Goal: Task Accomplishment & Management: Manage account settings

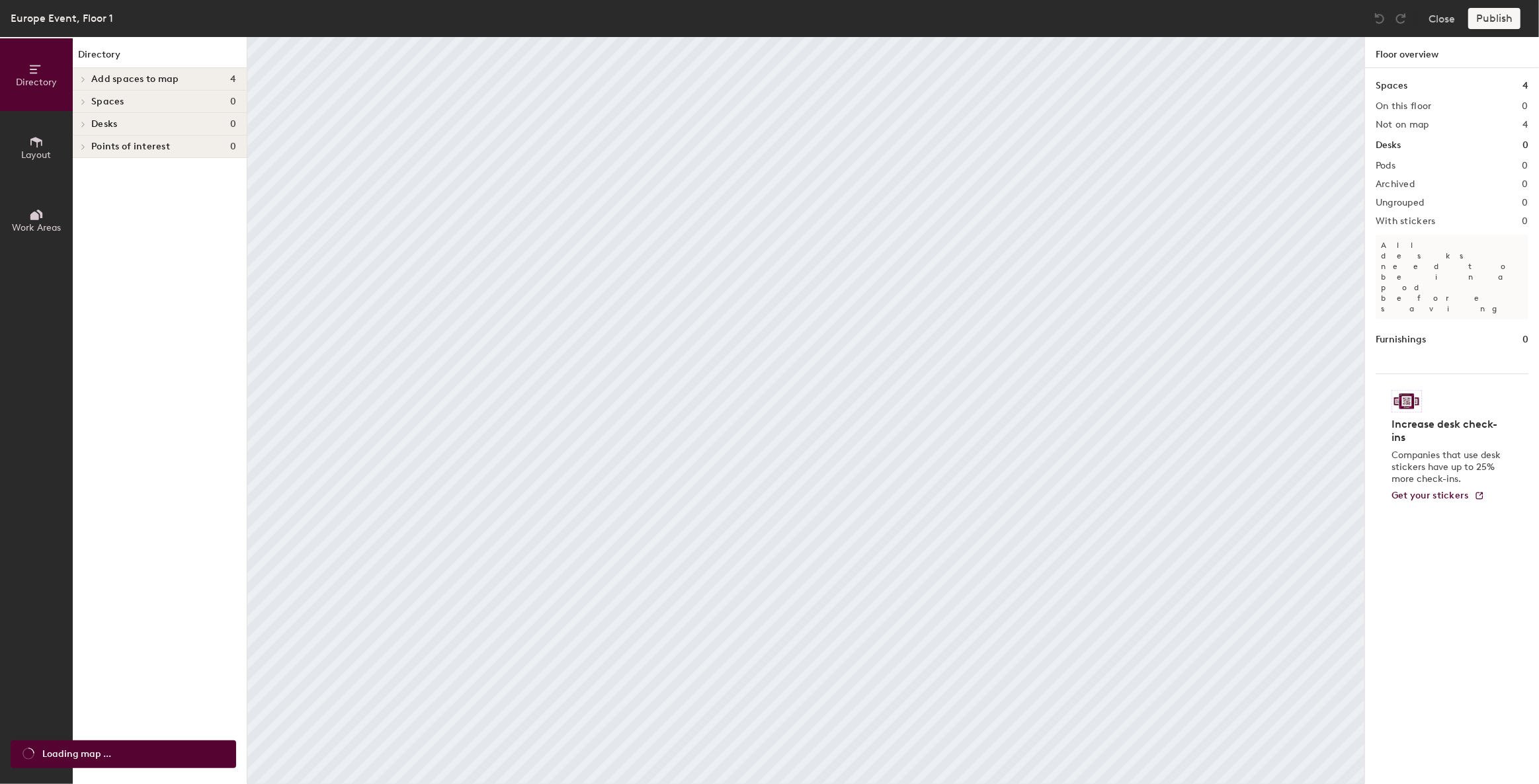
click at [94, 106] on span "Spaces" at bounding box center [108, 101] width 33 height 11
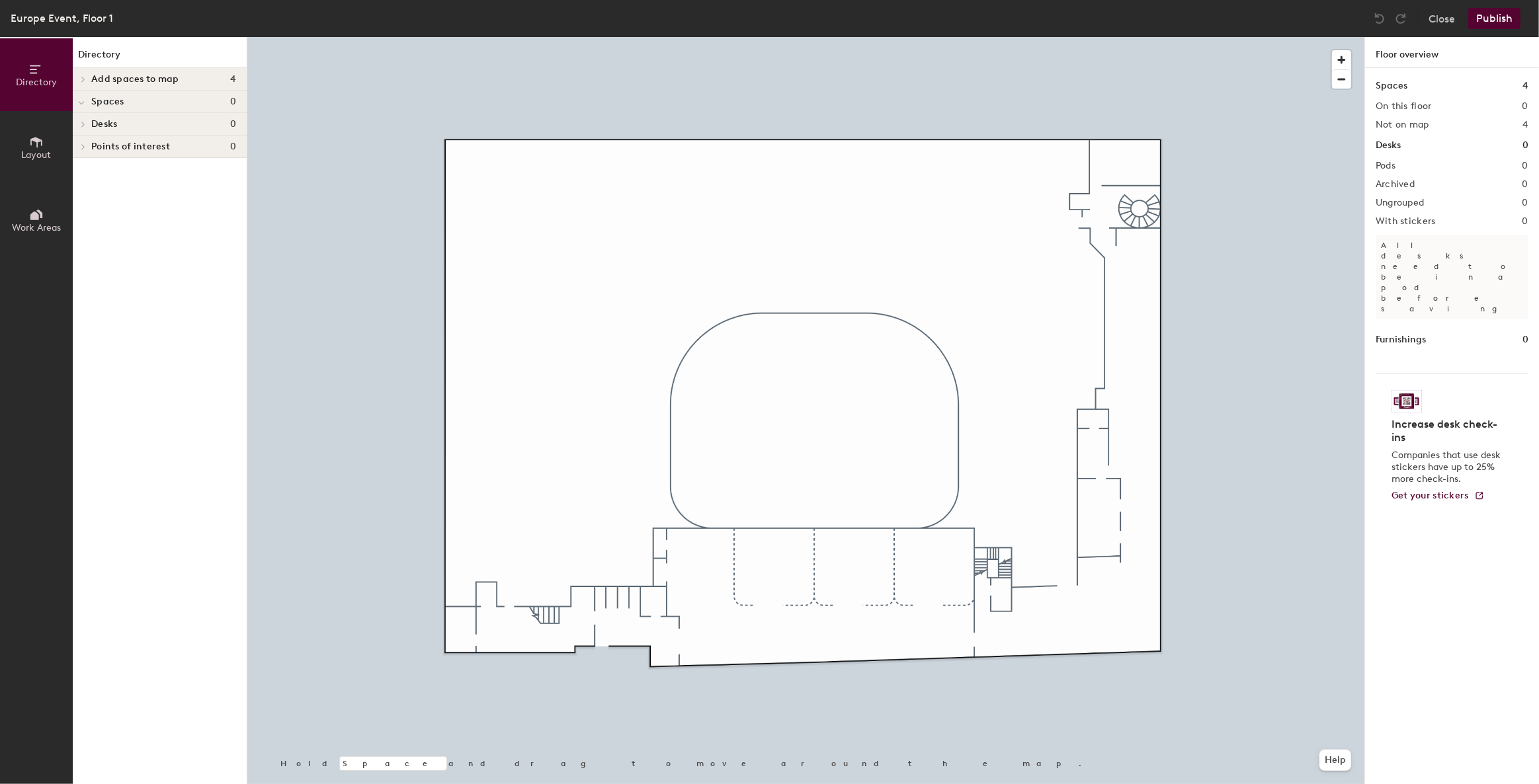
click at [98, 101] on span "Spaces" at bounding box center [108, 101] width 33 height 11
click at [122, 83] on span "Add spaces to map" at bounding box center [135, 79] width 87 height 11
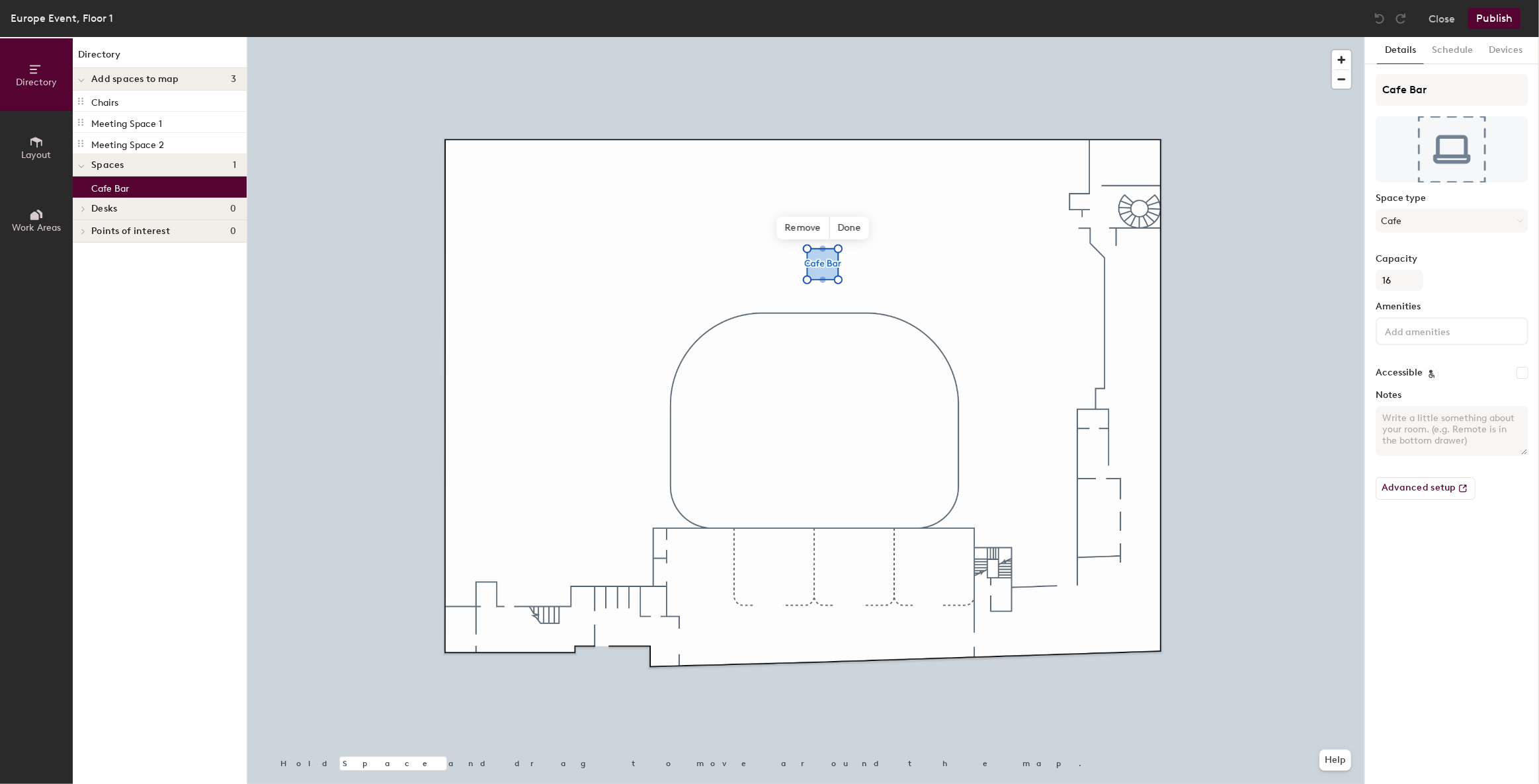
click at [137, 82] on span "Add spaces to map" at bounding box center [135, 79] width 87 height 11
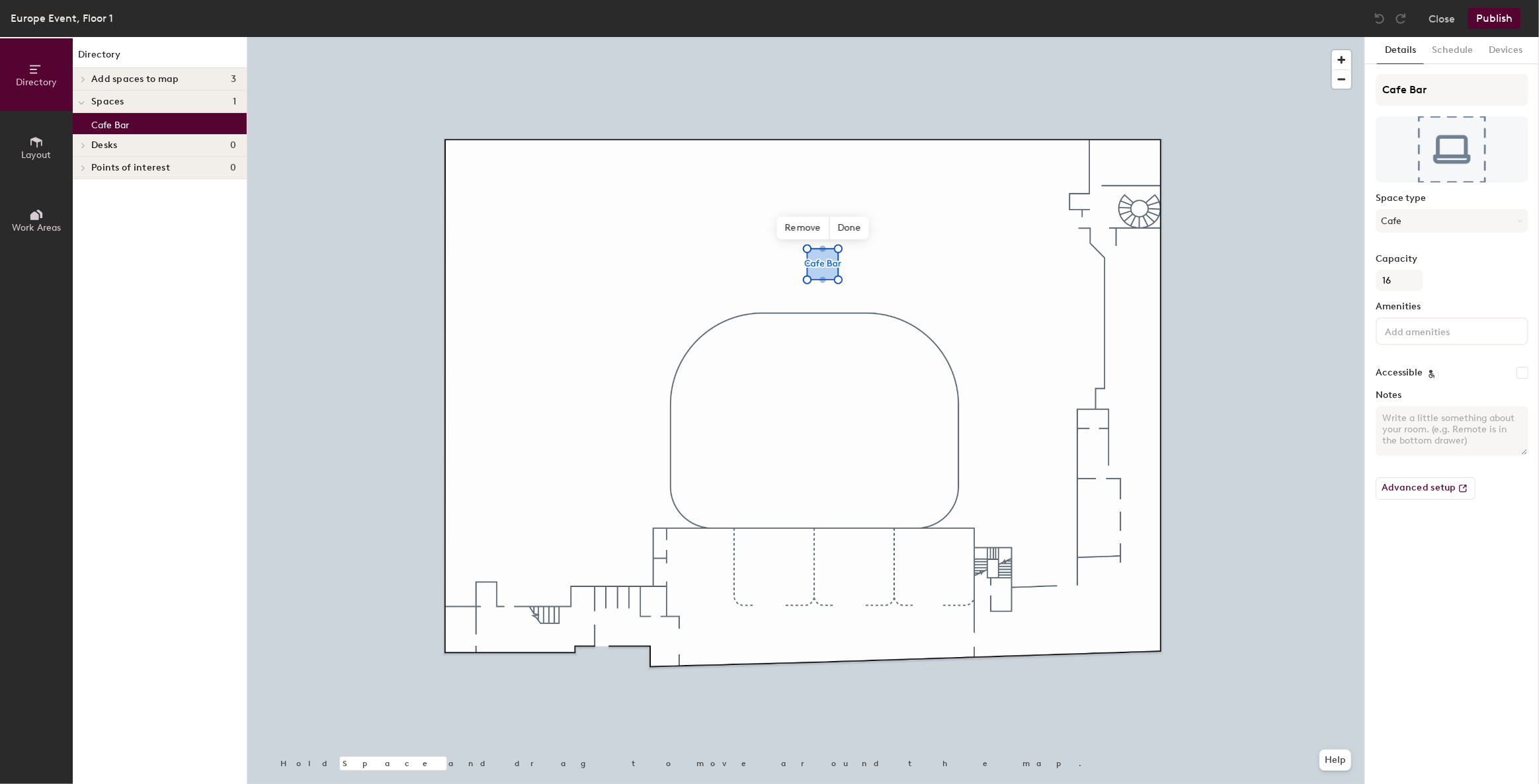
click at [137, 82] on span "Add spaces to map" at bounding box center [135, 79] width 87 height 11
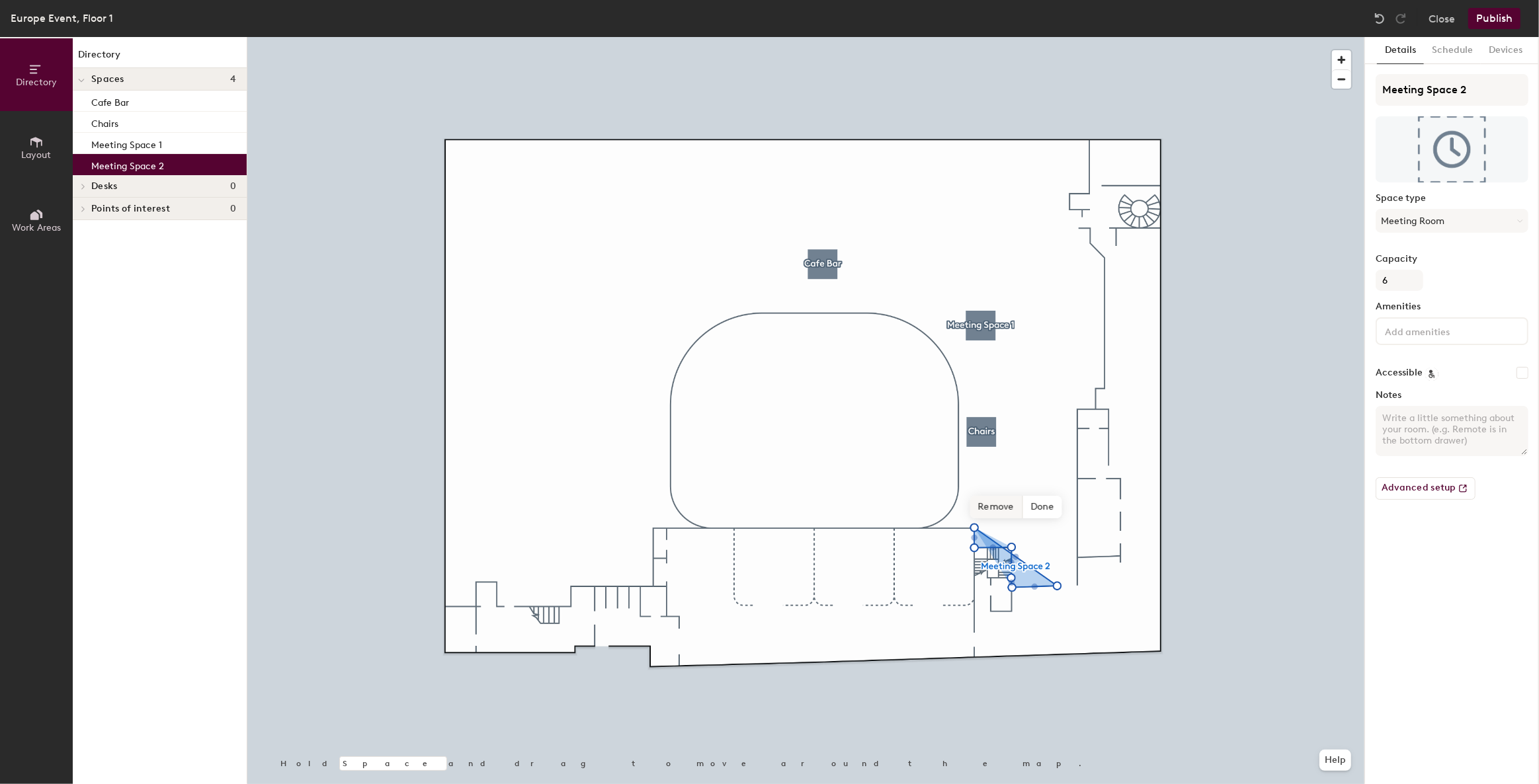
click at [1006, 506] on span "Remove" at bounding box center [997, 507] width 53 height 23
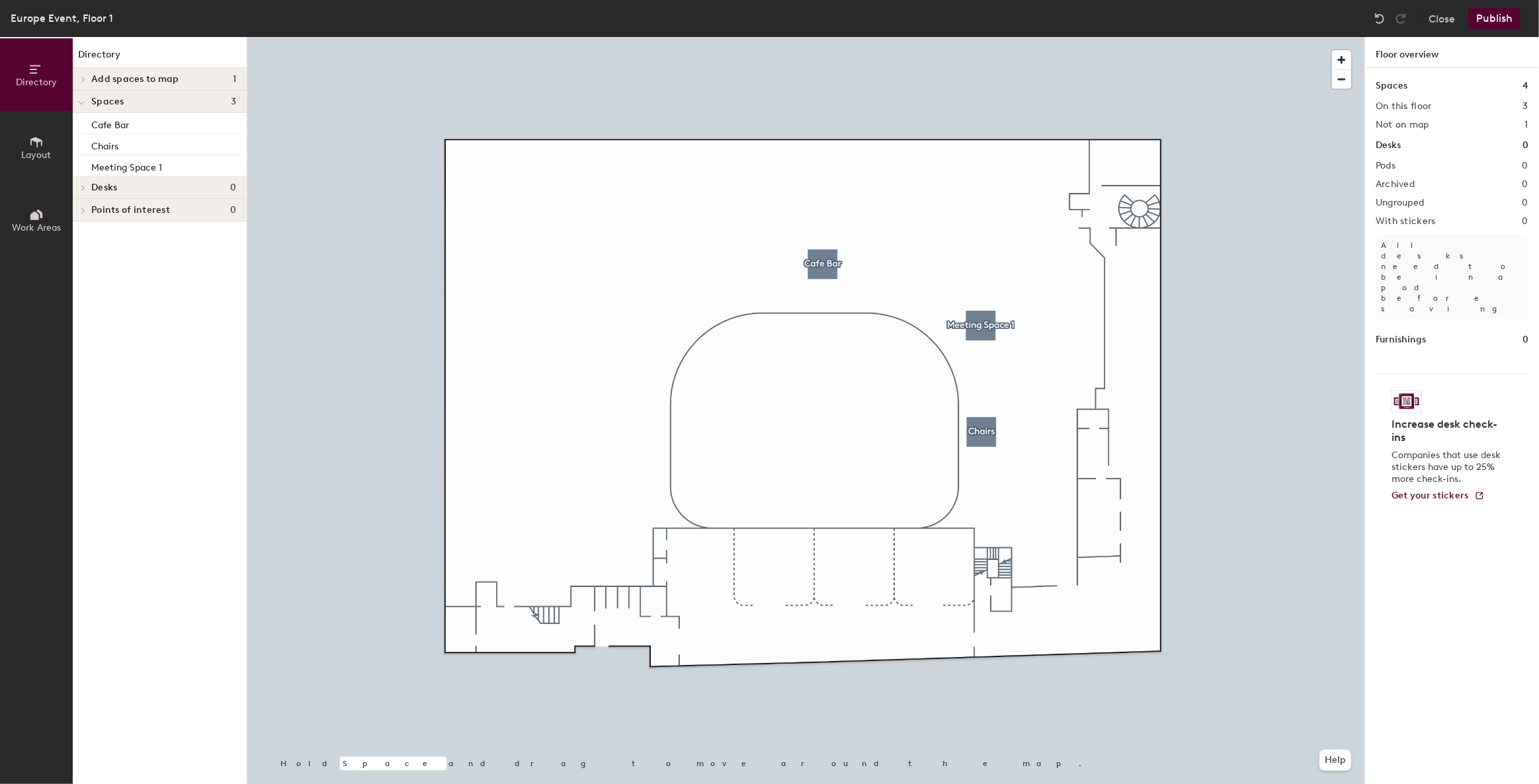
click at [166, 80] on span "Add spaces to map" at bounding box center [135, 79] width 87 height 11
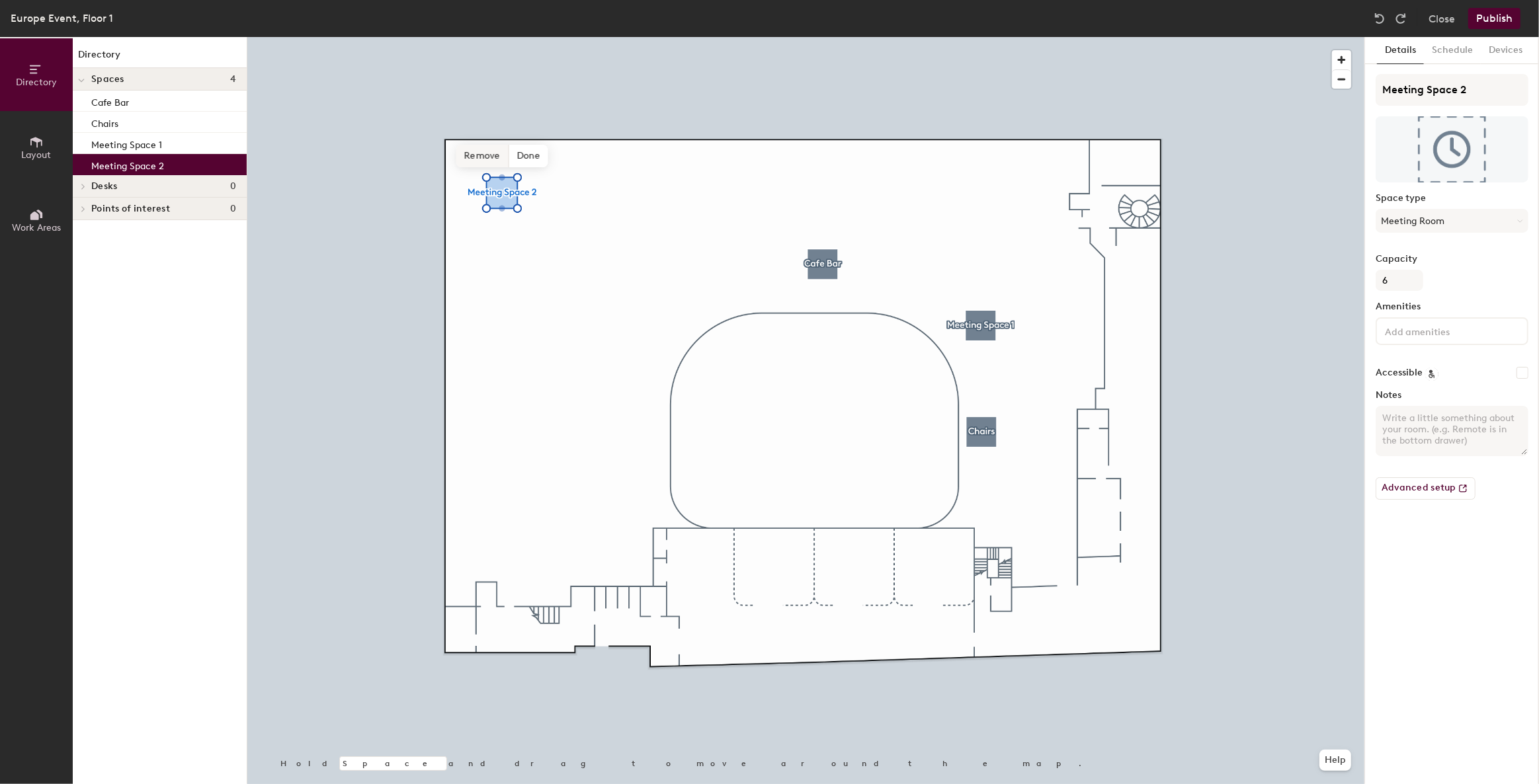
drag, startPoint x: 244, startPoint y: 116, endPoint x: 502, endPoint y: 167, distance: 263.0
click at [502, 167] on div "Hold Space and drag to move around the map. Help Remove Done" at bounding box center [806, 411] width 1117 height 747
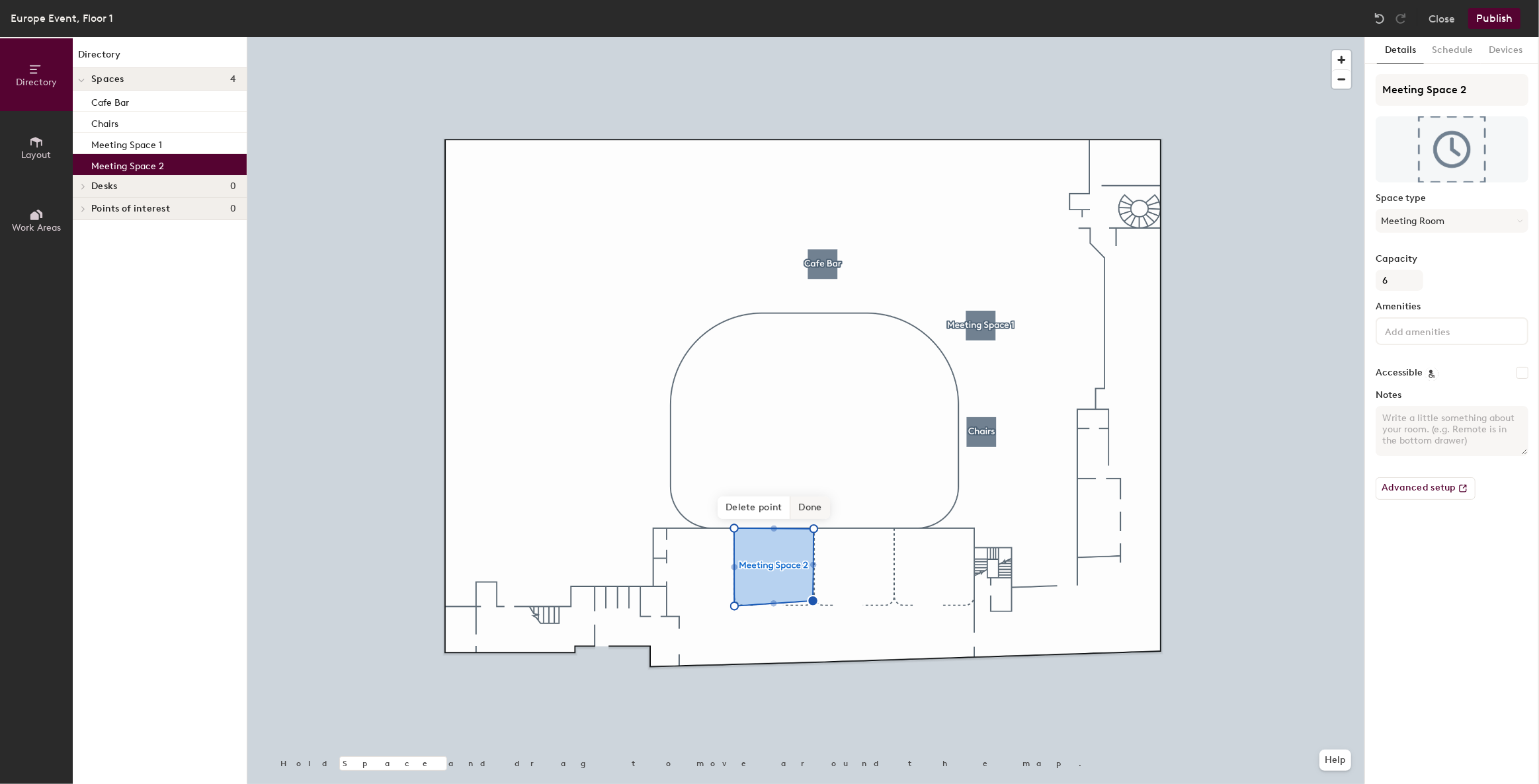
click at [814, 509] on span "Done" at bounding box center [811, 507] width 39 height 23
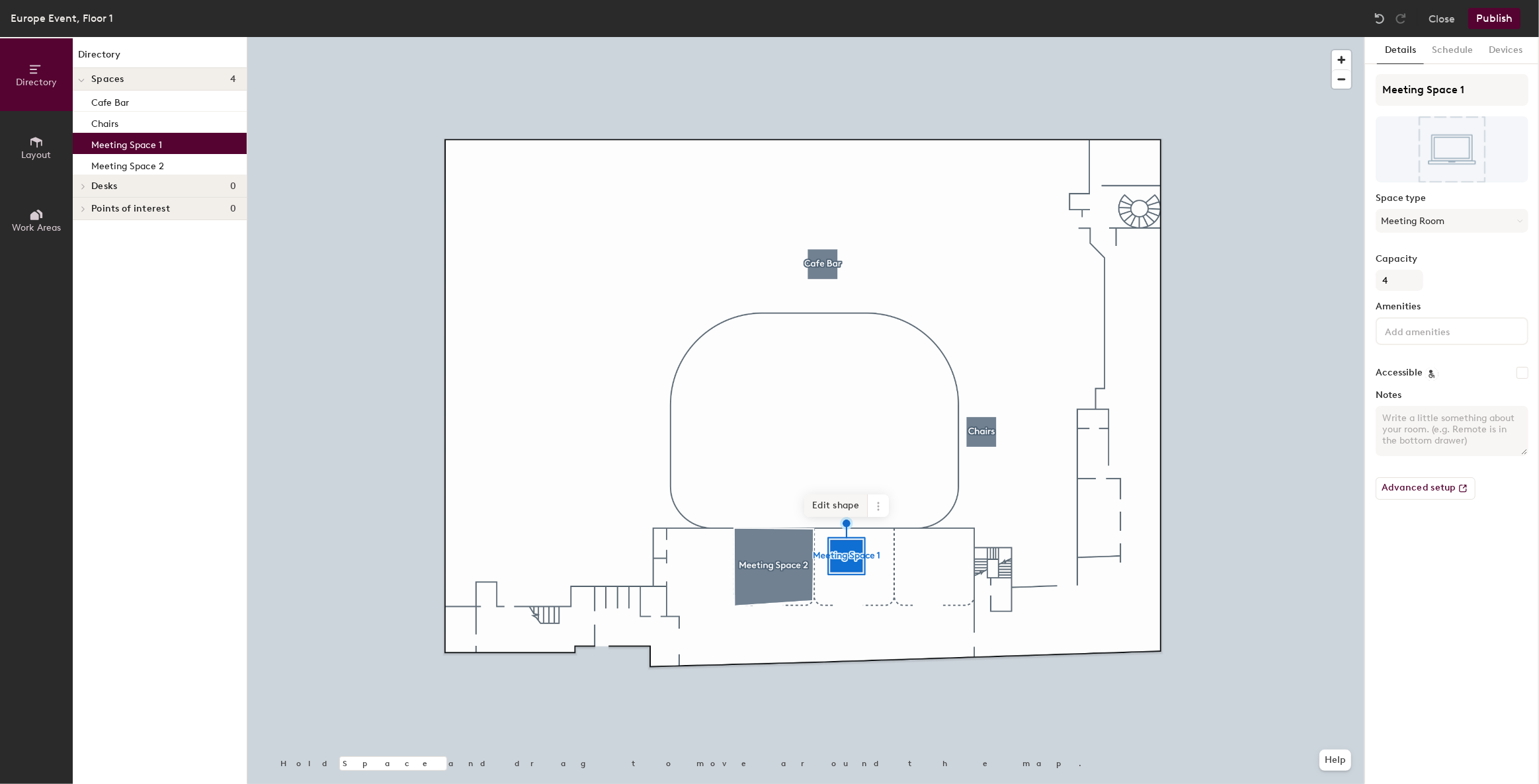
click at [837, 510] on span "Edit shape" at bounding box center [835, 505] width 64 height 23
click at [884, 508] on span "Done" at bounding box center [890, 507] width 39 height 23
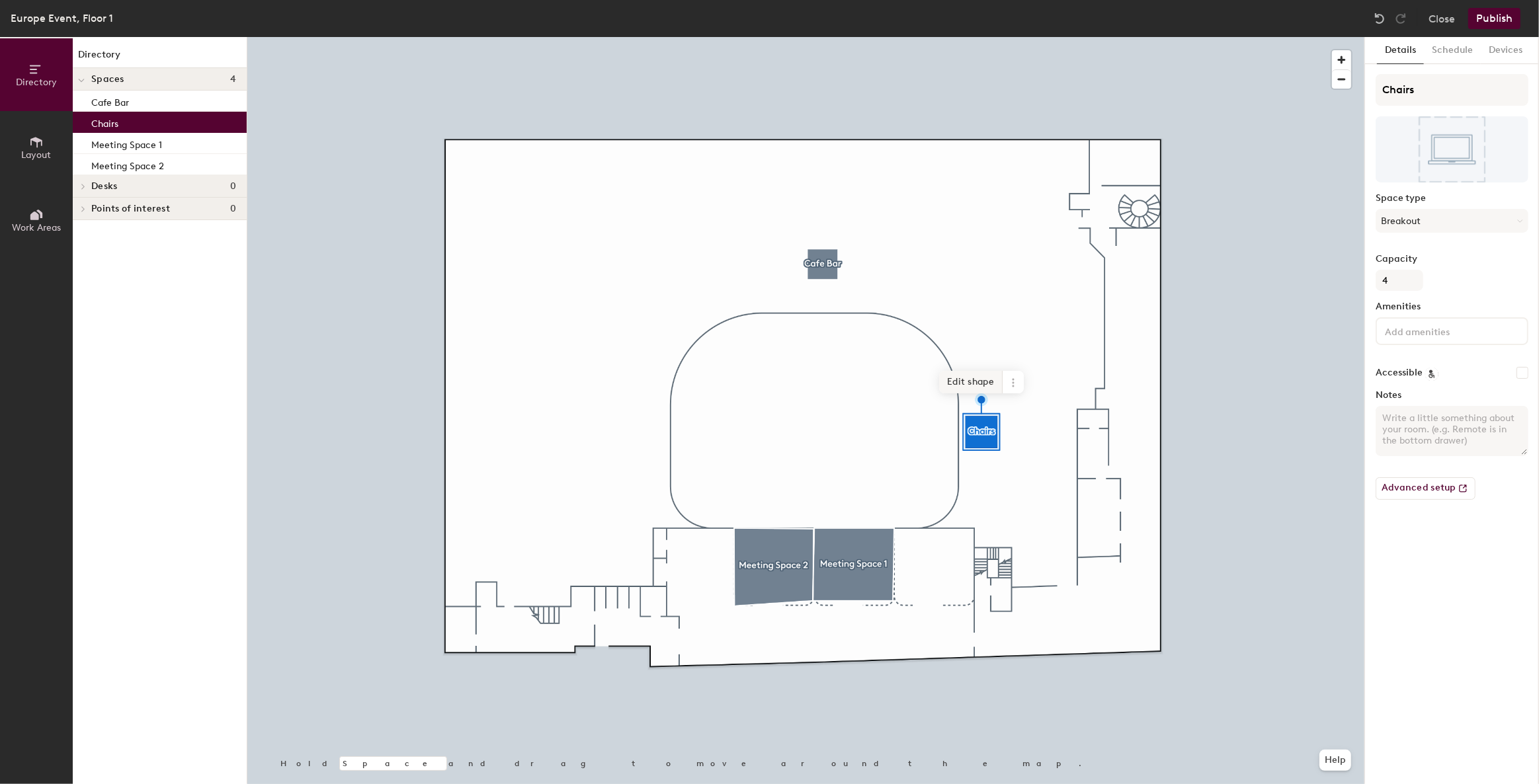
click at [976, 389] on span "Edit shape" at bounding box center [971, 382] width 64 height 23
click at [950, 512] on span "Done" at bounding box center [959, 507] width 39 height 23
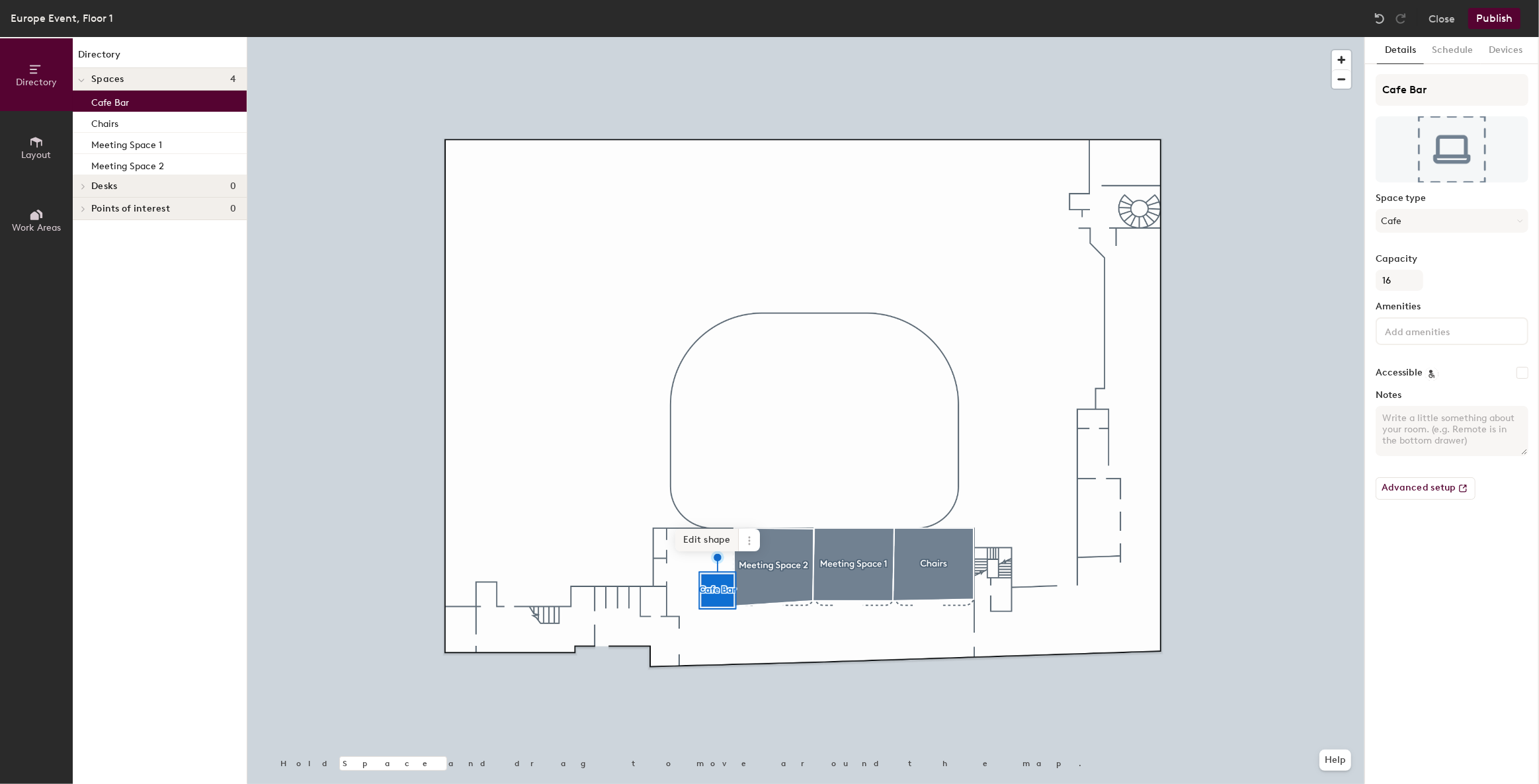
click at [713, 543] on span "Edit shape" at bounding box center [707, 539] width 64 height 23
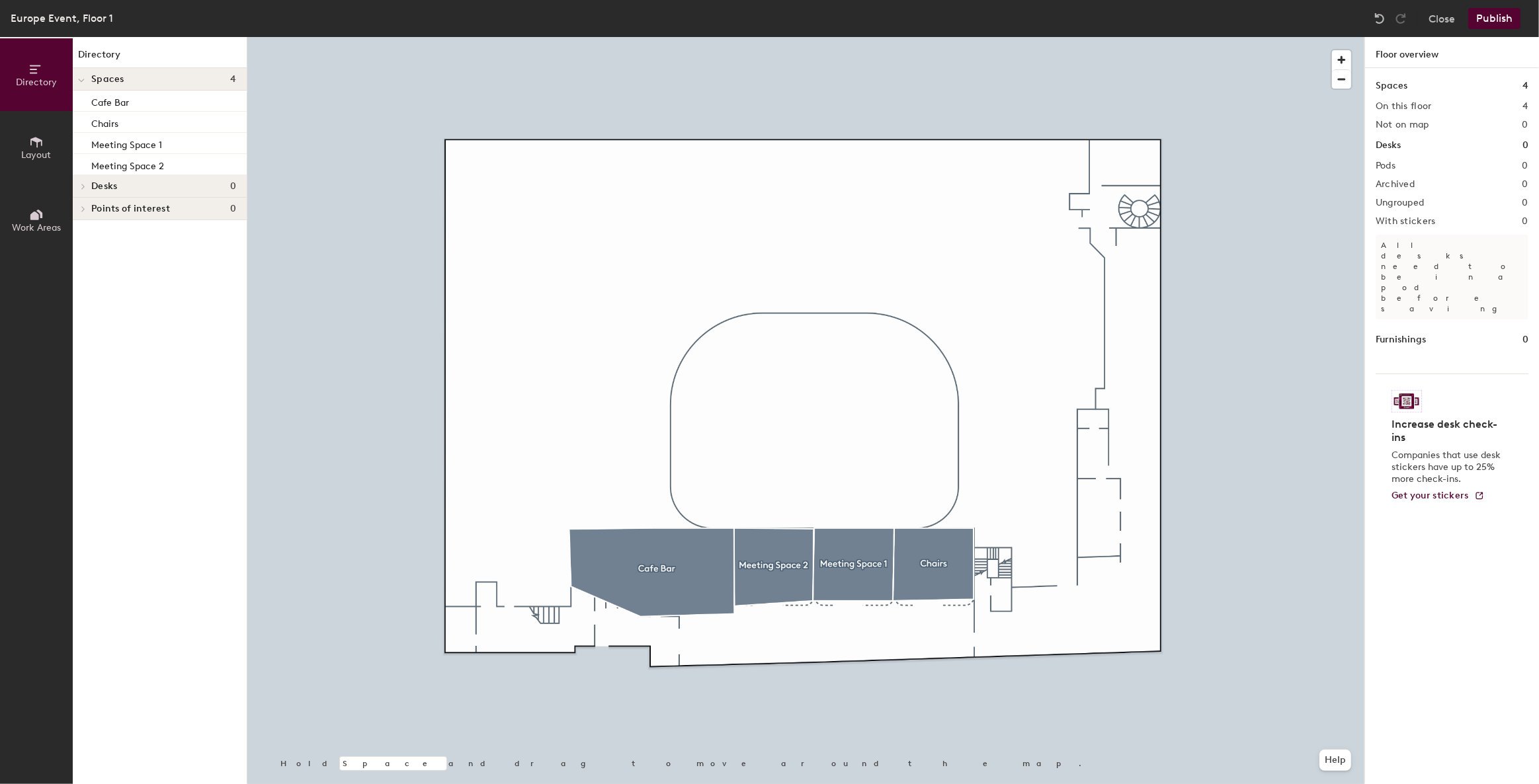
click at [1491, 13] on button "Publish" at bounding box center [1494, 19] width 52 height 22
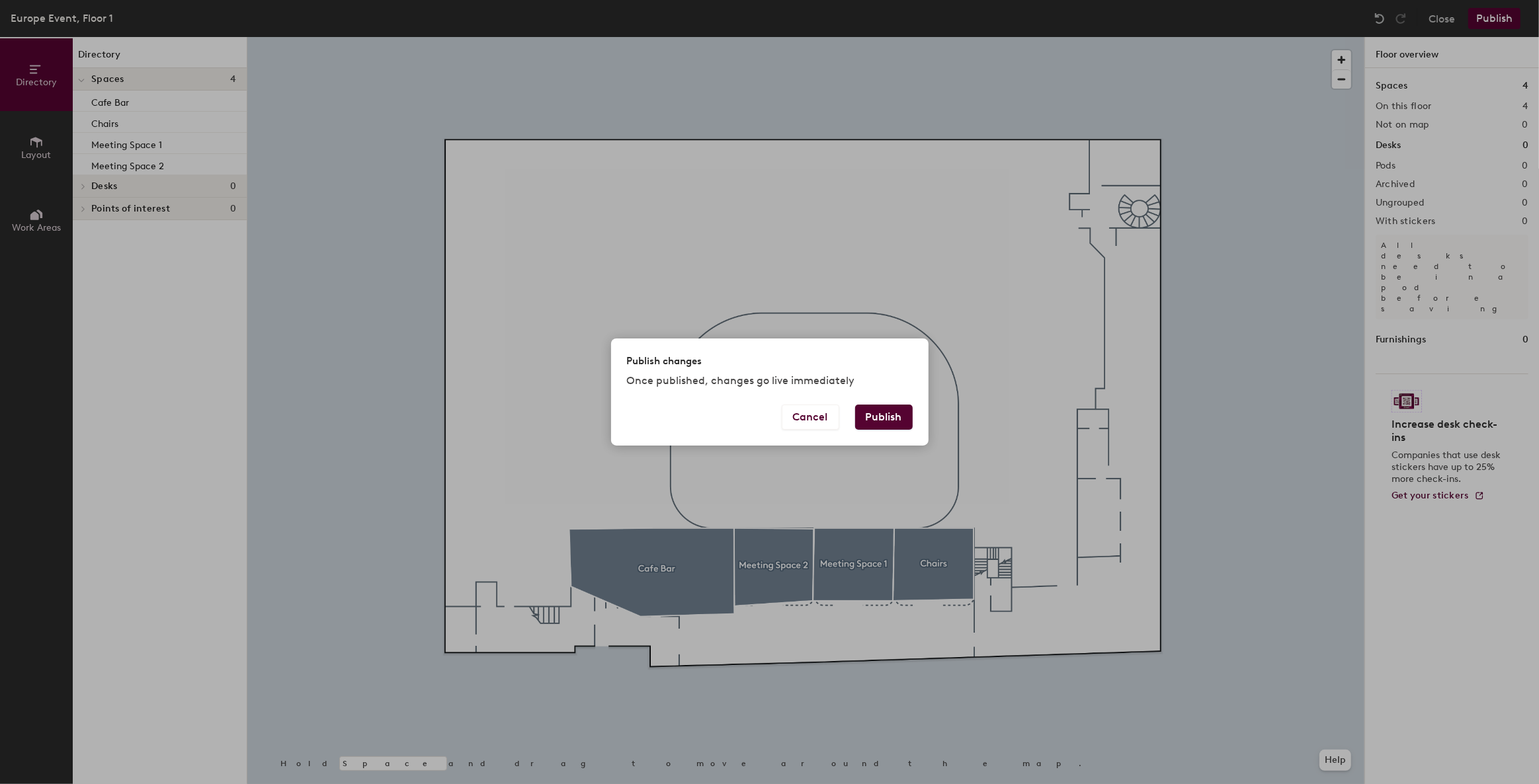
click at [883, 425] on button "Publish" at bounding box center [884, 418] width 58 height 26
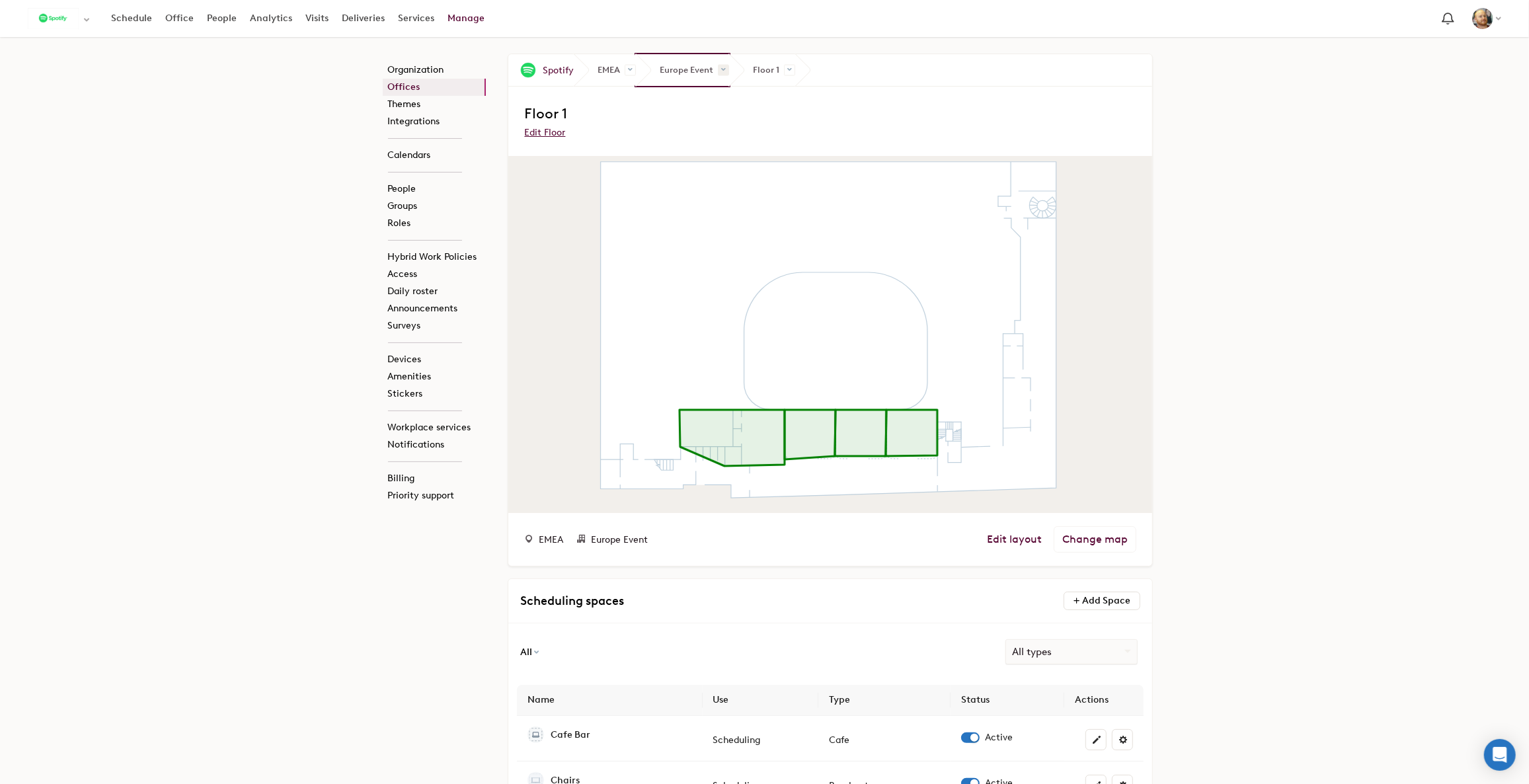
click at [721, 68] on span at bounding box center [723, 70] width 11 height 11
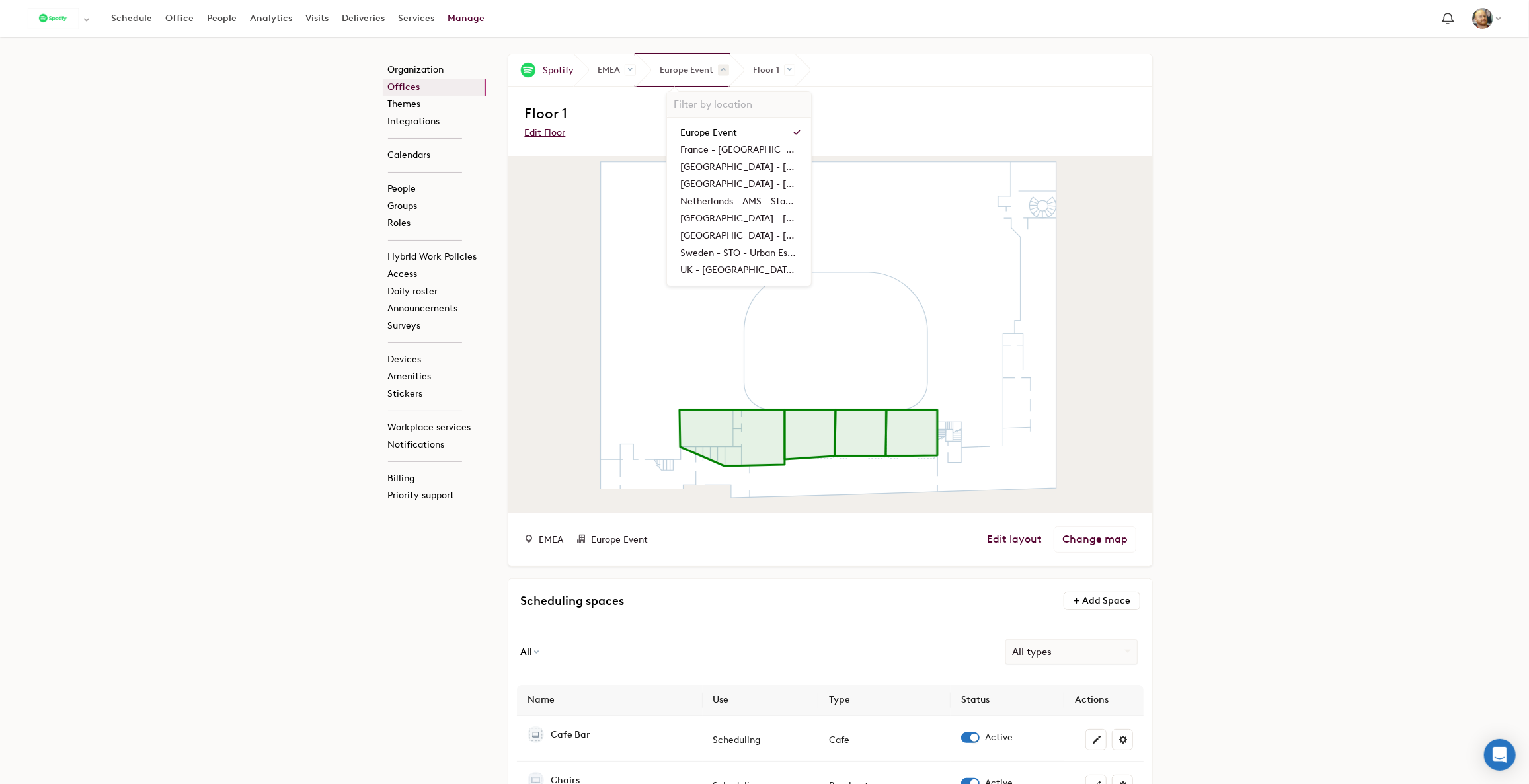
click at [721, 68] on span at bounding box center [723, 70] width 11 height 11
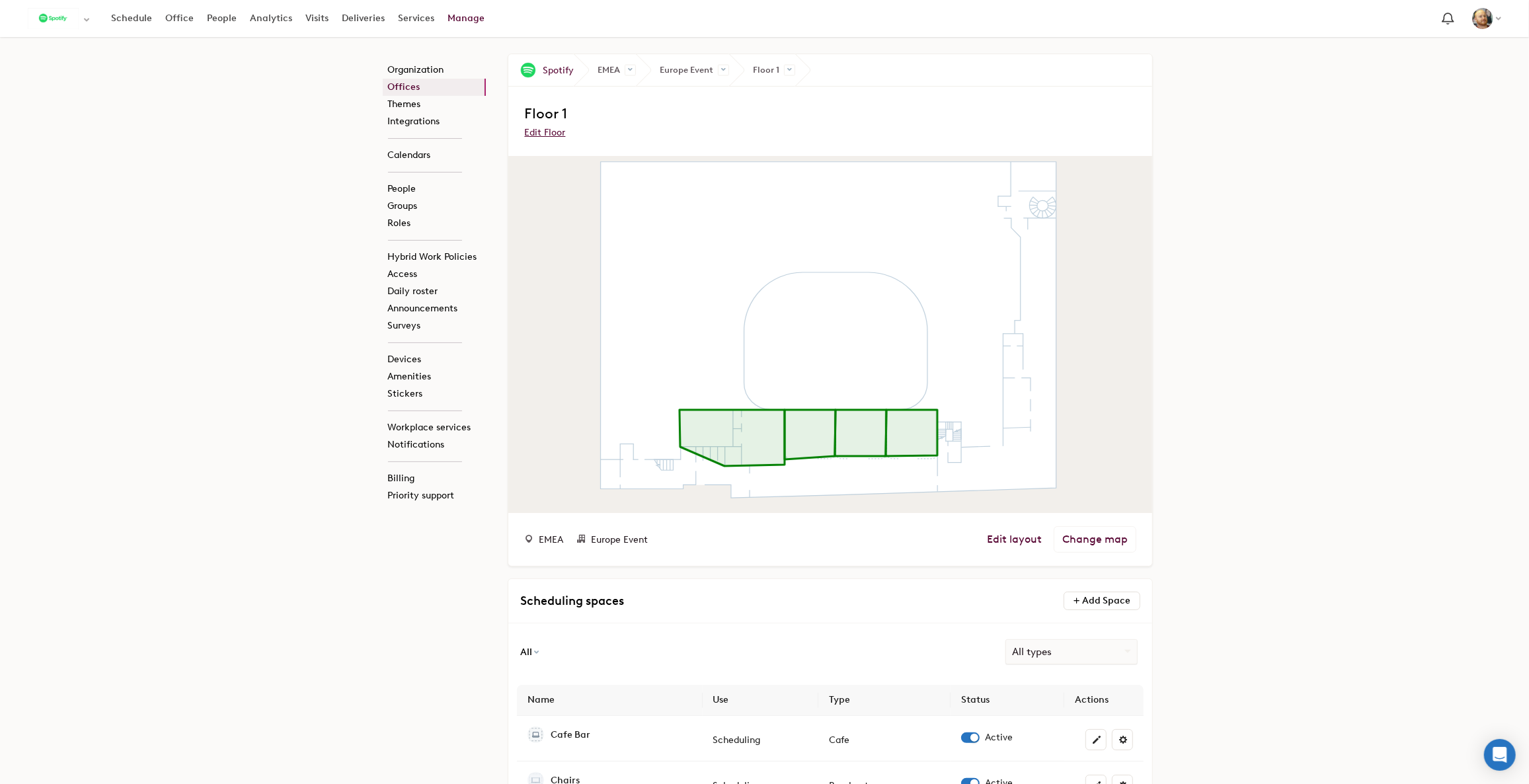
click at [401, 581] on div "Organization Offices Themes Integrations Calendars People Groups Roles Hybrid W…" at bounding box center [764, 478] width 793 height 882
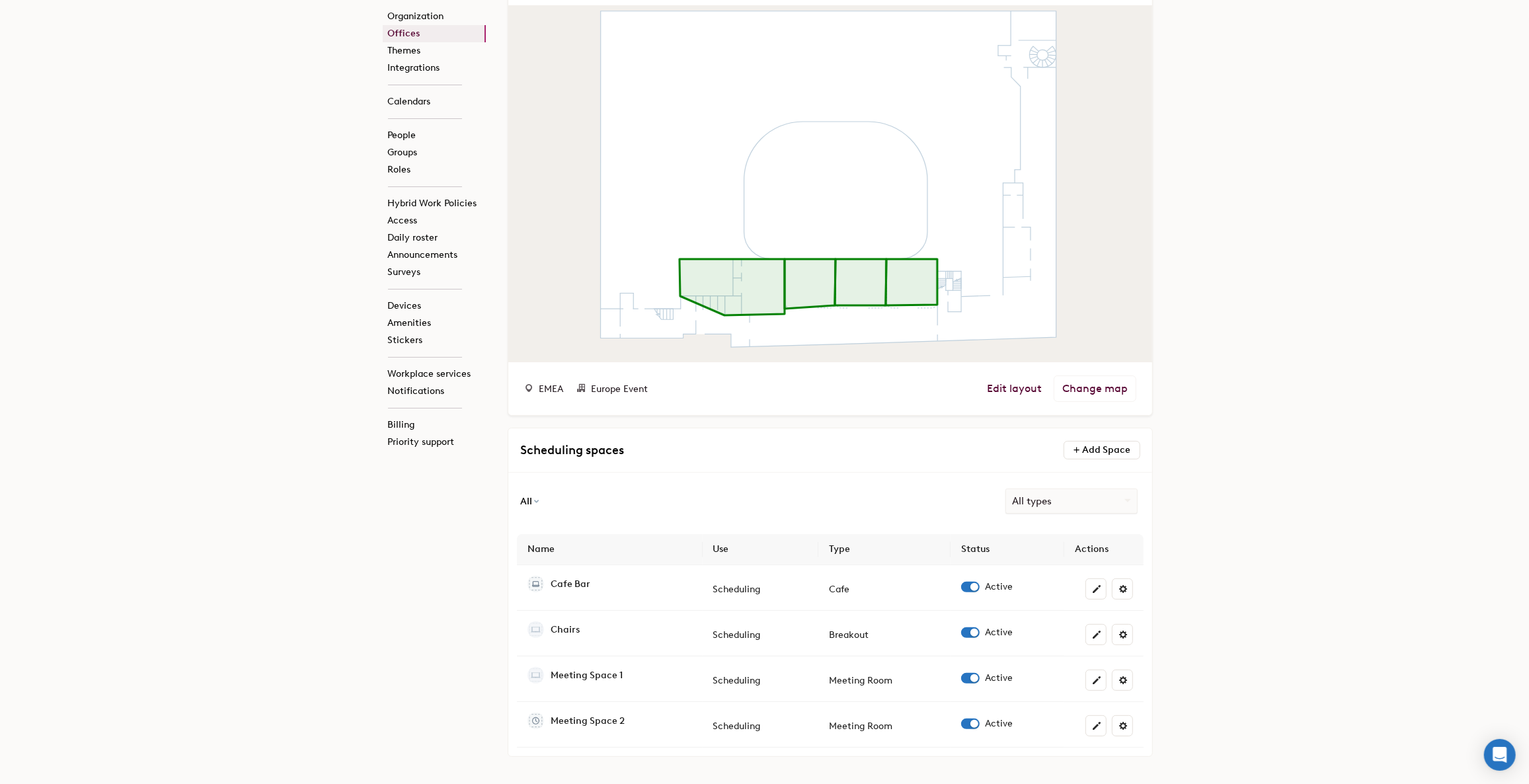
scroll to position [187, 0]
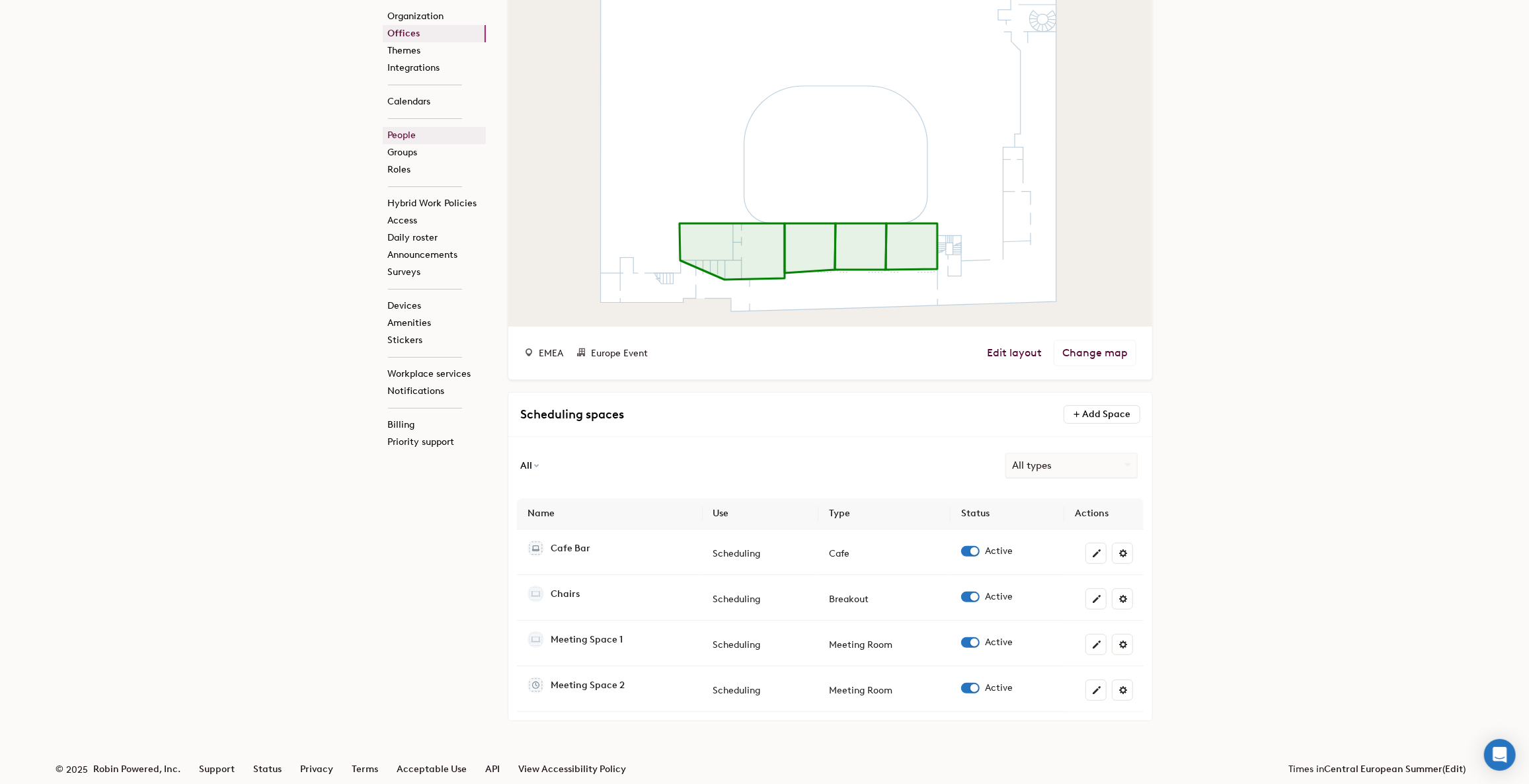
click at [407, 133] on link "People" at bounding box center [434, 135] width 103 height 17
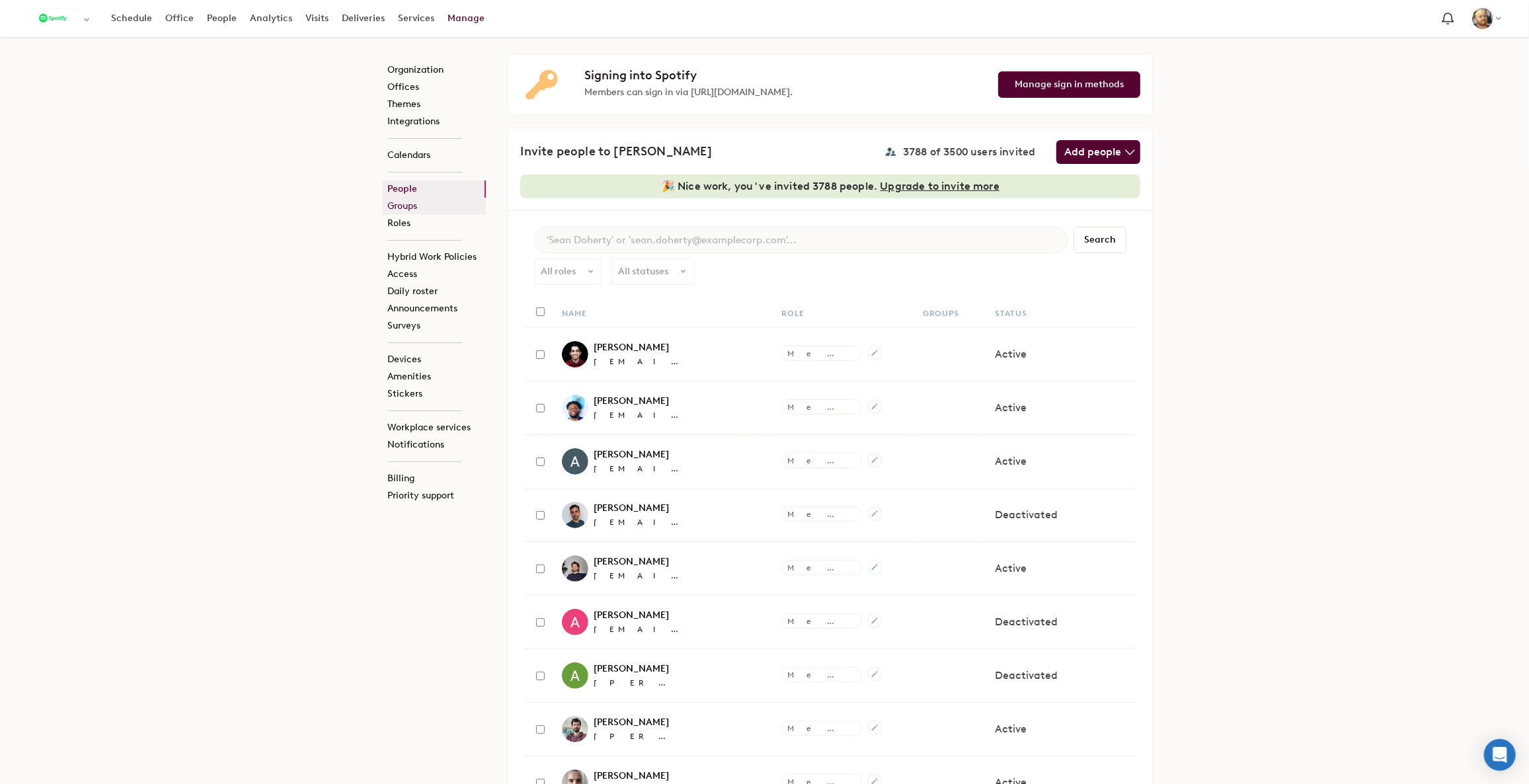
click at [399, 201] on link "Groups" at bounding box center [434, 205] width 103 height 17
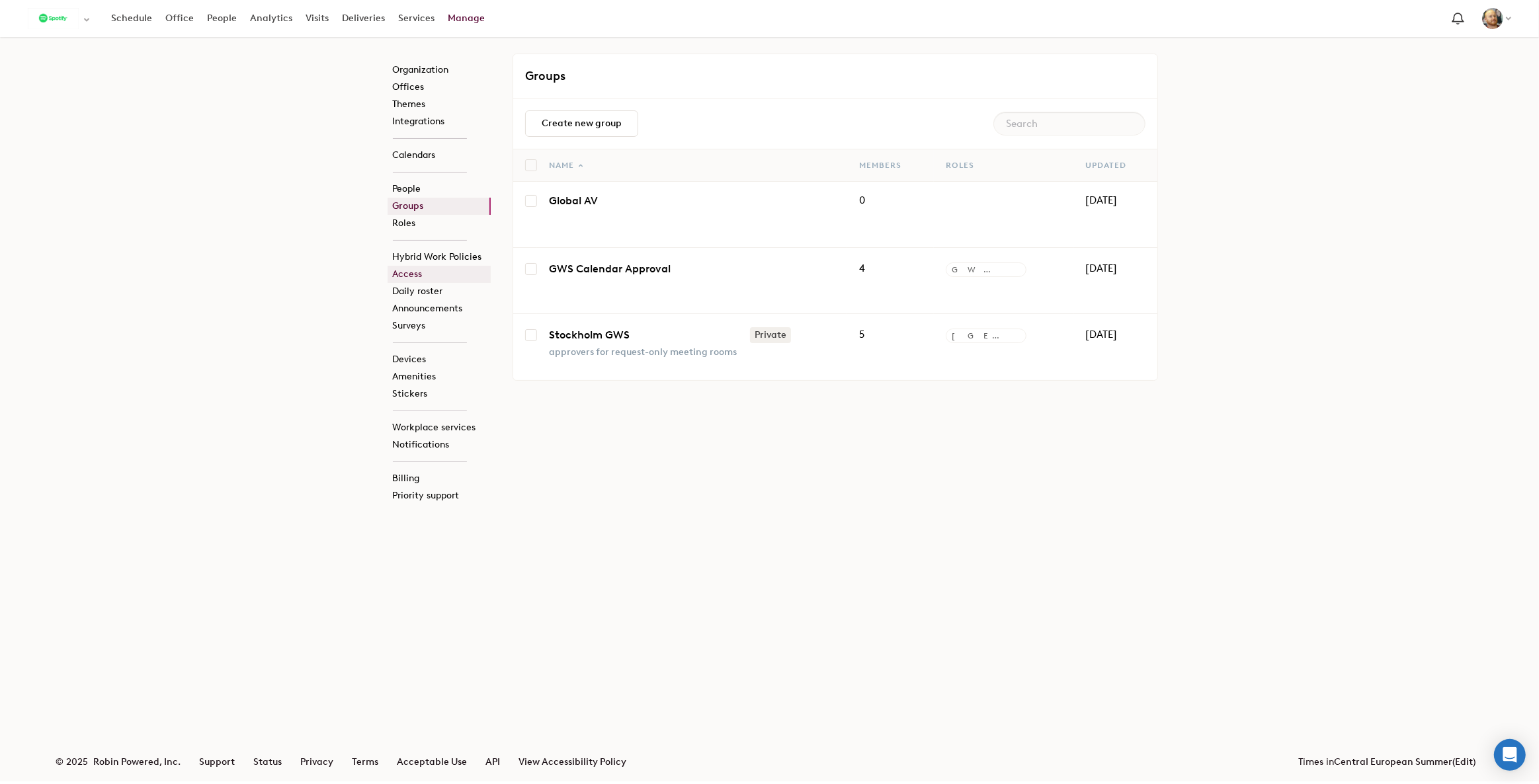
click at [411, 272] on link "Access" at bounding box center [438, 274] width 103 height 17
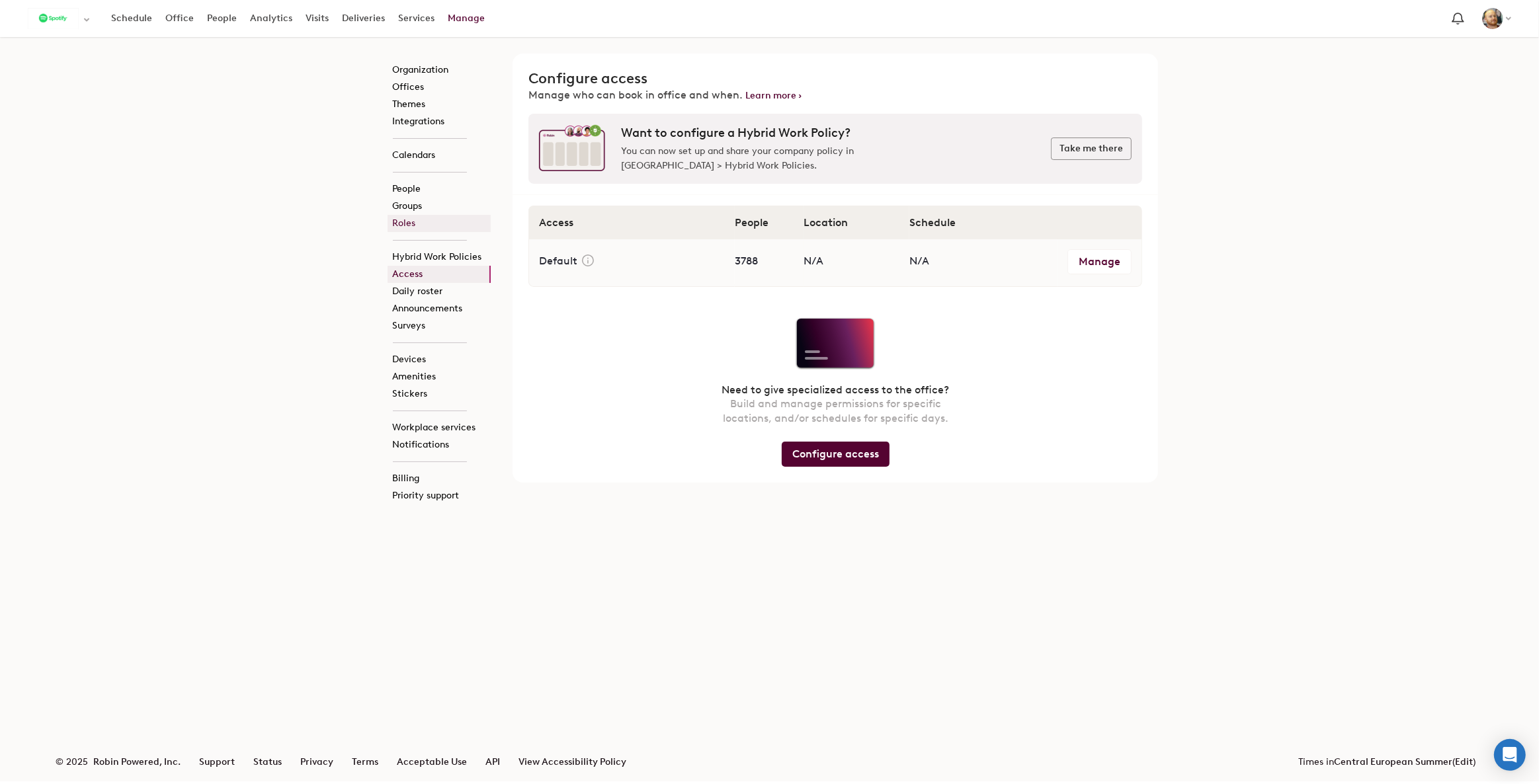
click at [403, 223] on link "Roles" at bounding box center [438, 223] width 103 height 17
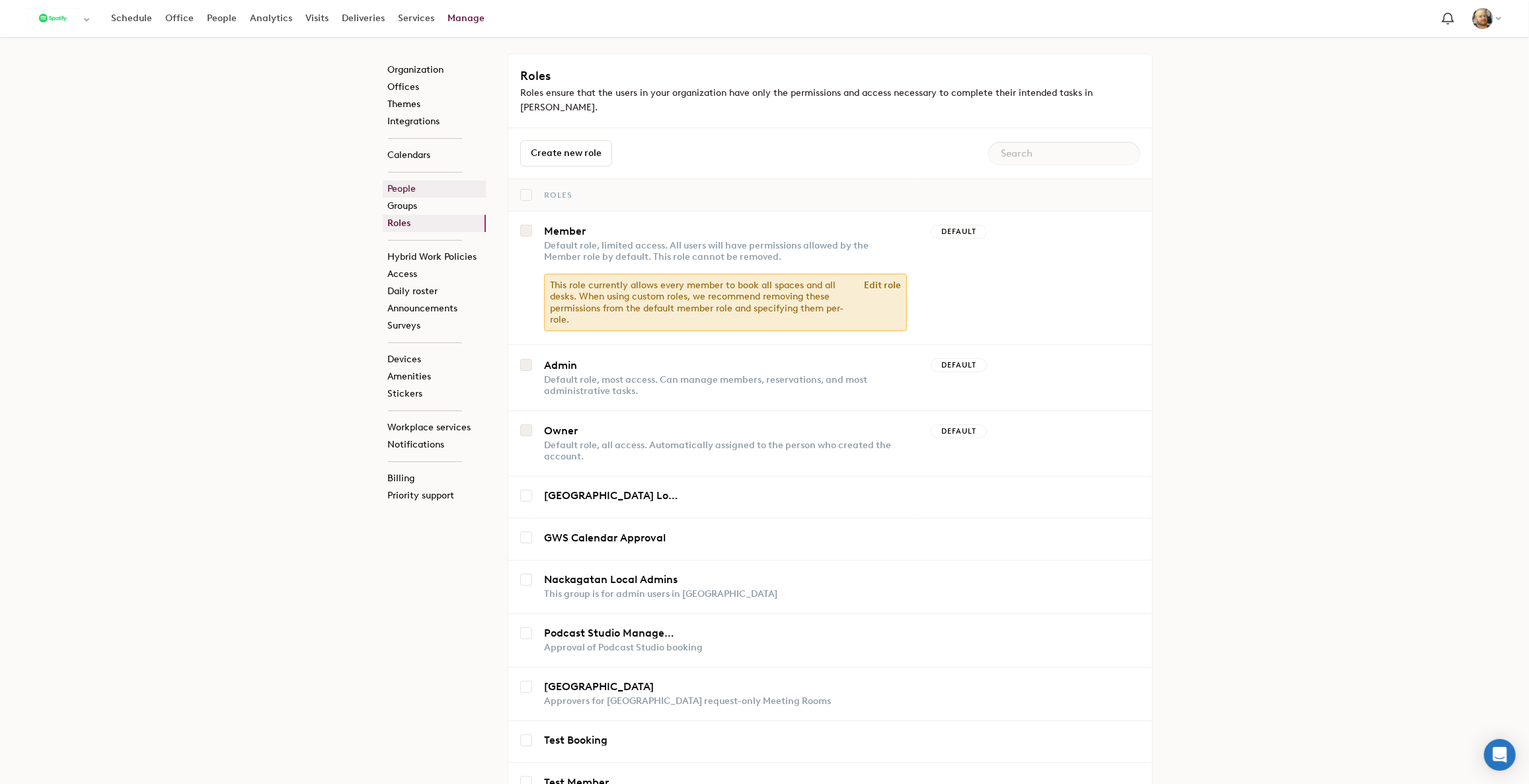
click at [413, 191] on link "People" at bounding box center [434, 189] width 103 height 17
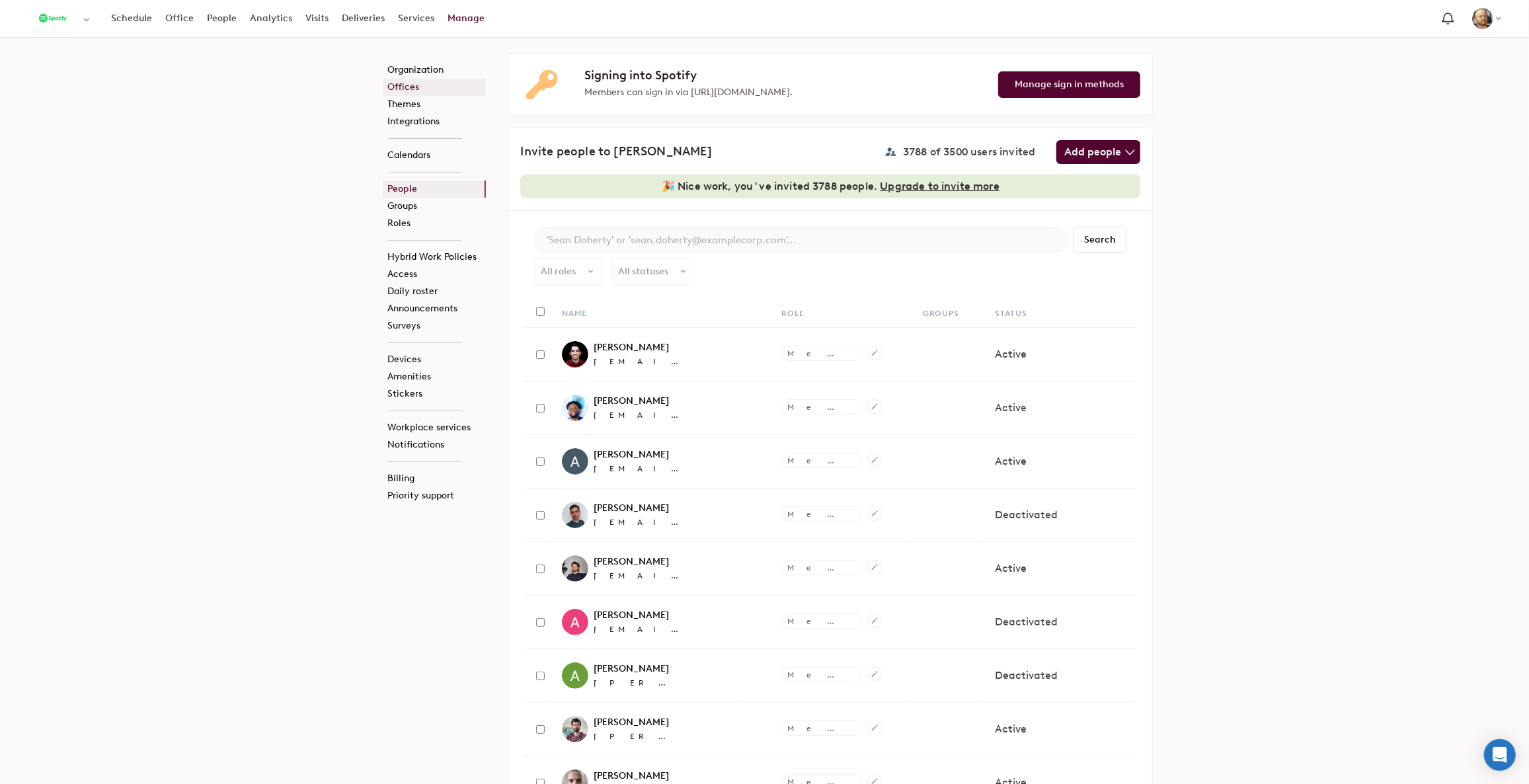
click at [399, 92] on link "Offices" at bounding box center [434, 86] width 103 height 17
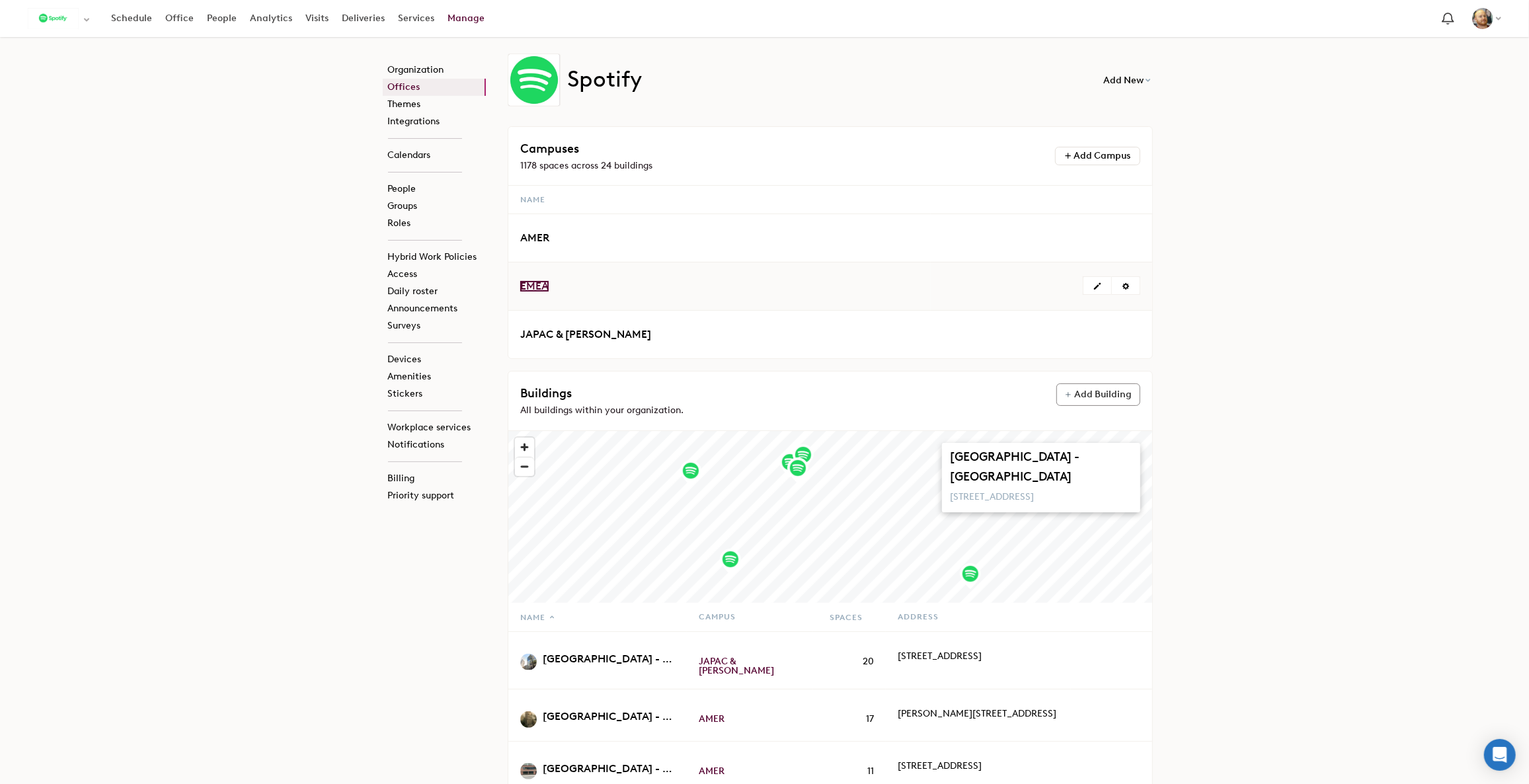
click at [532, 281] on span "EMEA" at bounding box center [535, 286] width 28 height 13
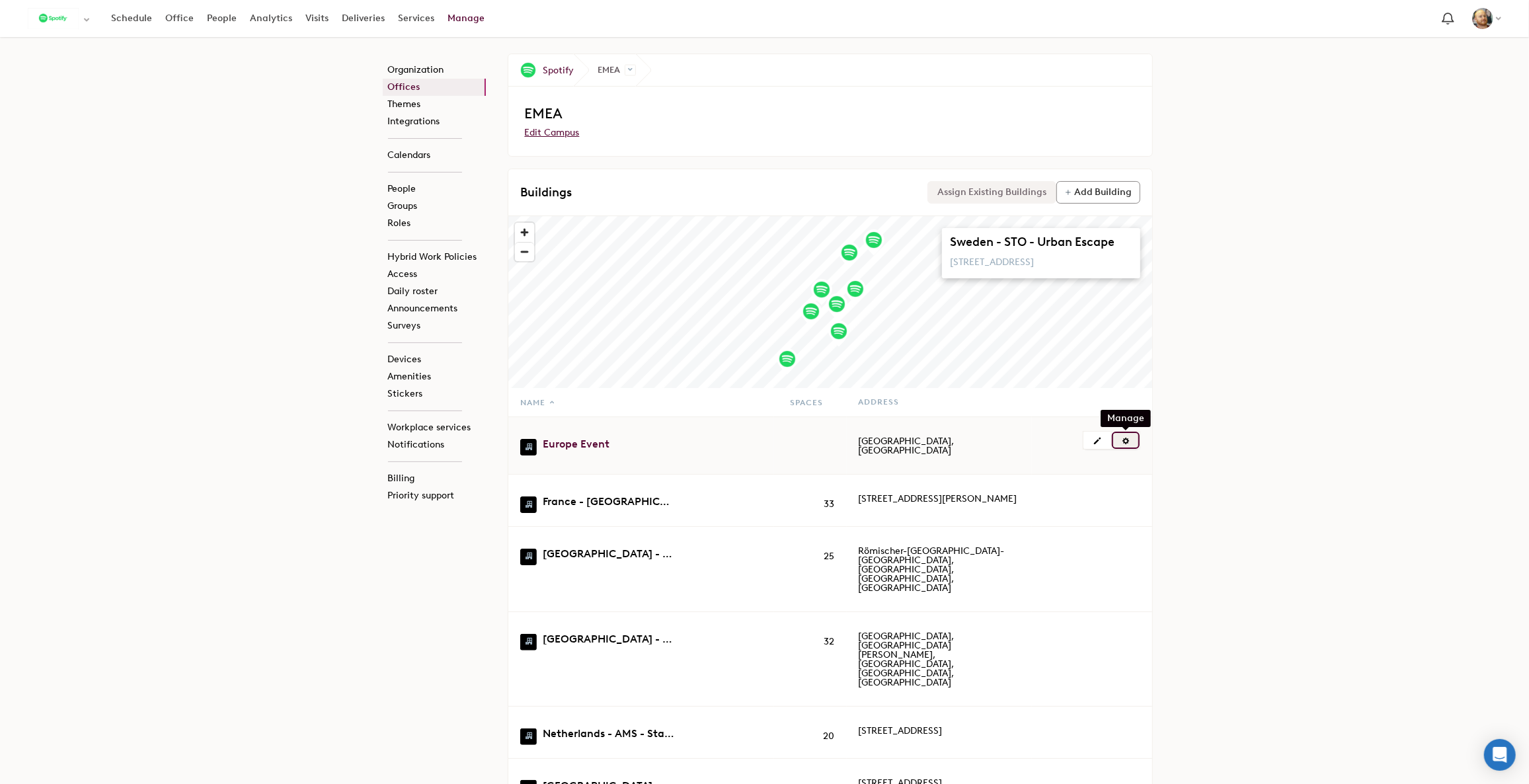
click at [1125, 436] on span at bounding box center [1125, 440] width 9 height 9
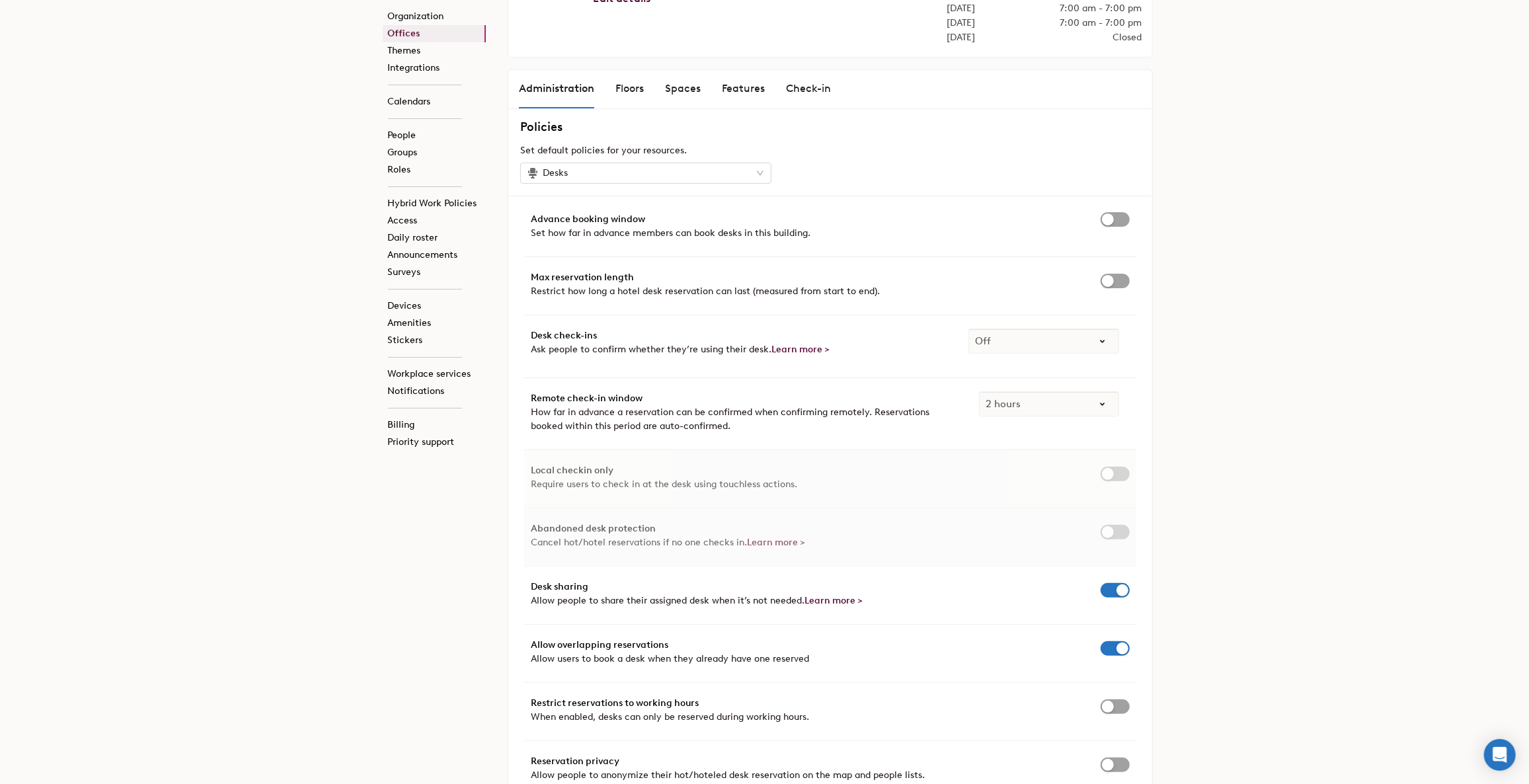
scroll to position [60, 0]
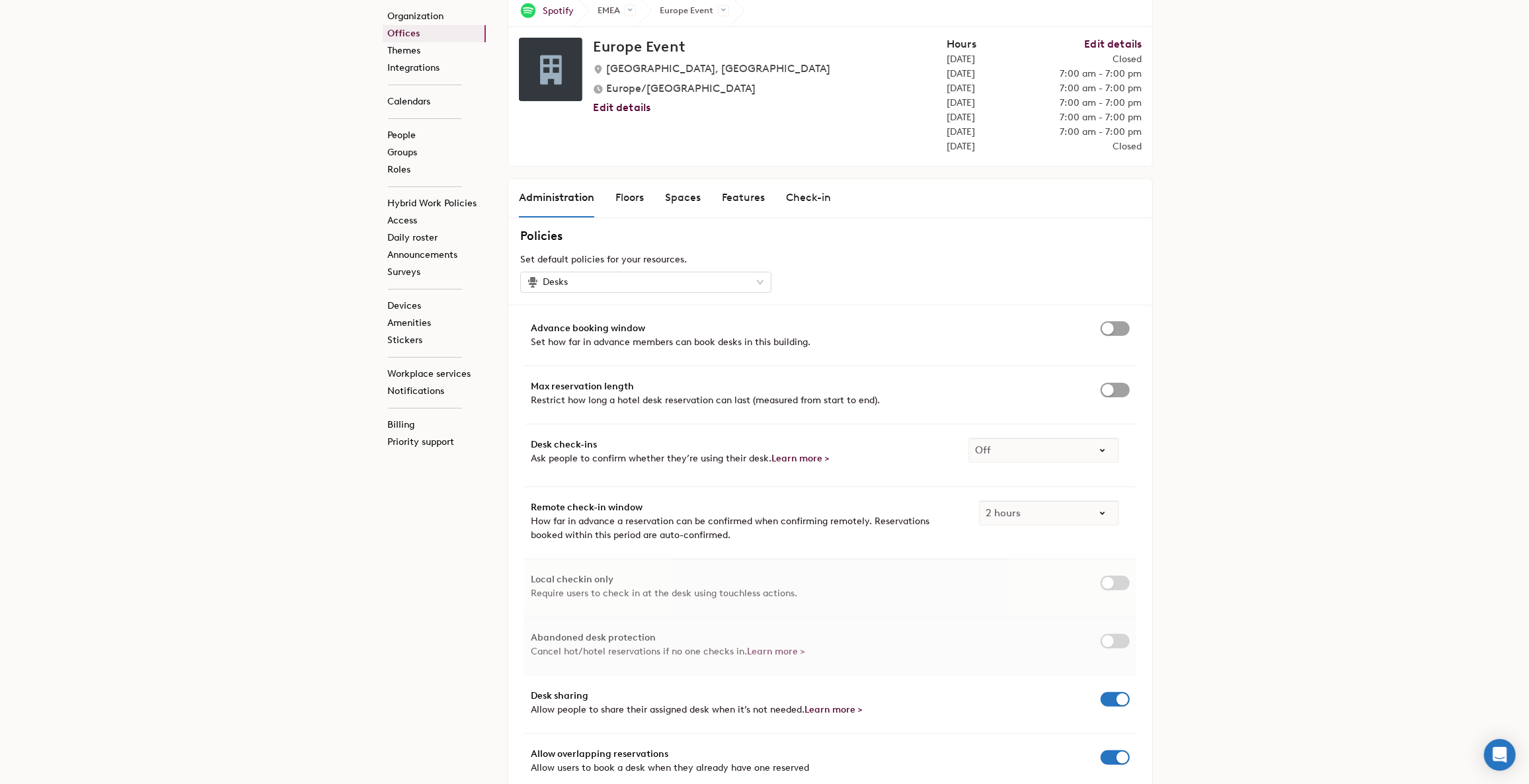
click at [634, 196] on div "Floors" at bounding box center [629, 197] width 28 height 16
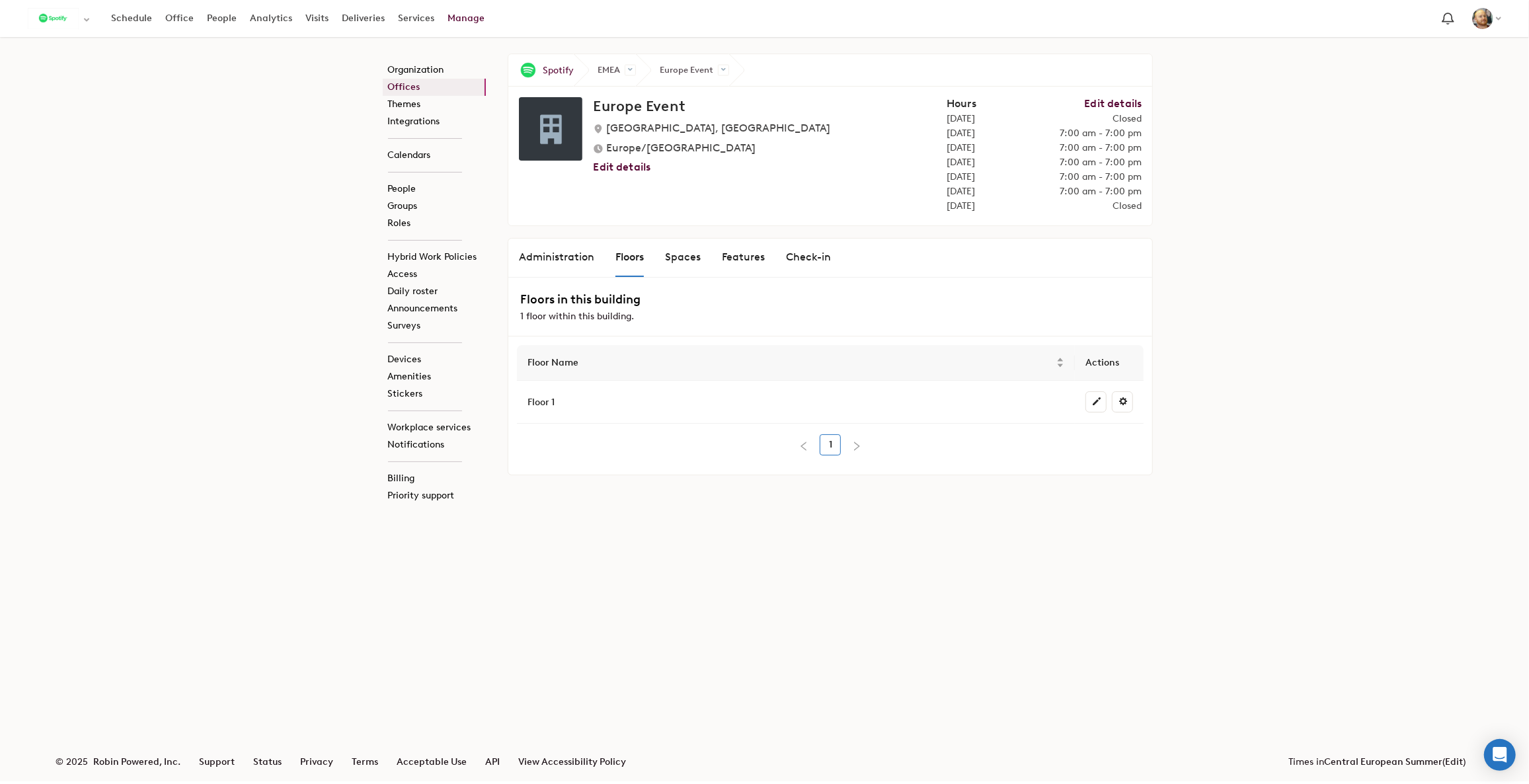
scroll to position [0, 0]
click at [683, 261] on div "Spaces" at bounding box center [688, 257] width 35 height 16
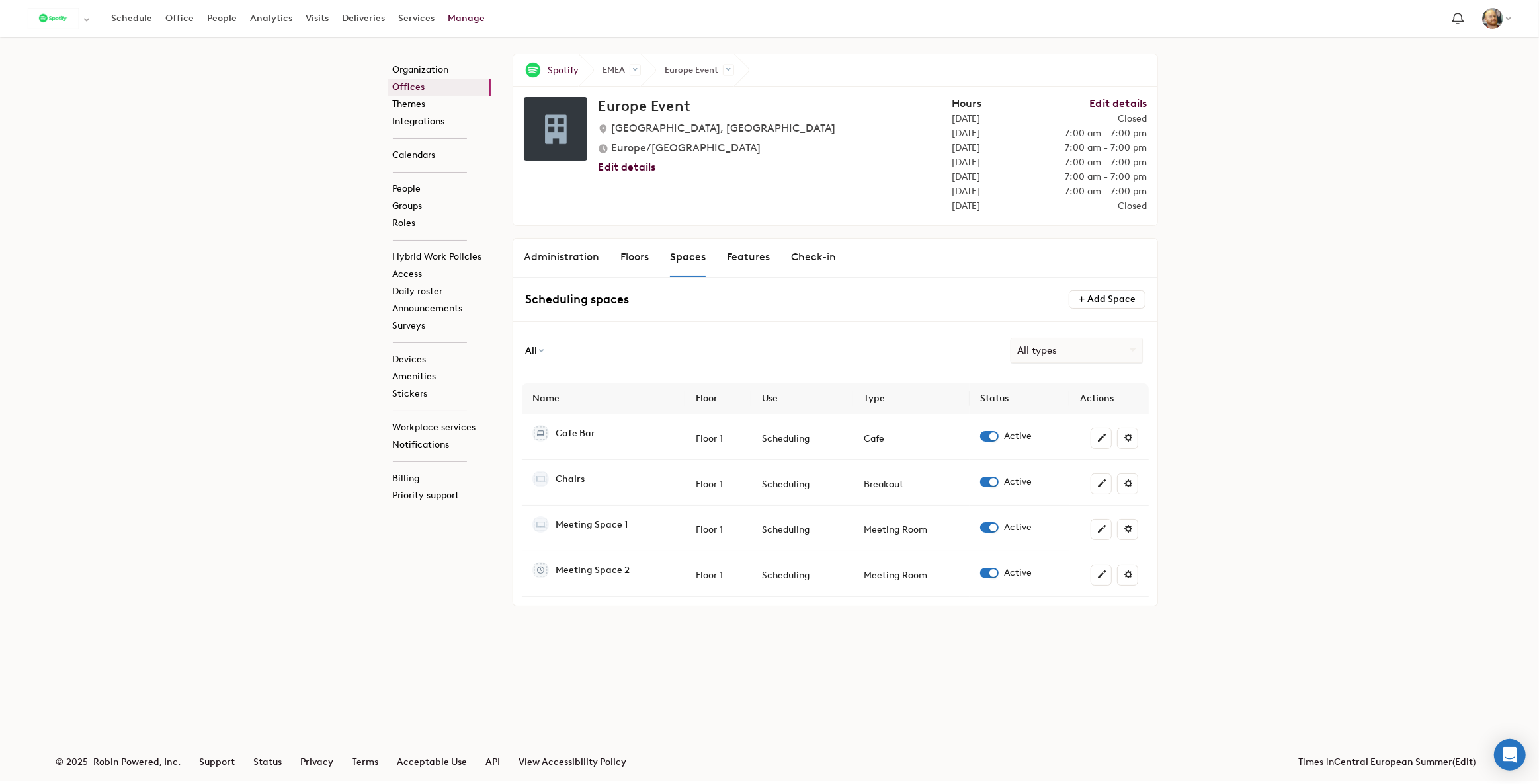
click at [720, 261] on div "Administration Floors Spaces Features Check-in" at bounding box center [834, 258] width 644 height 39
click at [749, 261] on div "Features" at bounding box center [749, 257] width 43 height 16
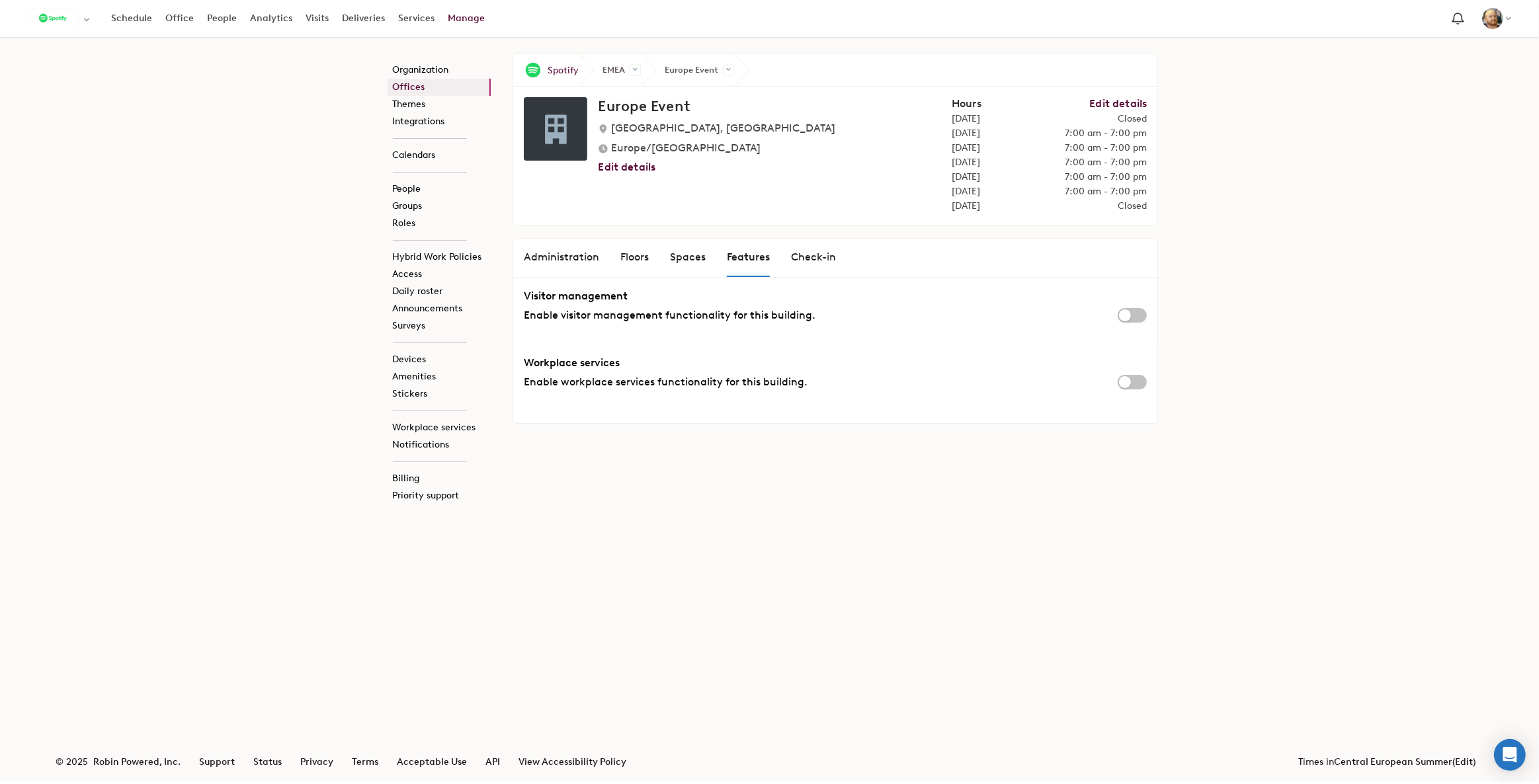
click at [793, 257] on div "Check-in" at bounding box center [814, 257] width 45 height 16
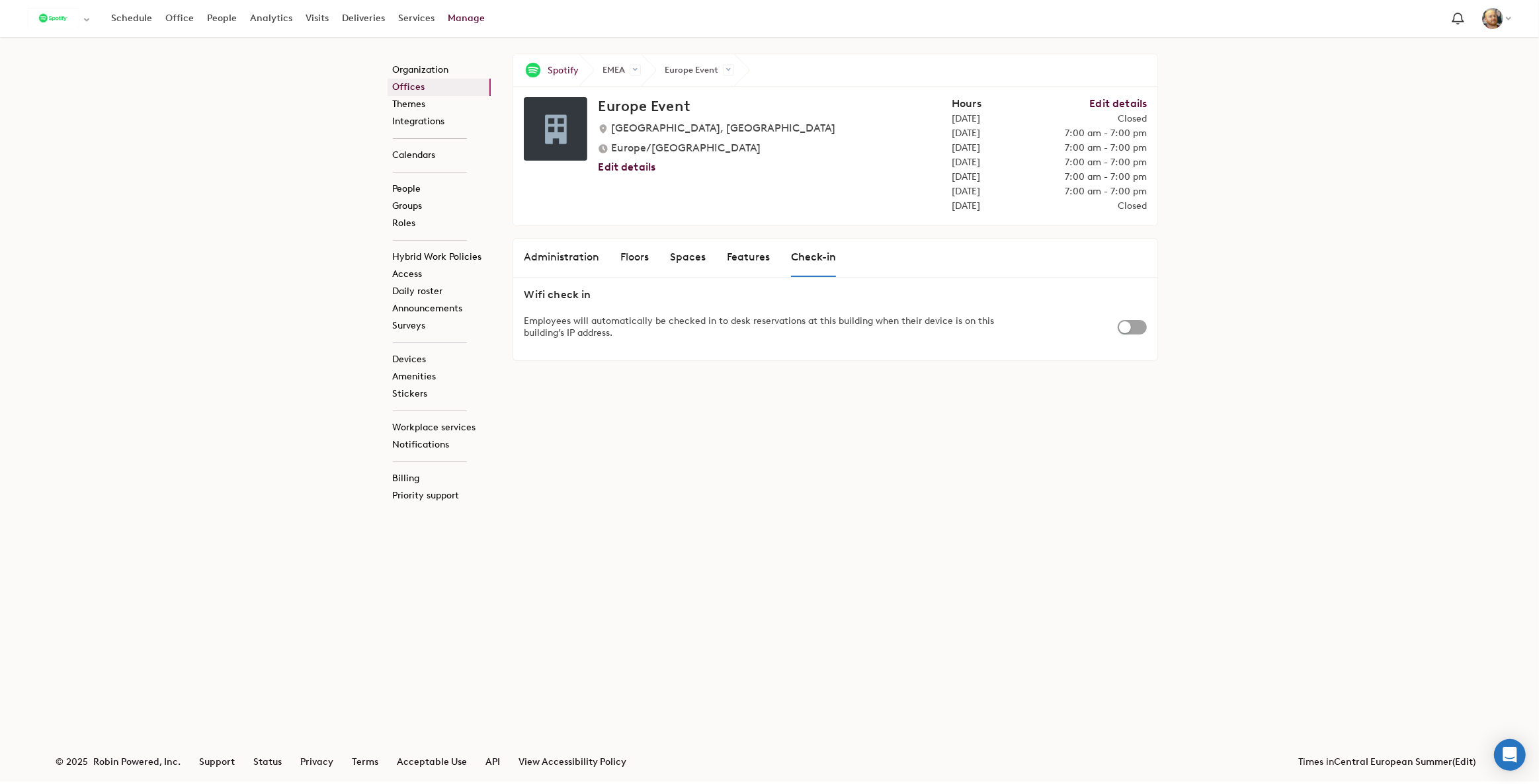
click at [758, 258] on div "Features" at bounding box center [749, 257] width 43 height 16
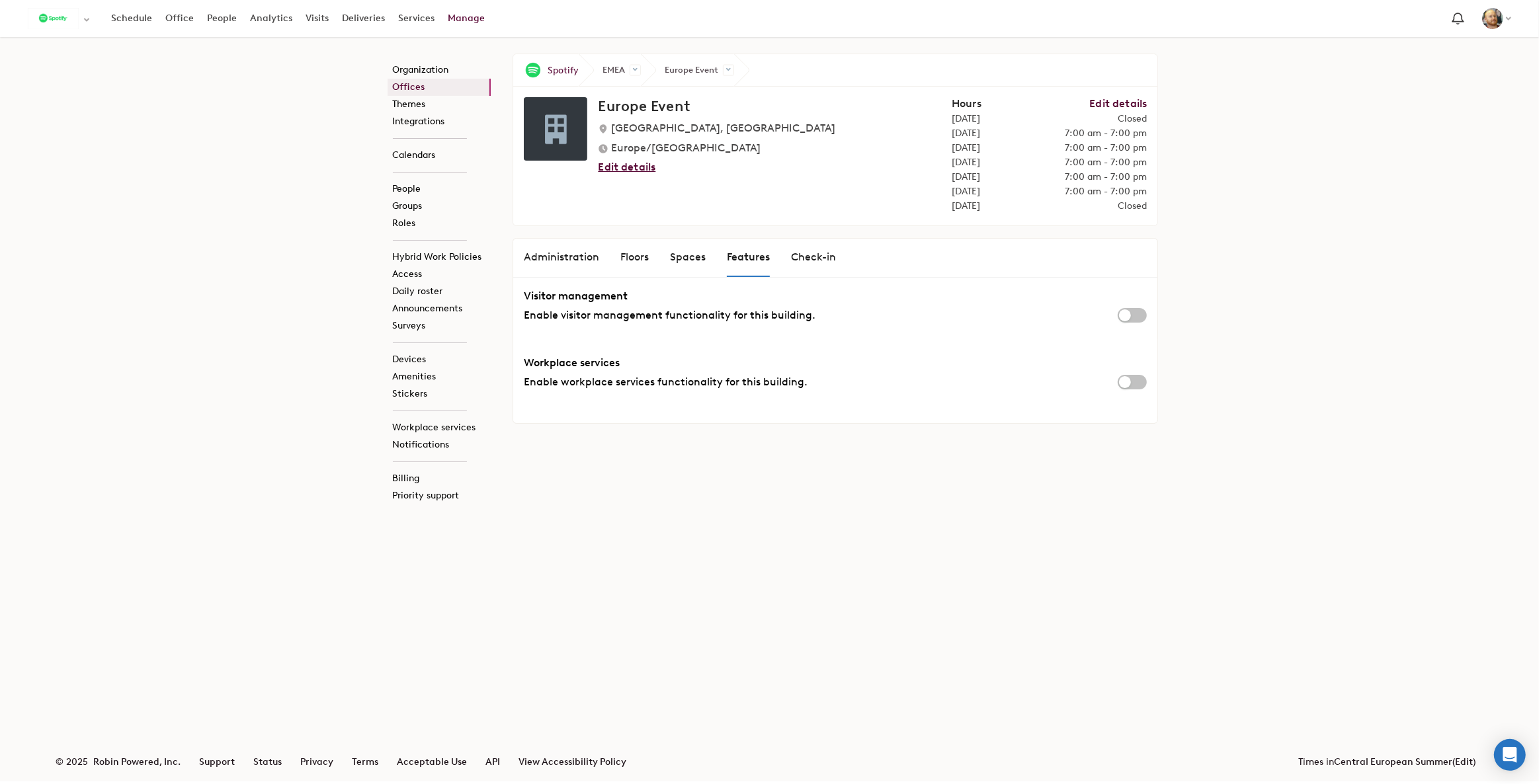
click at [645, 167] on button "Edit details" at bounding box center [626, 167] width 58 height 13
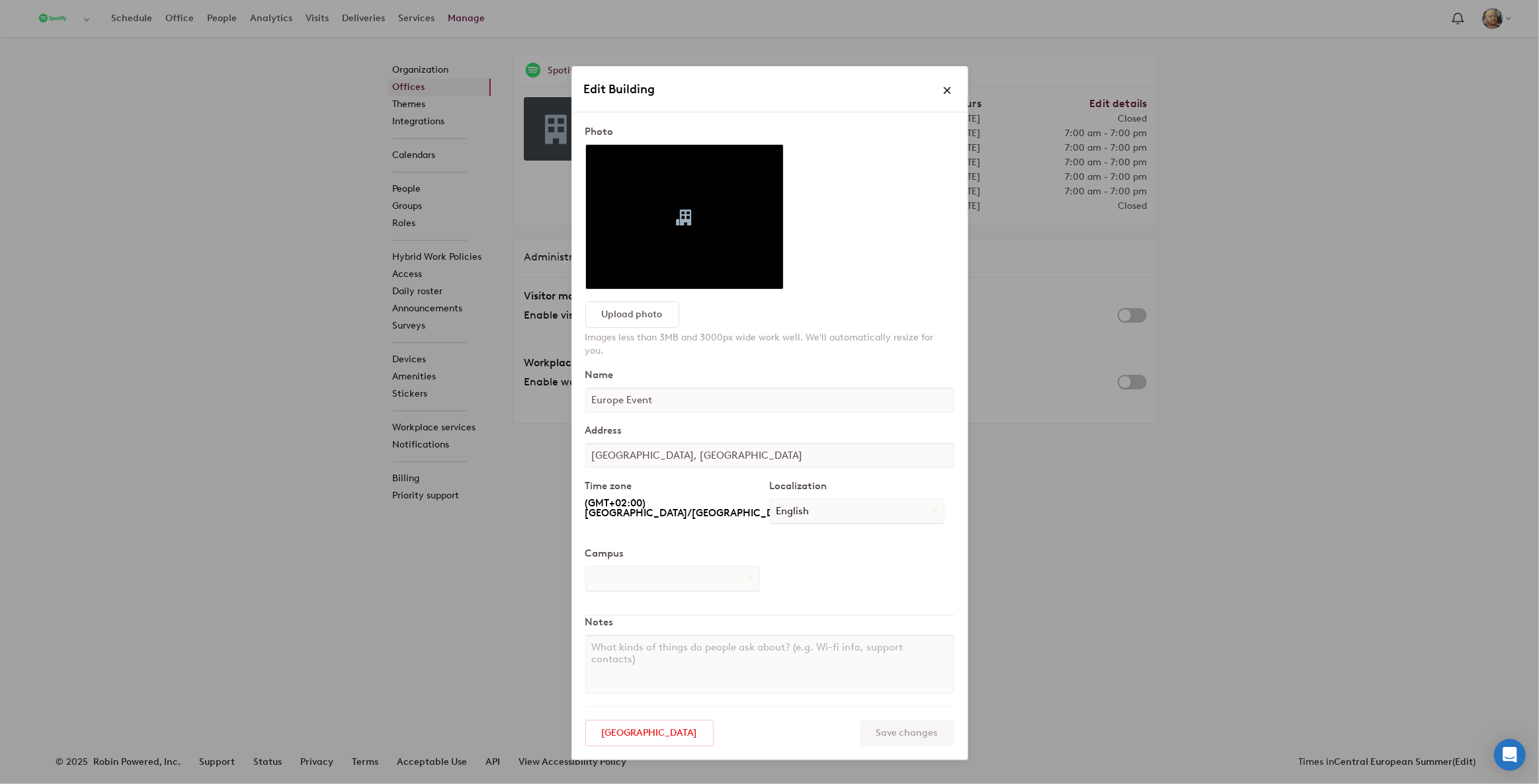
select select "number:51280"
click at [946, 85] on span at bounding box center [947, 89] width 9 height 9
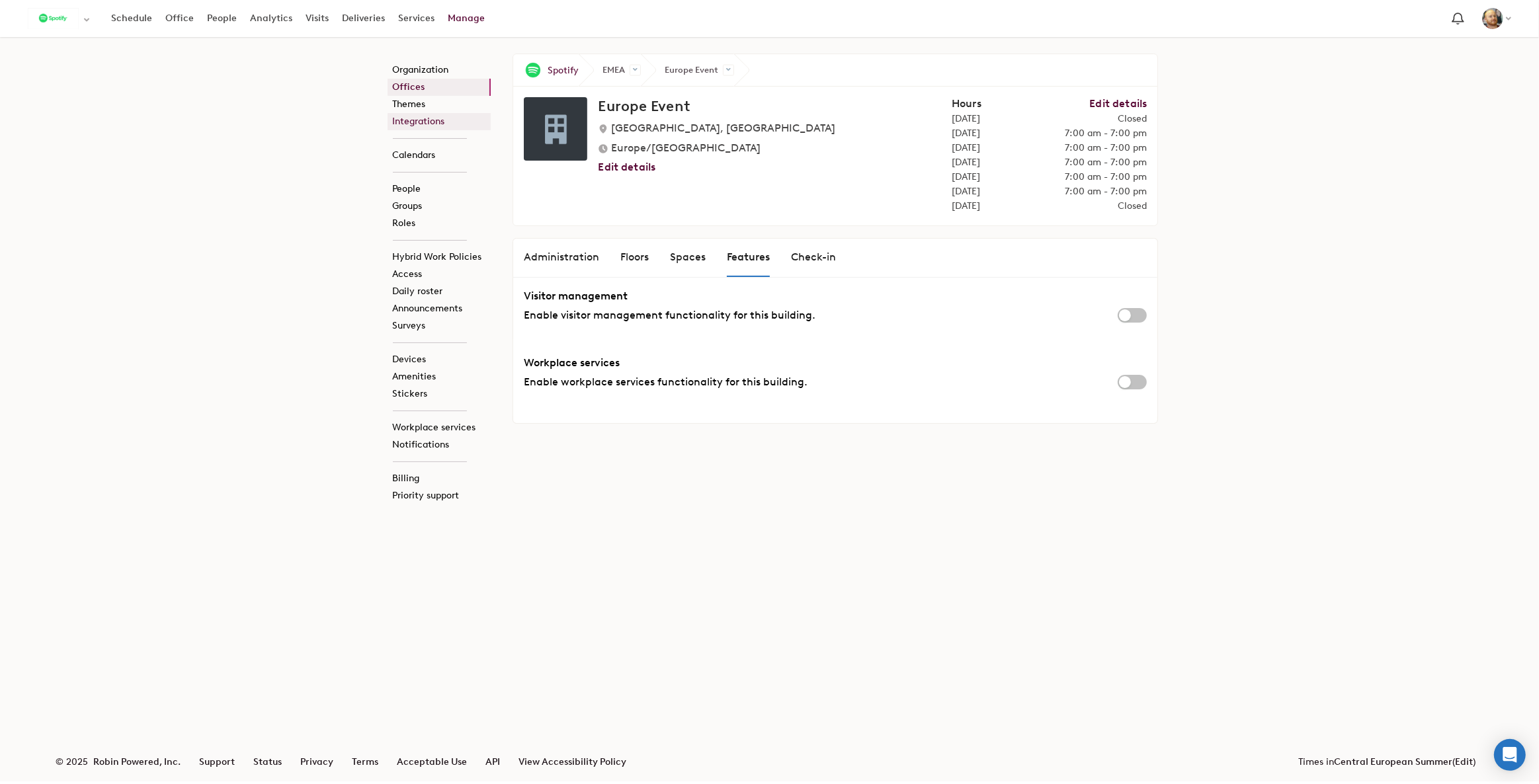
click at [419, 120] on link "Integrations" at bounding box center [438, 121] width 103 height 17
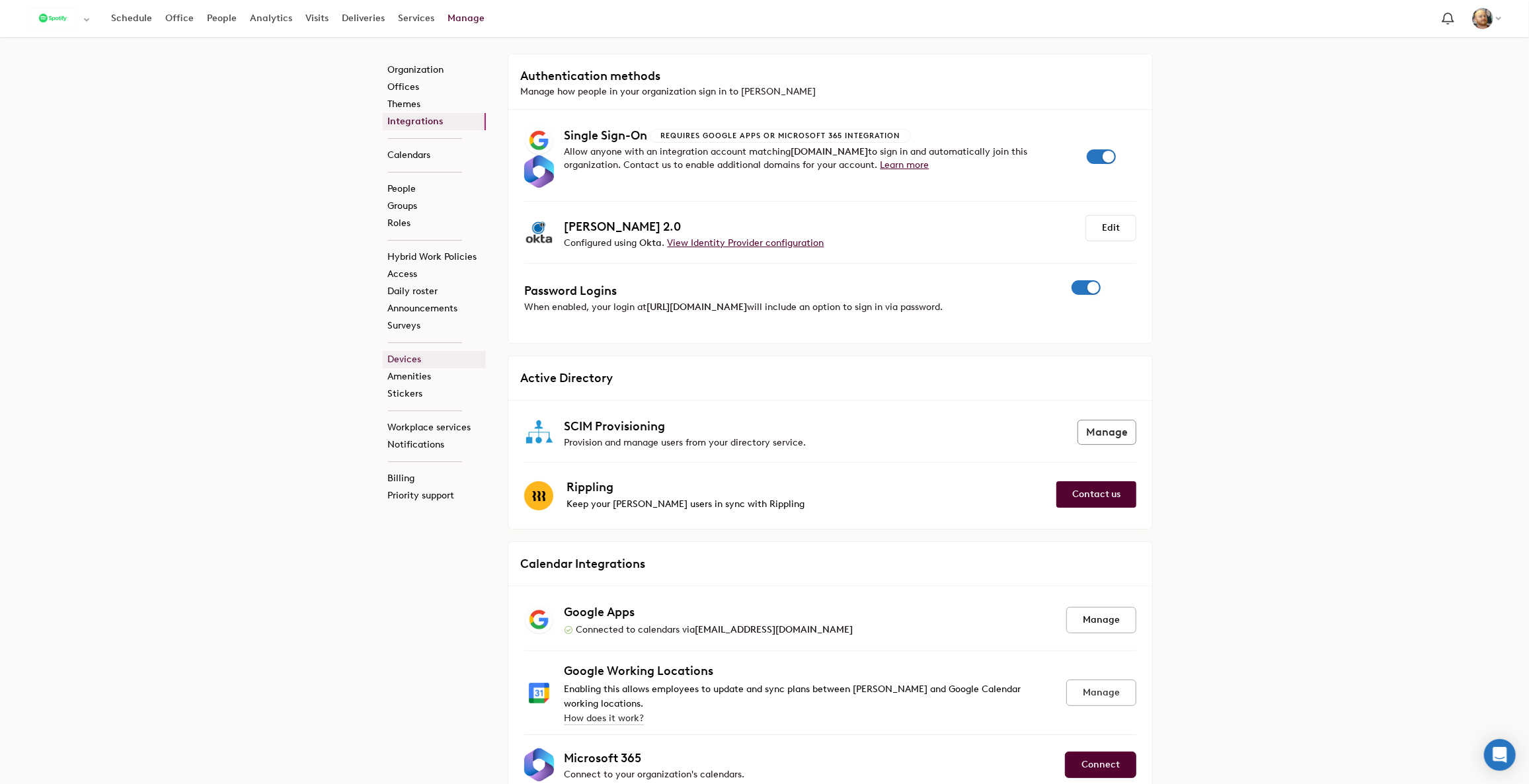
click at [415, 355] on link "Devices" at bounding box center [434, 359] width 103 height 17
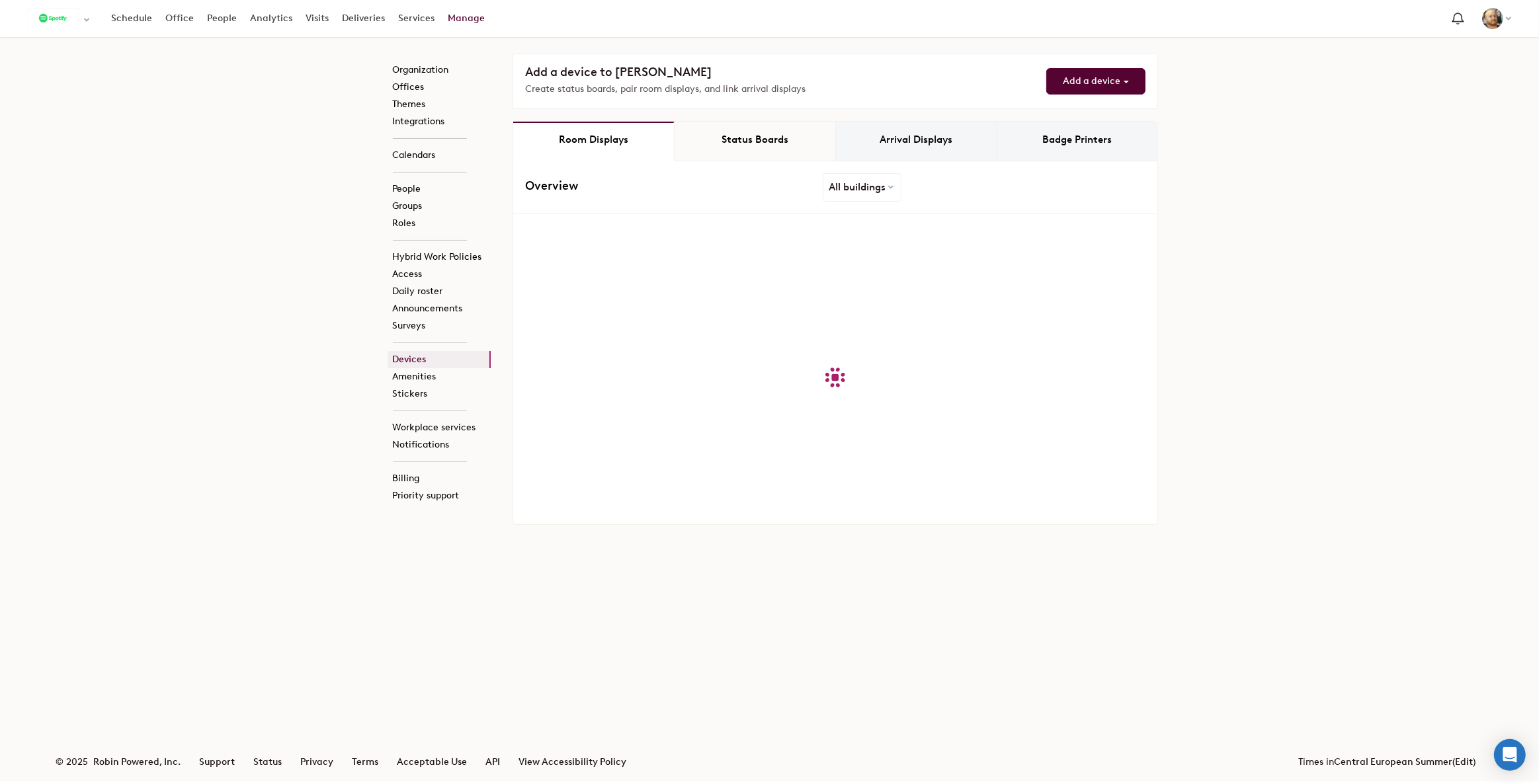
click at [755, 150] on div "Status Boards" at bounding box center [755, 141] width 161 height 39
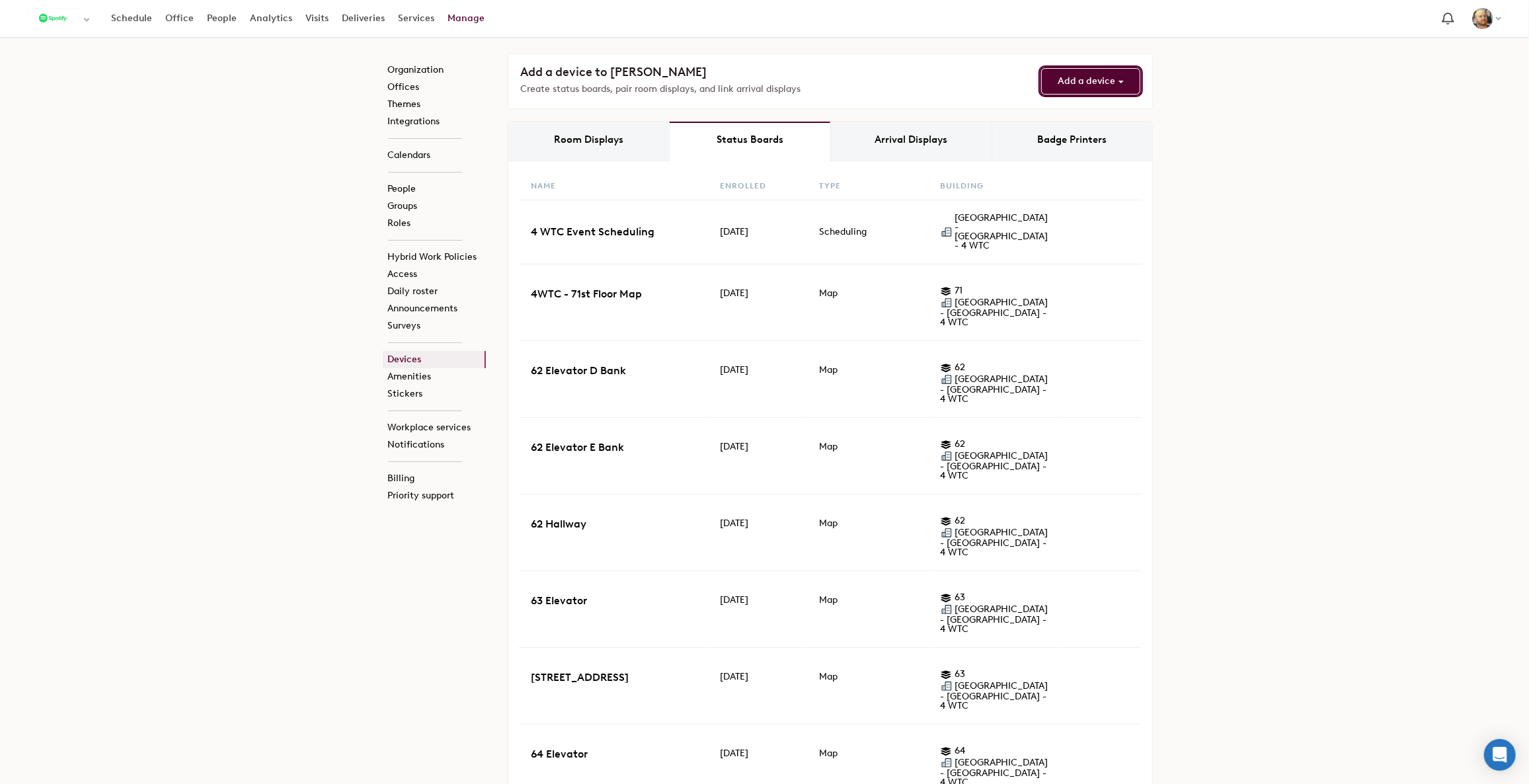
click at [1103, 82] on span "Add a device" at bounding box center [1087, 81] width 58 height 11
click at [1066, 160] on link "Status Board" at bounding box center [1081, 159] width 118 height 26
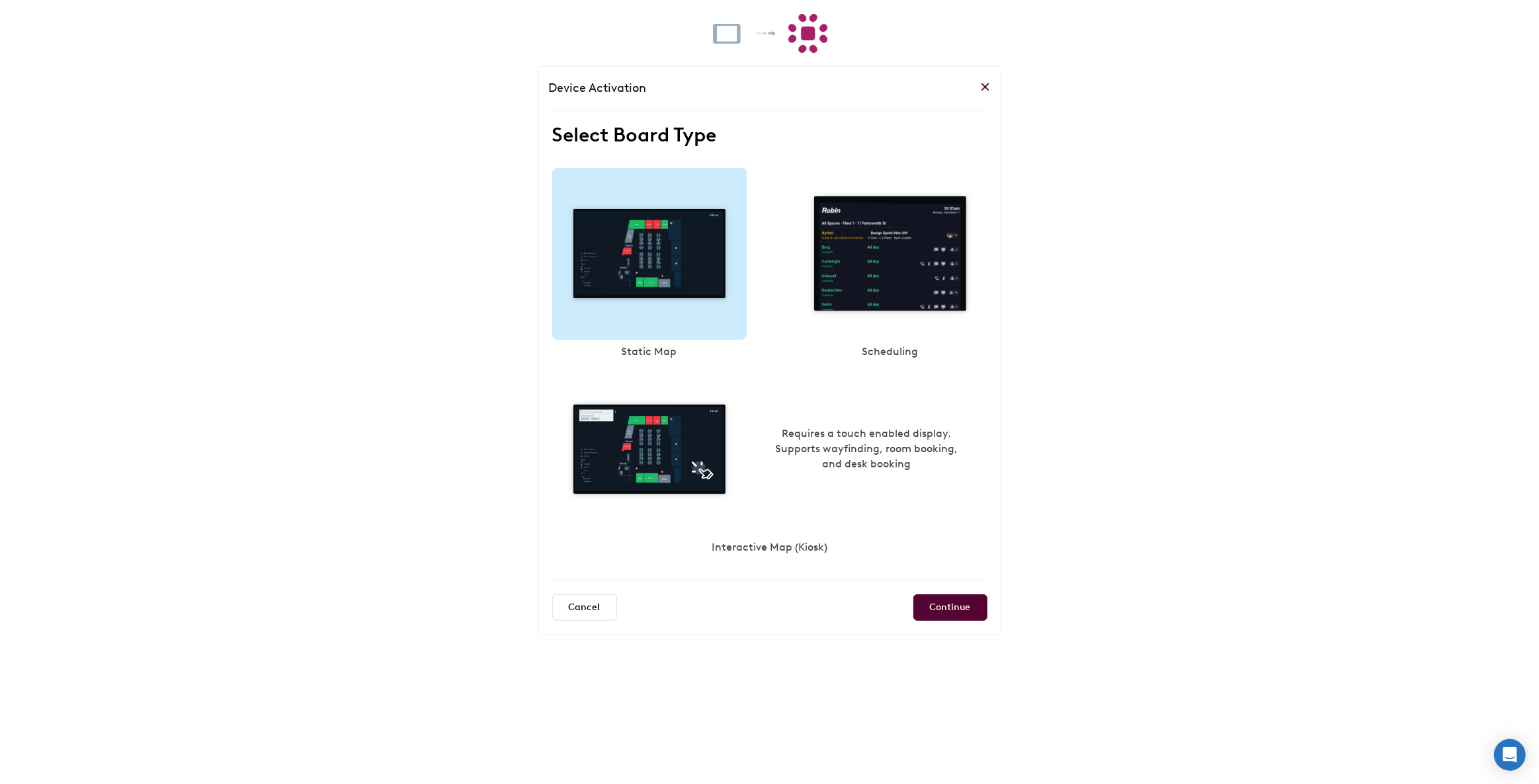
click at [646, 276] on div at bounding box center [650, 253] width 195 height 172
click at [938, 598] on input "Continue" at bounding box center [949, 607] width 74 height 27
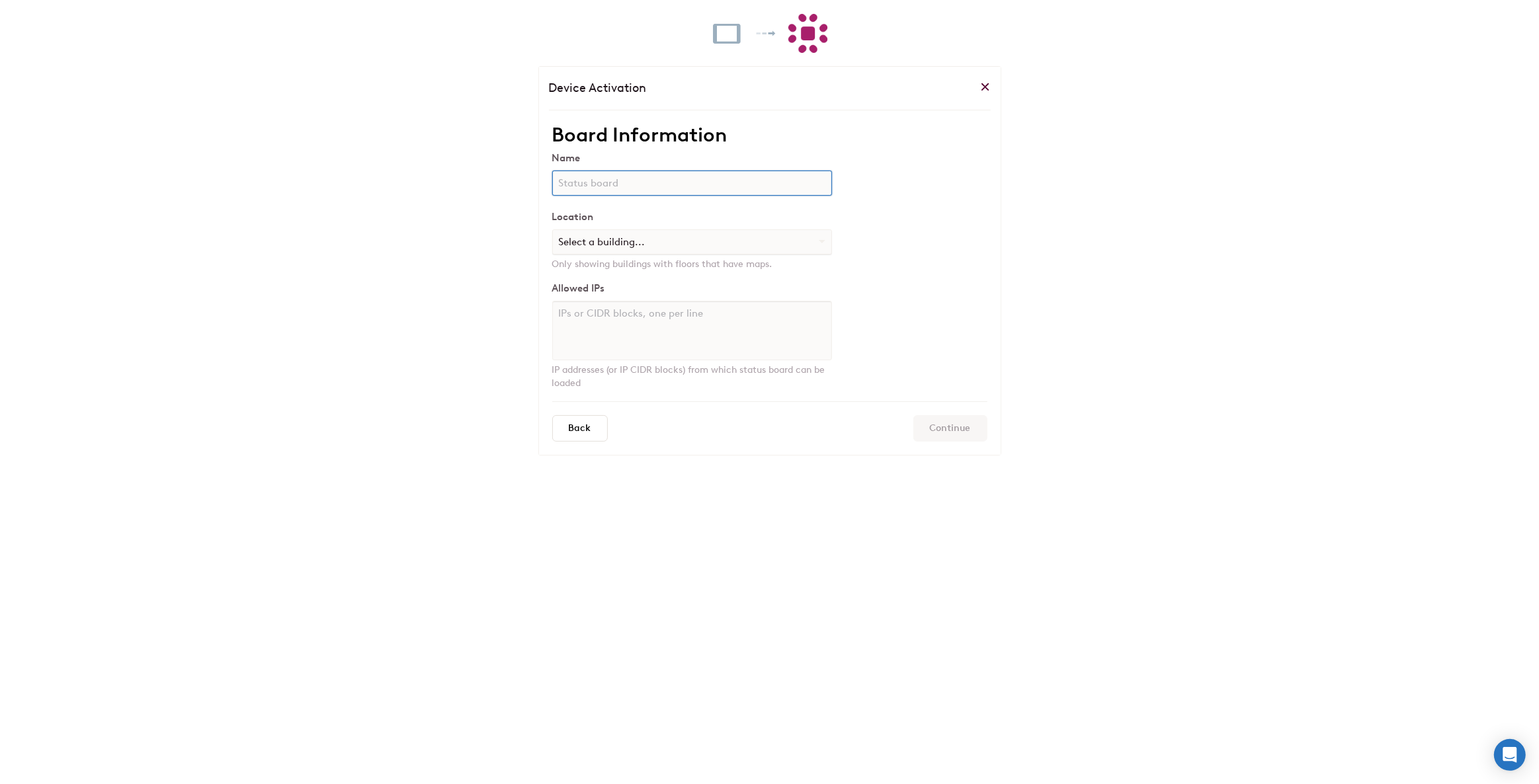
click at [618, 183] on input "text" at bounding box center [692, 184] width 280 height 26
type input "Test Europe Sales Event"
click at [602, 240] on select "Select a building... Australia - Sydney Brazil - Sao Paulo Canada - Toronto Eur…" at bounding box center [692, 242] width 278 height 24
select select "number:778041"
click at [553, 230] on select "Select a building... Australia - Sydney Brazil - Sao Paulo Canada - Toronto Eur…" at bounding box center [692, 242] width 278 height 24
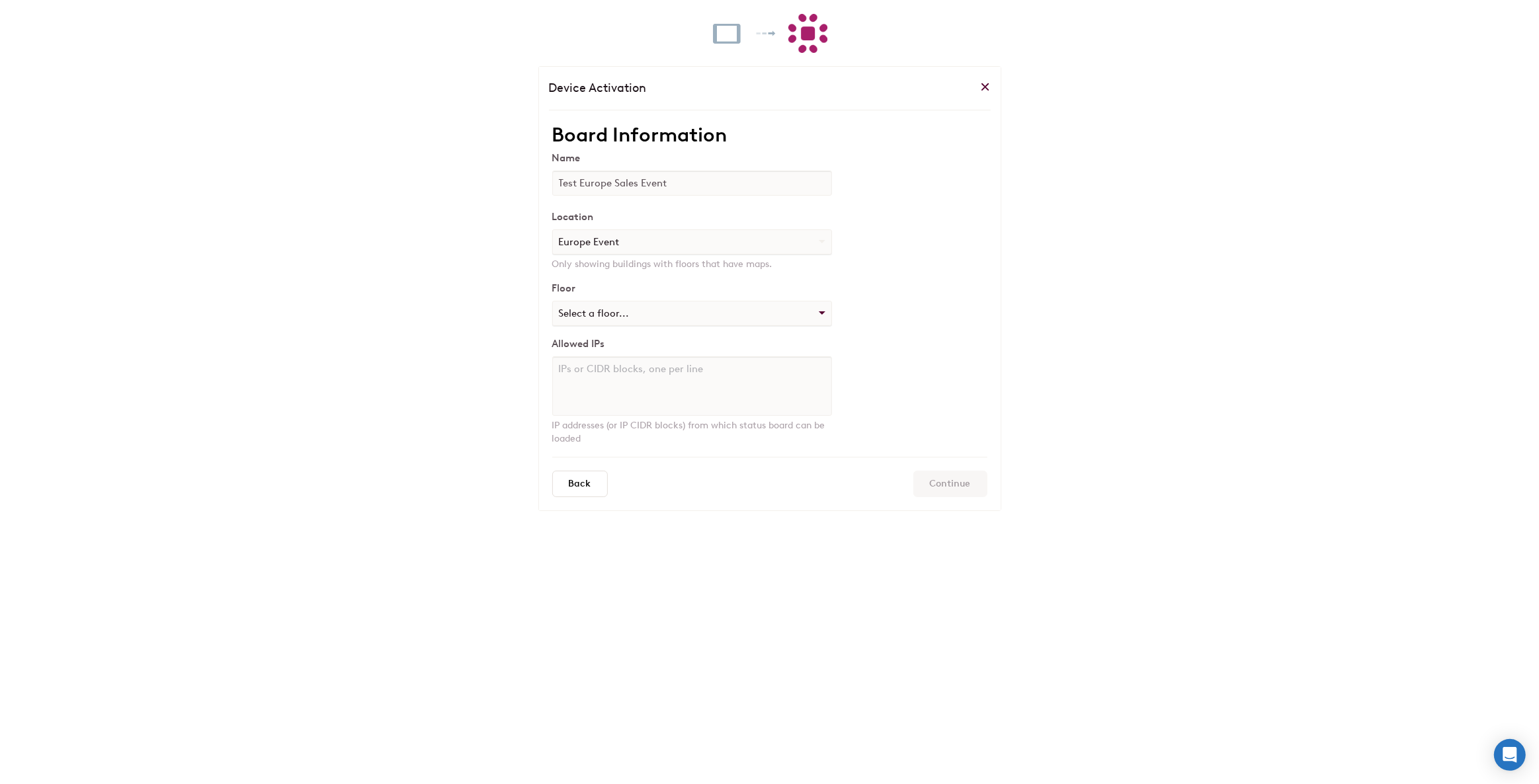
click at [603, 310] on select "Select a floor... Floor 1" at bounding box center [692, 313] width 278 height 24
select select "number:342613"
click at [553, 302] on select "Select a floor... Floor 1" at bounding box center [692, 313] width 278 height 24
click at [958, 480] on input "Continue" at bounding box center [949, 483] width 74 height 27
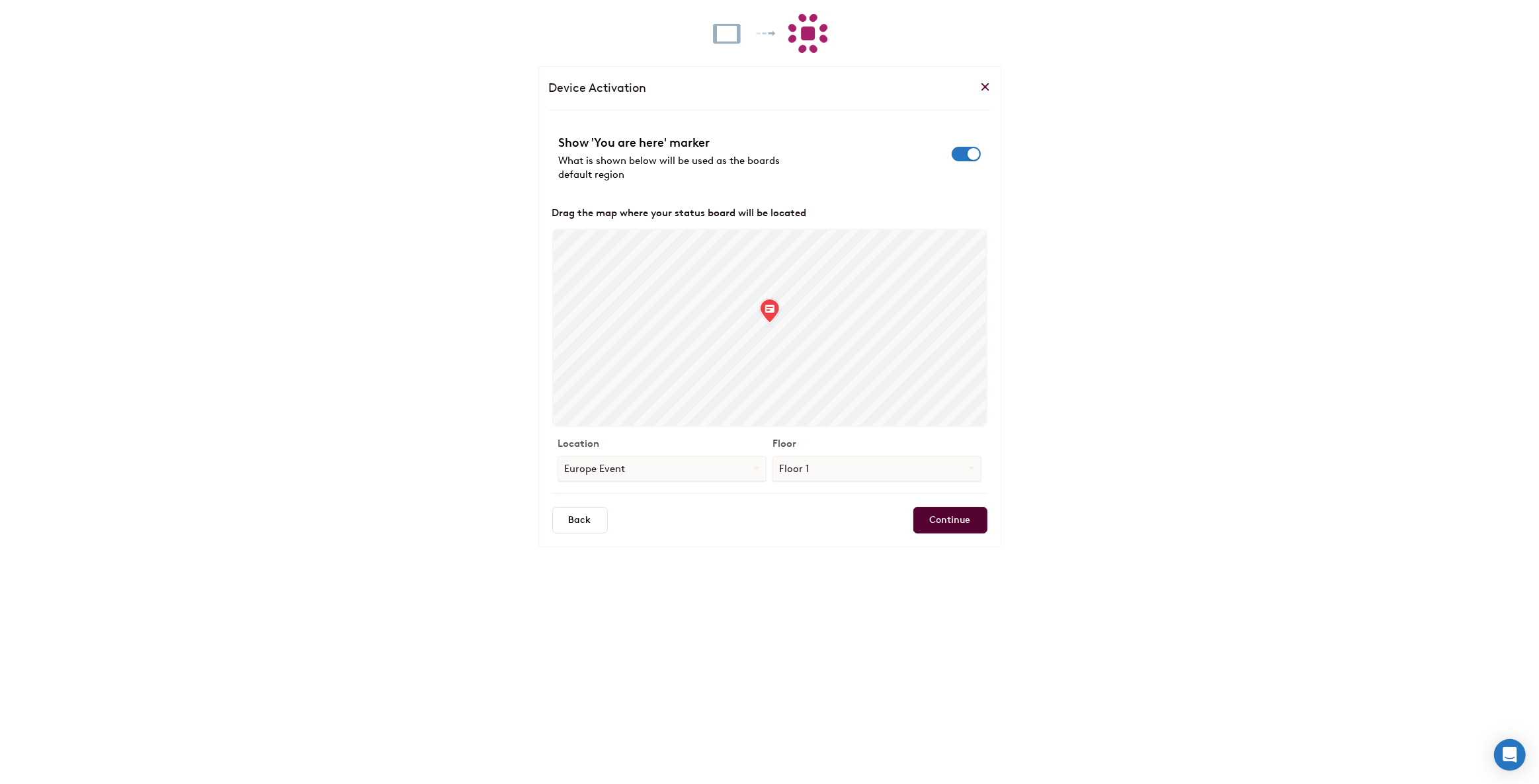
click at [968, 145] on div at bounding box center [966, 154] width 29 height 22
click at [965, 149] on span "button" at bounding box center [966, 153] width 29 height 15
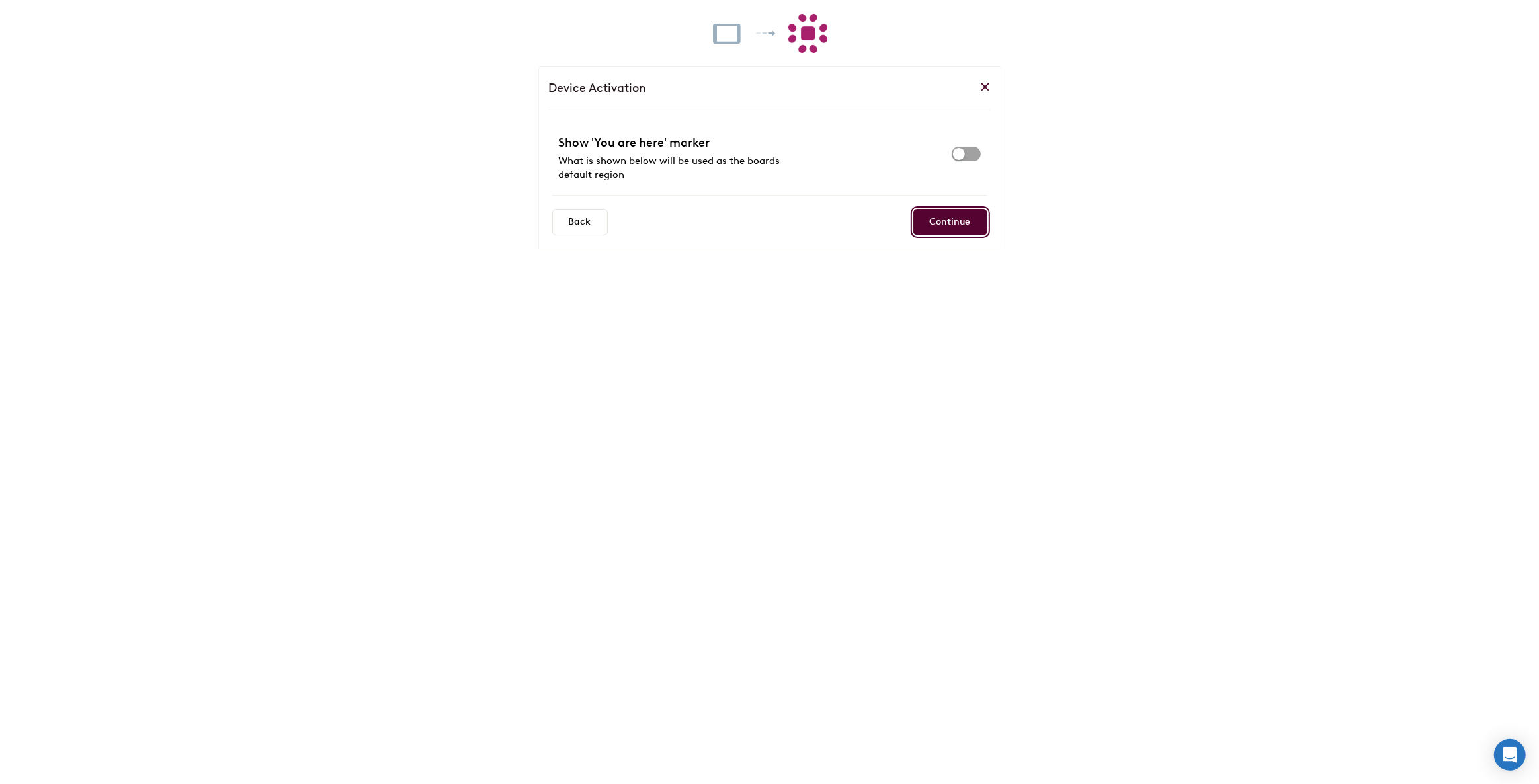
click at [943, 227] on input "Continue" at bounding box center [949, 222] width 74 height 27
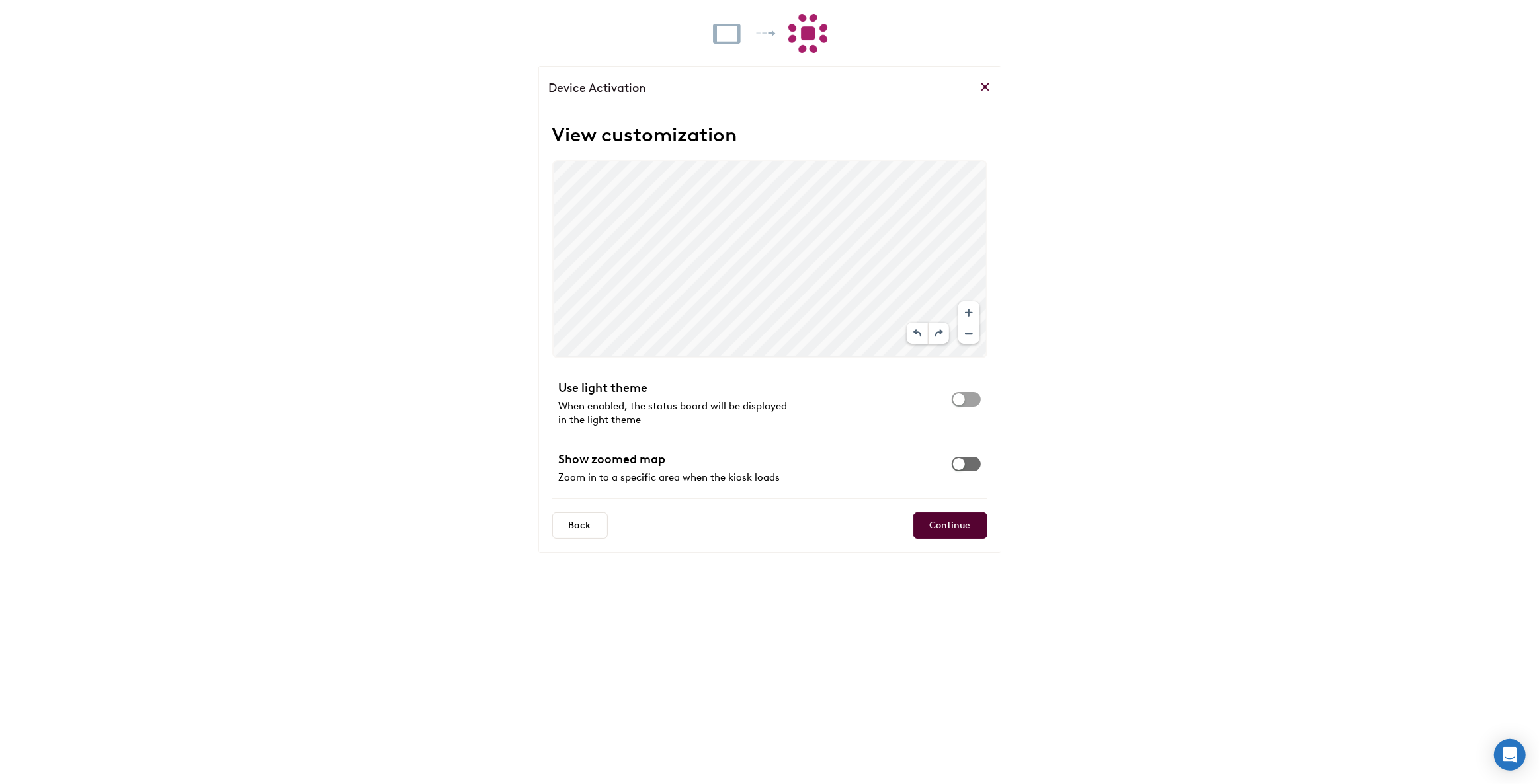
click at [956, 462] on span "button" at bounding box center [966, 464] width 29 height 15
click at [854, 363] on section "View customization 16:9 Use light theme When enabled, the status board will be …" at bounding box center [770, 310] width 435 height 376
click at [954, 401] on span "button" at bounding box center [966, 399] width 29 height 15
click at [974, 399] on span "button" at bounding box center [966, 399] width 29 height 15
click at [954, 529] on input "Continue" at bounding box center [949, 526] width 74 height 27
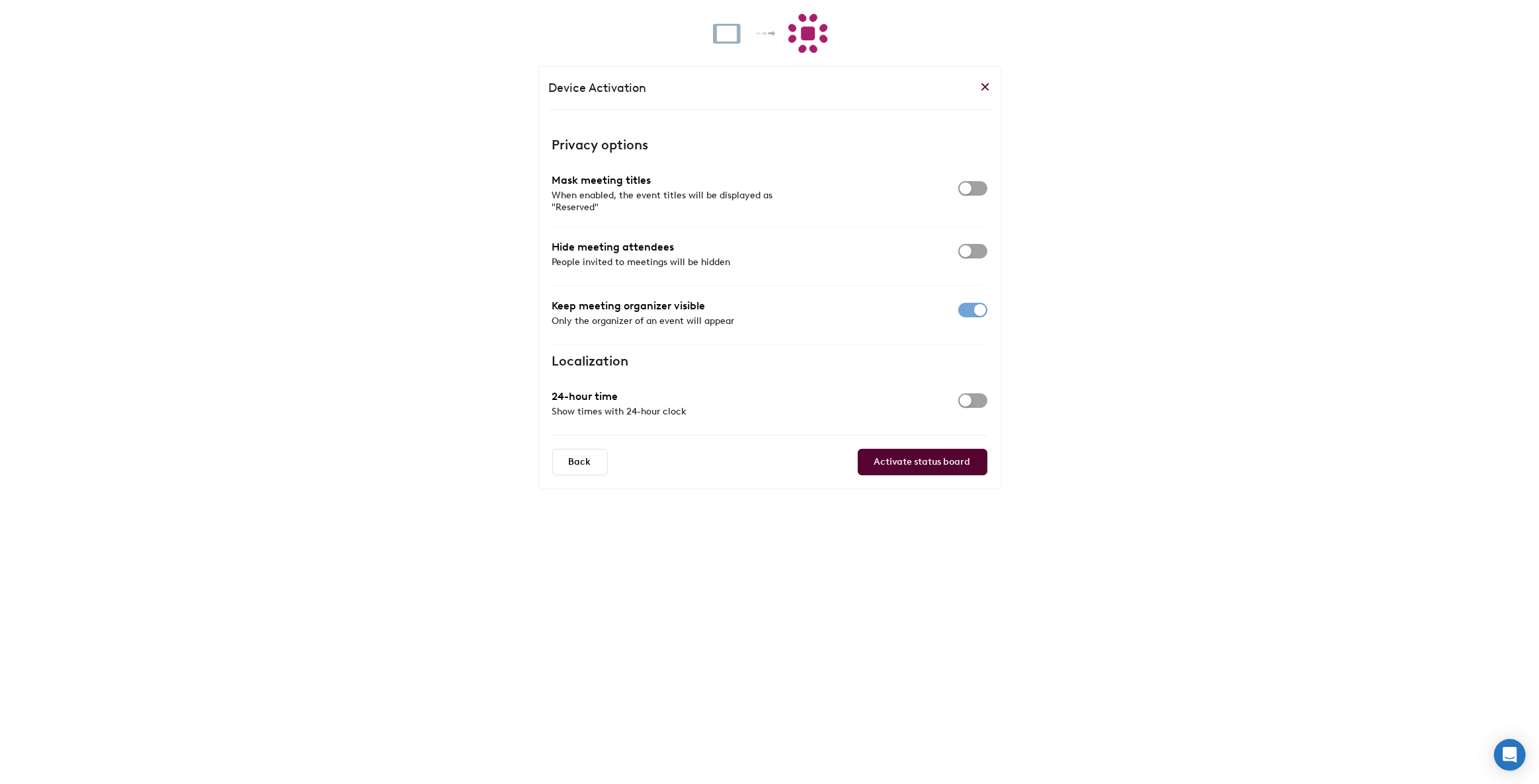
click at [975, 408] on div at bounding box center [973, 401] width 29 height 22
click at [974, 398] on span "button" at bounding box center [973, 400] width 29 height 15
click at [951, 452] on input "Activate status board" at bounding box center [923, 462] width 130 height 27
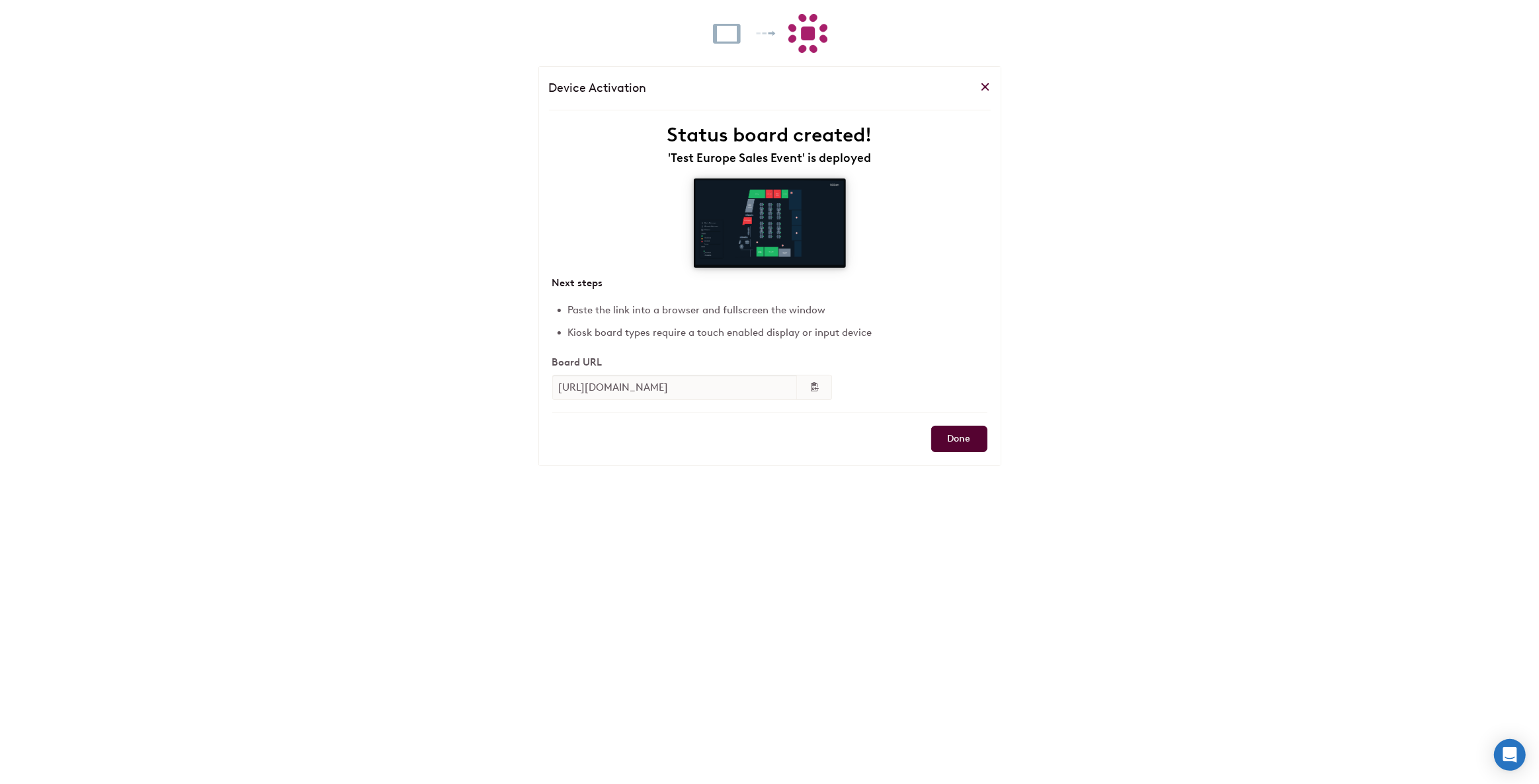
click at [832, 385] on div "Board URL https://boards.robinpowered.com/052d9a13-97af-4600-92c2-6befaea11708 …" at bounding box center [697, 378] width 290 height 43
click at [817, 385] on span "button" at bounding box center [814, 386] width 11 height 11
click at [953, 434] on input "Done" at bounding box center [958, 438] width 56 height 27
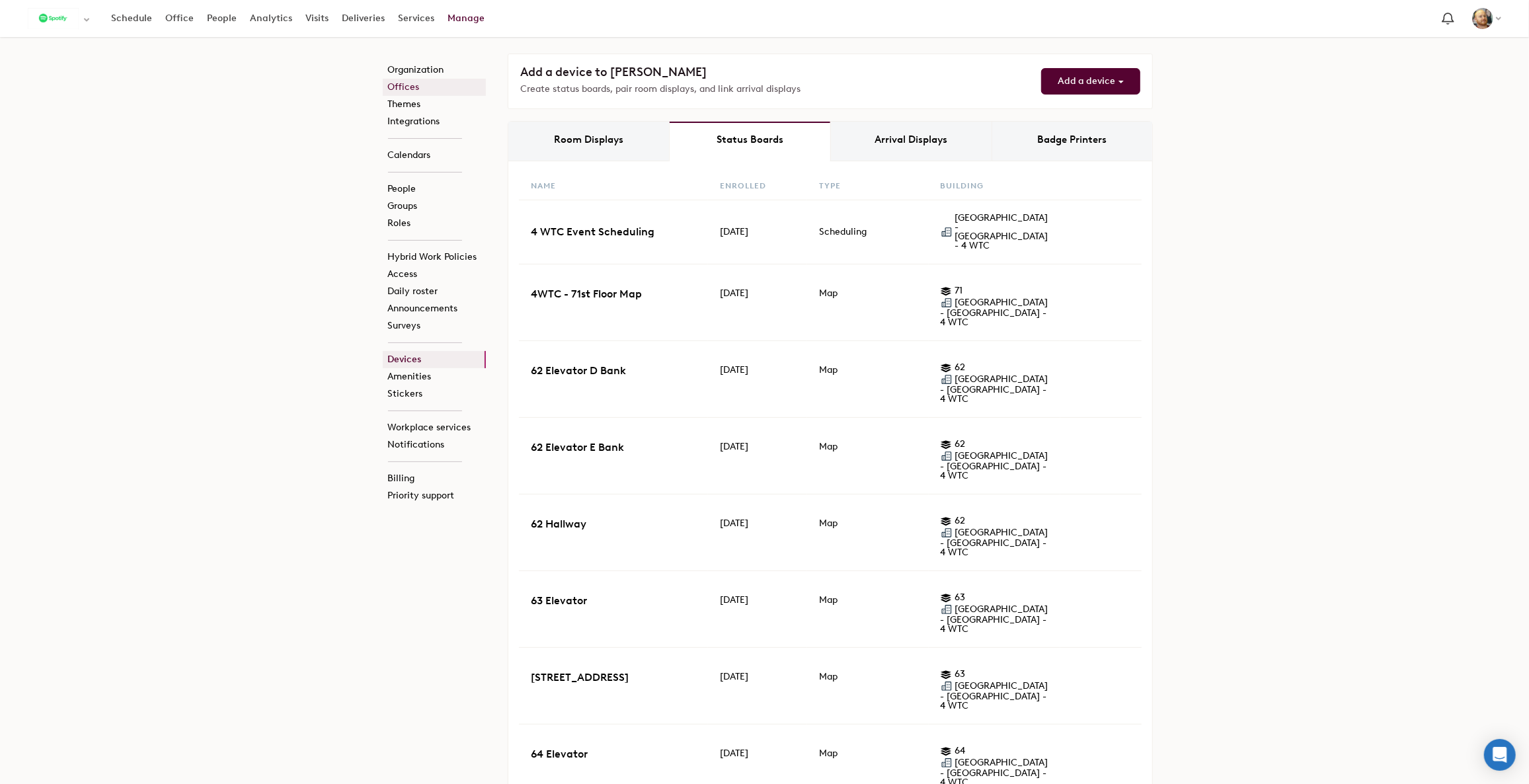
click at [407, 89] on link "Offices" at bounding box center [434, 86] width 103 height 17
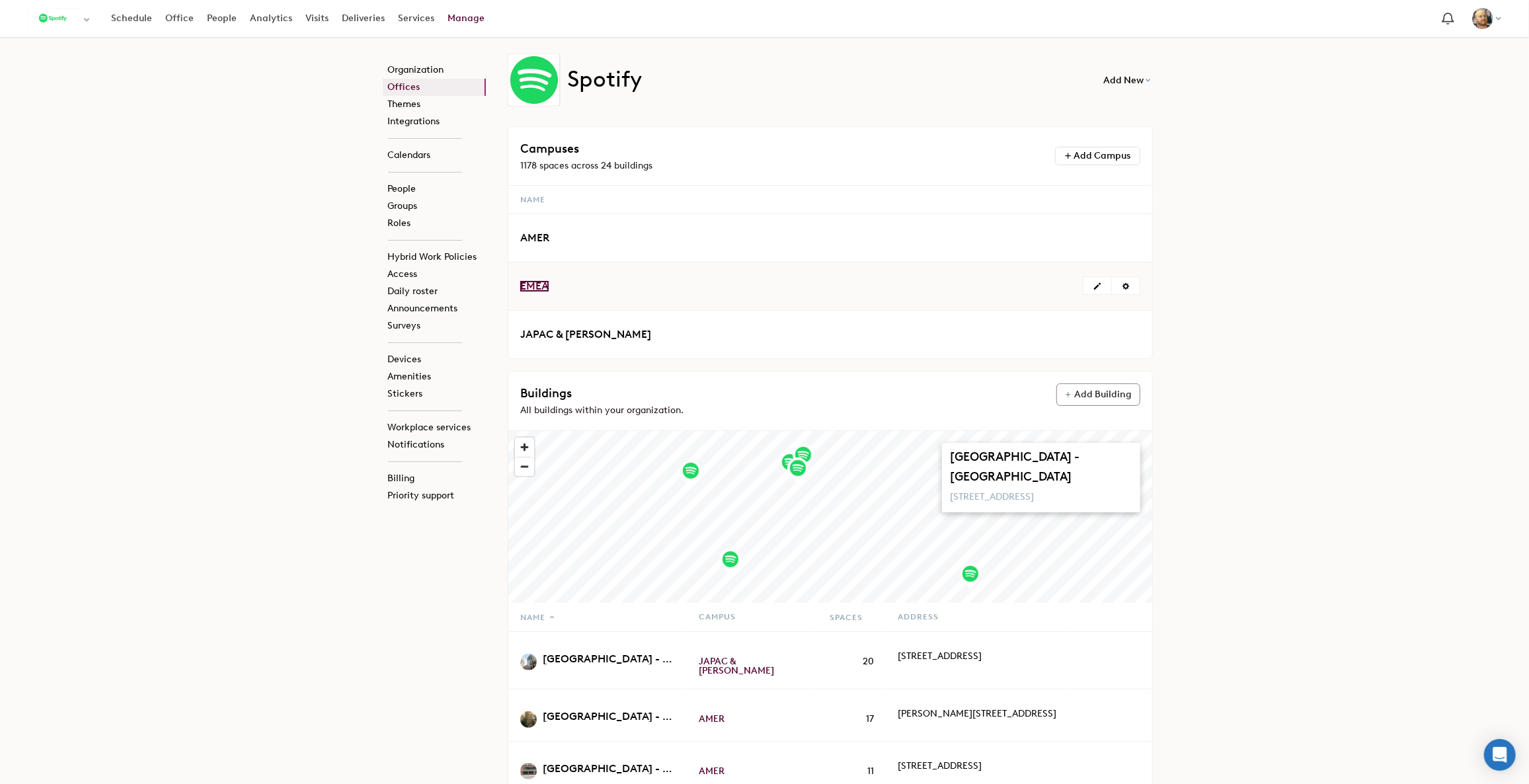
click at [529, 288] on span "EMEA" at bounding box center [535, 286] width 28 height 13
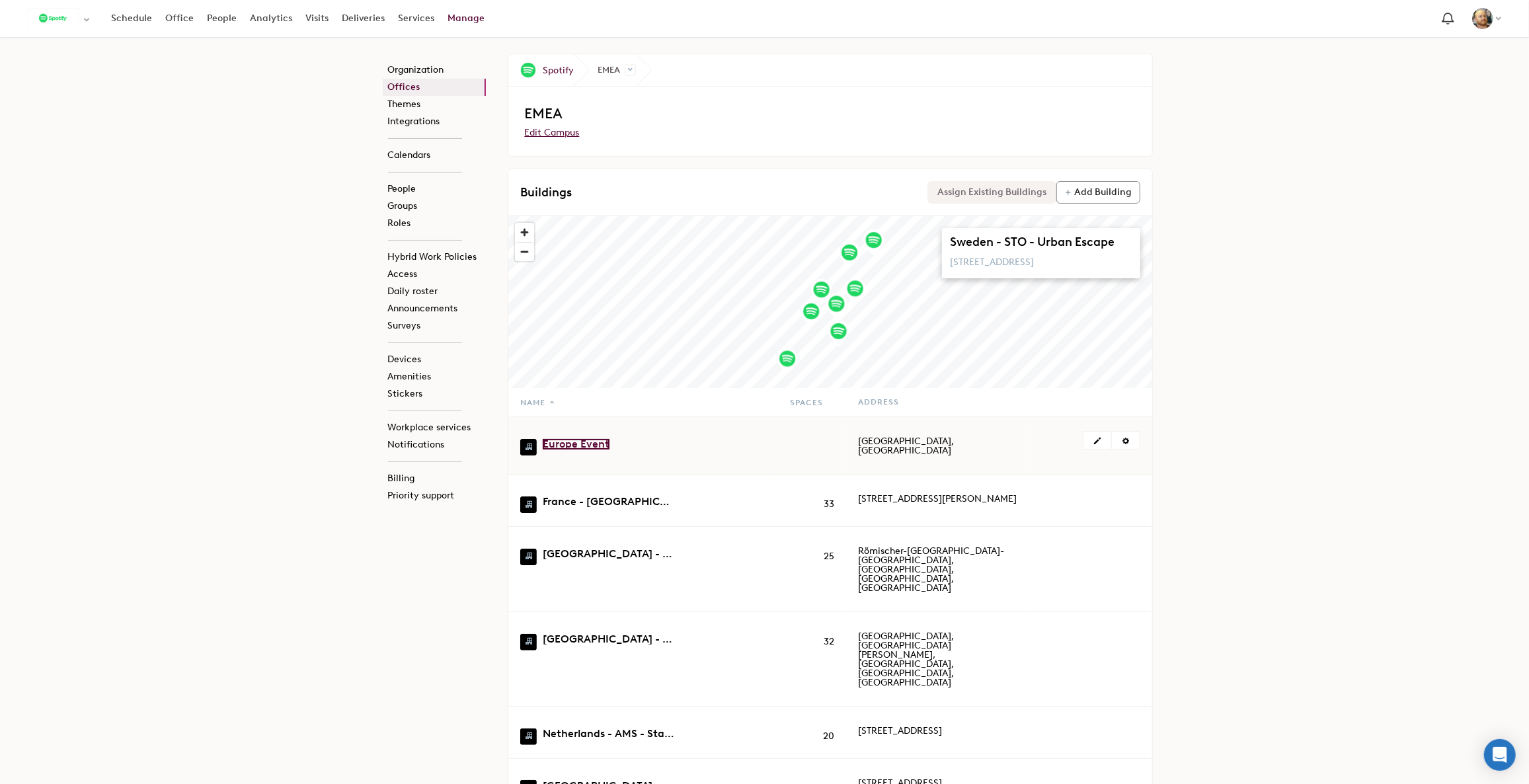
click at [587, 440] on link "Europe Event" at bounding box center [576, 444] width 67 height 11
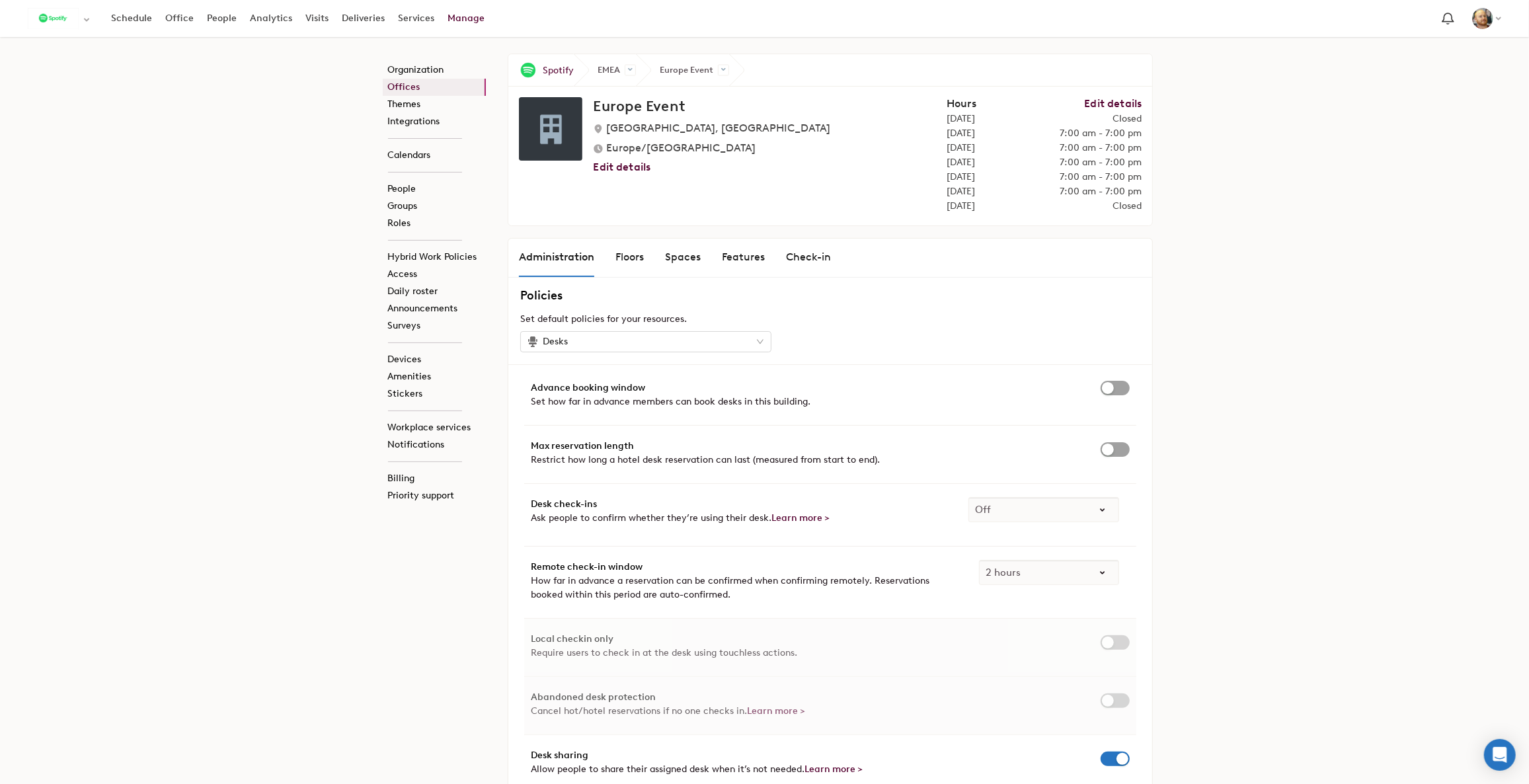
click at [631, 260] on div "Floors" at bounding box center [629, 257] width 28 height 16
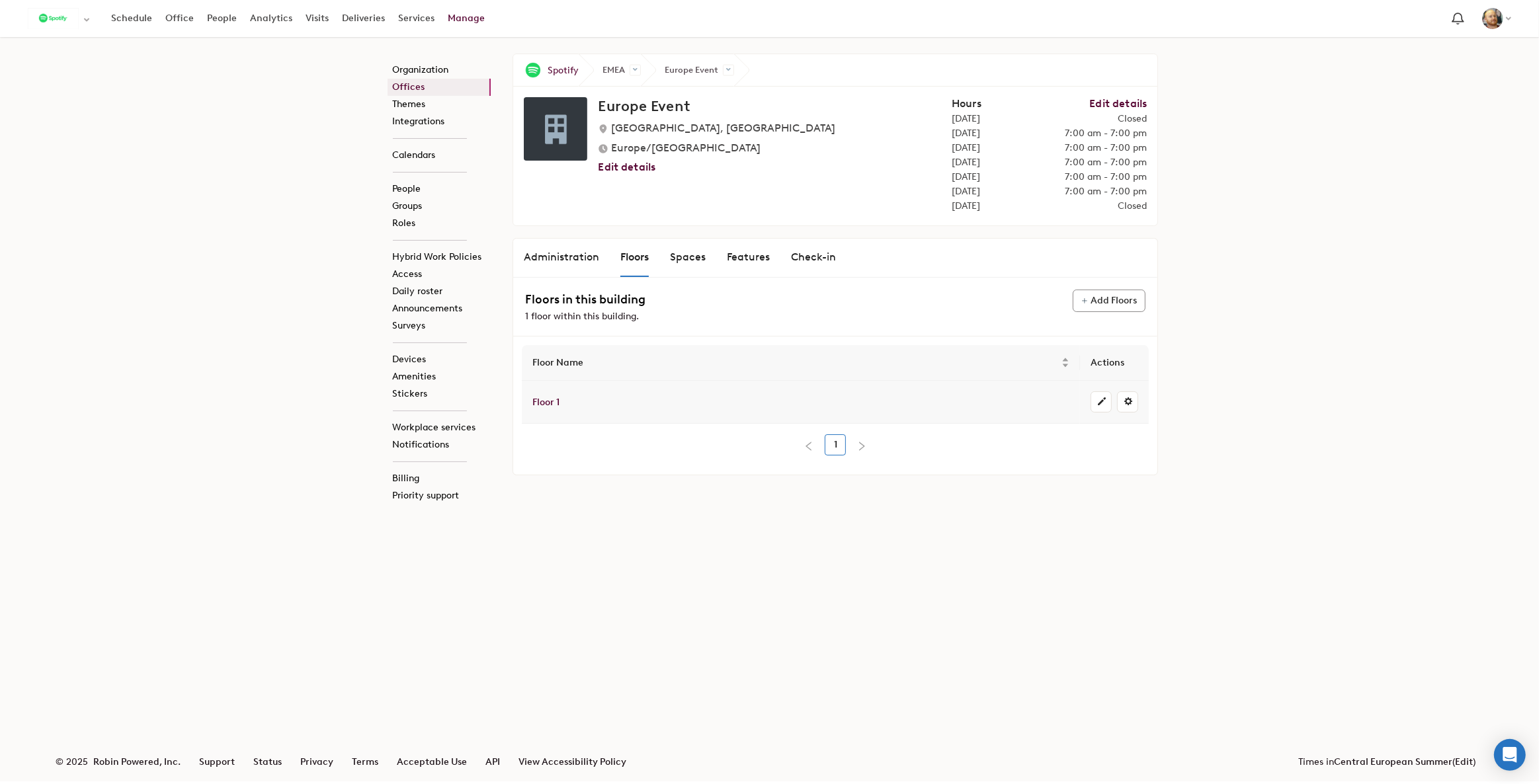
click at [557, 397] on link "Floor 1" at bounding box center [546, 402] width 28 height 11
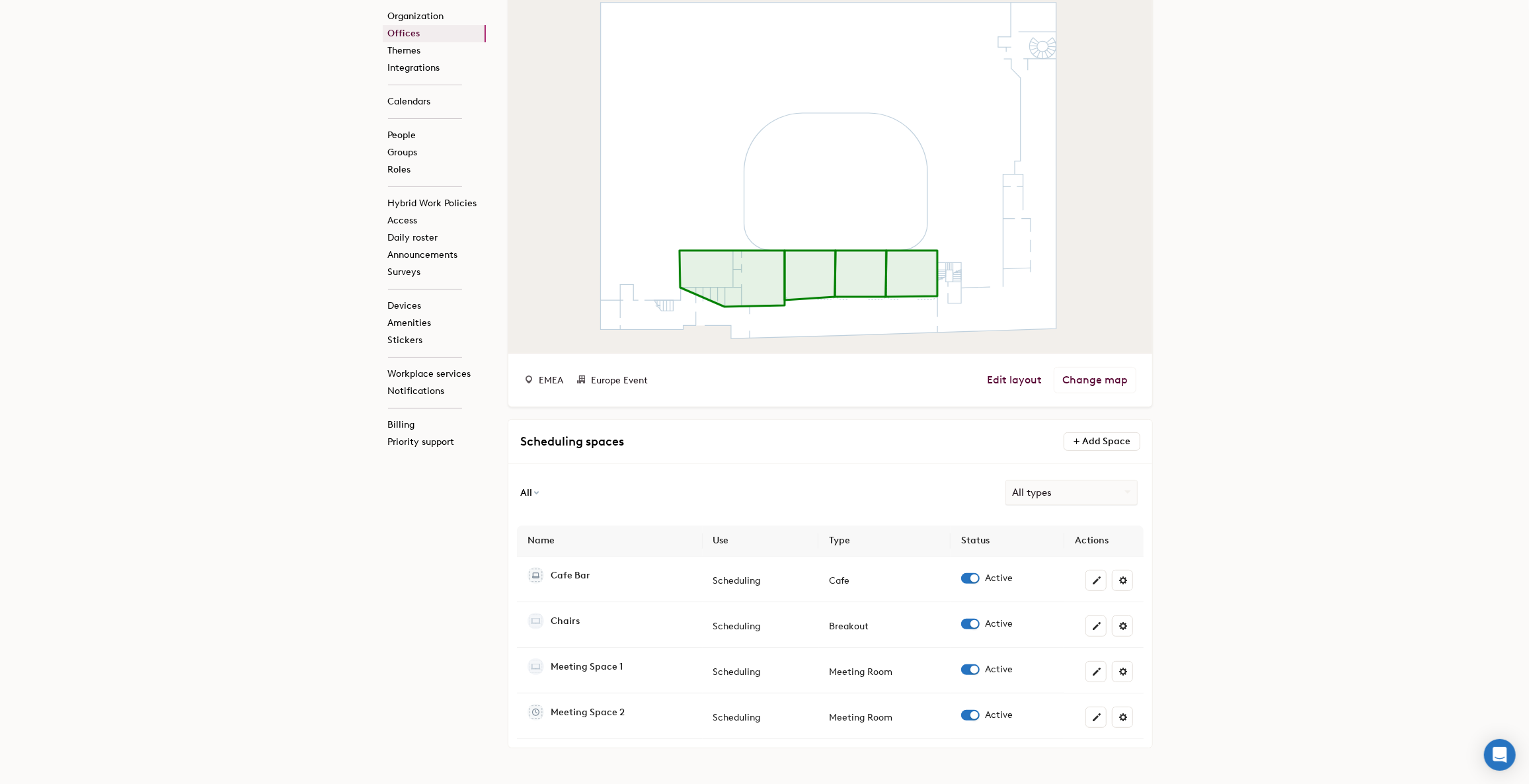
scroll to position [187, 0]
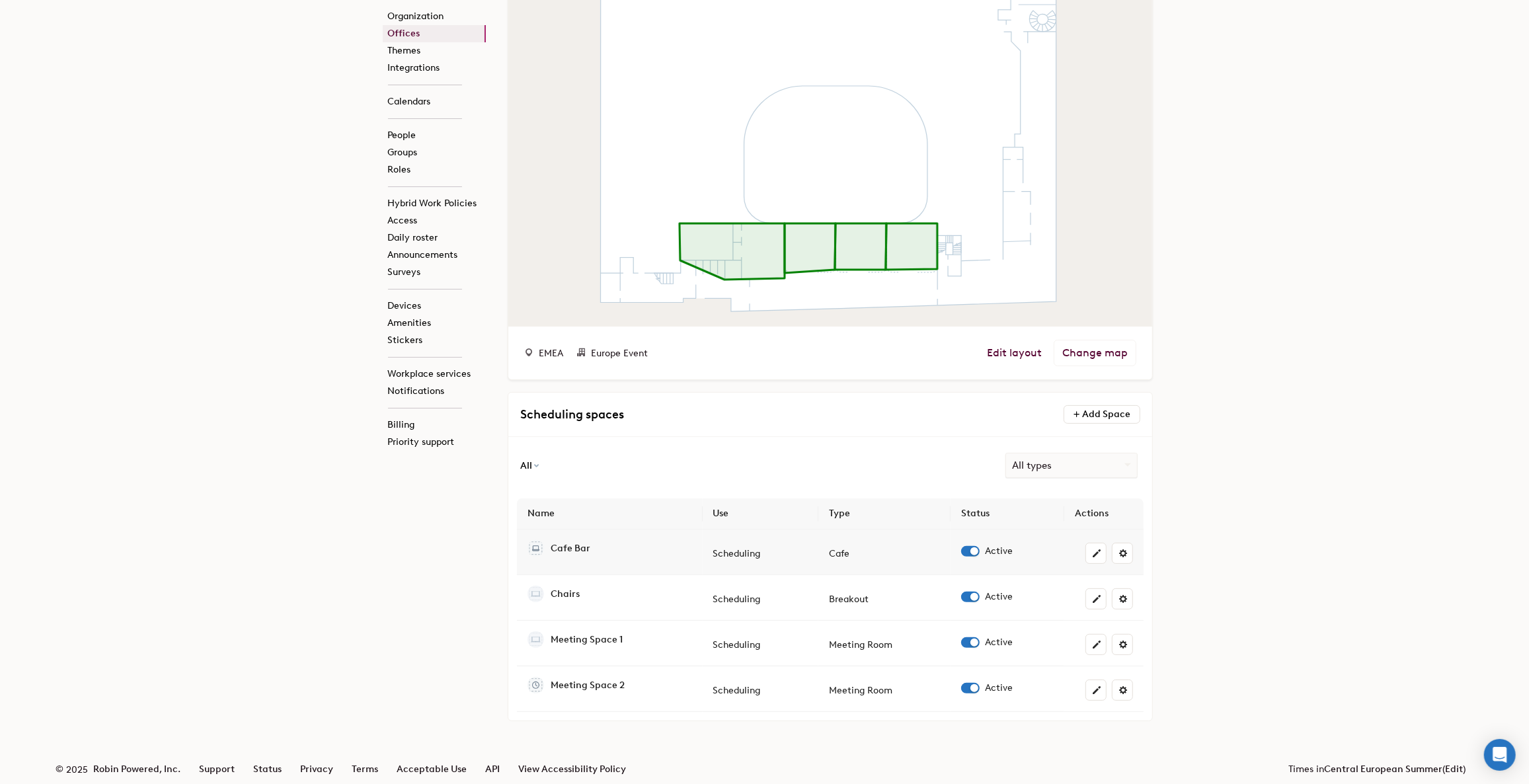
click at [585, 545] on div "Cafe Bar" at bounding box center [571, 548] width 39 height 9
click at [1128, 553] on span at bounding box center [1123, 553] width 11 height 11
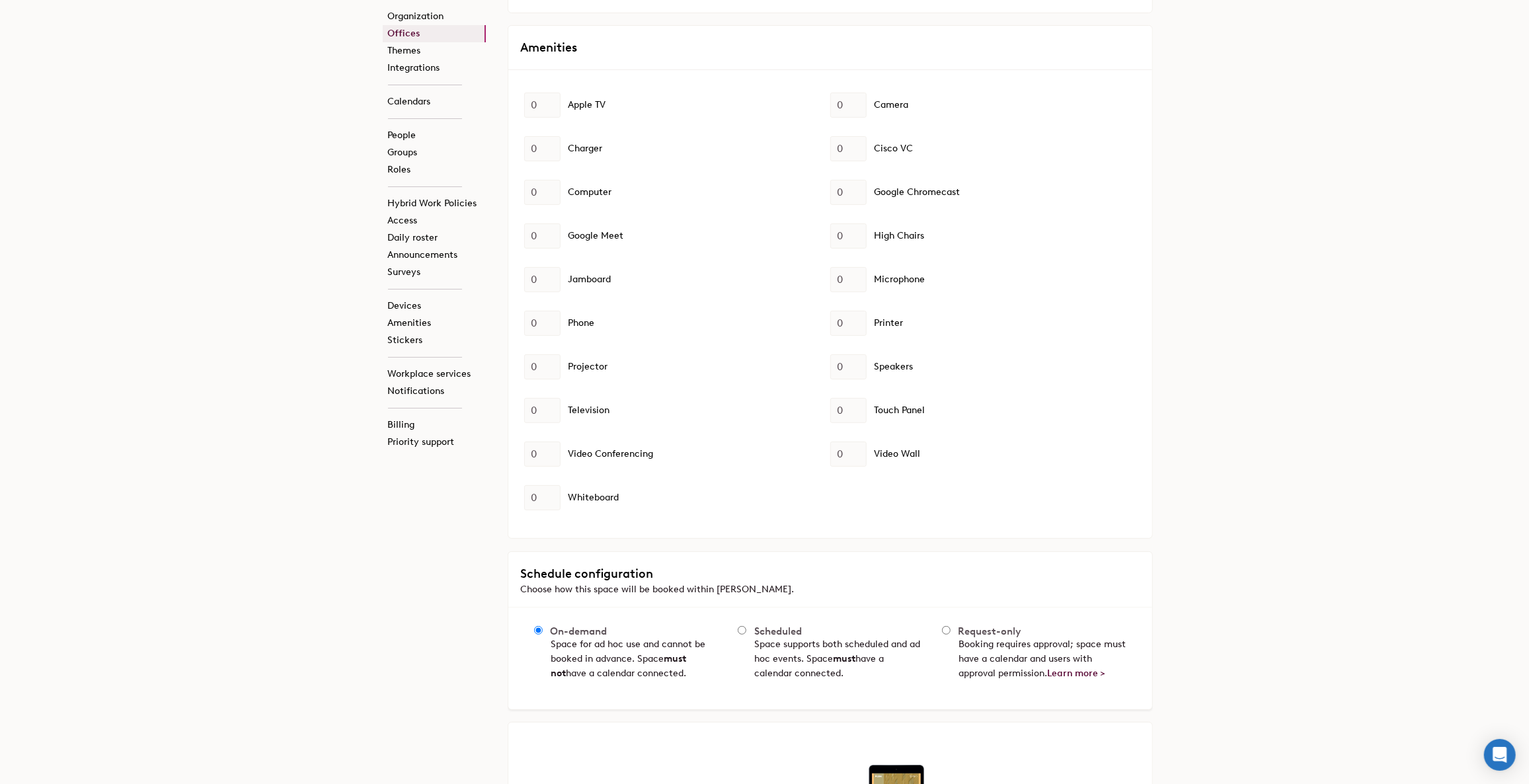
scroll to position [361, 0]
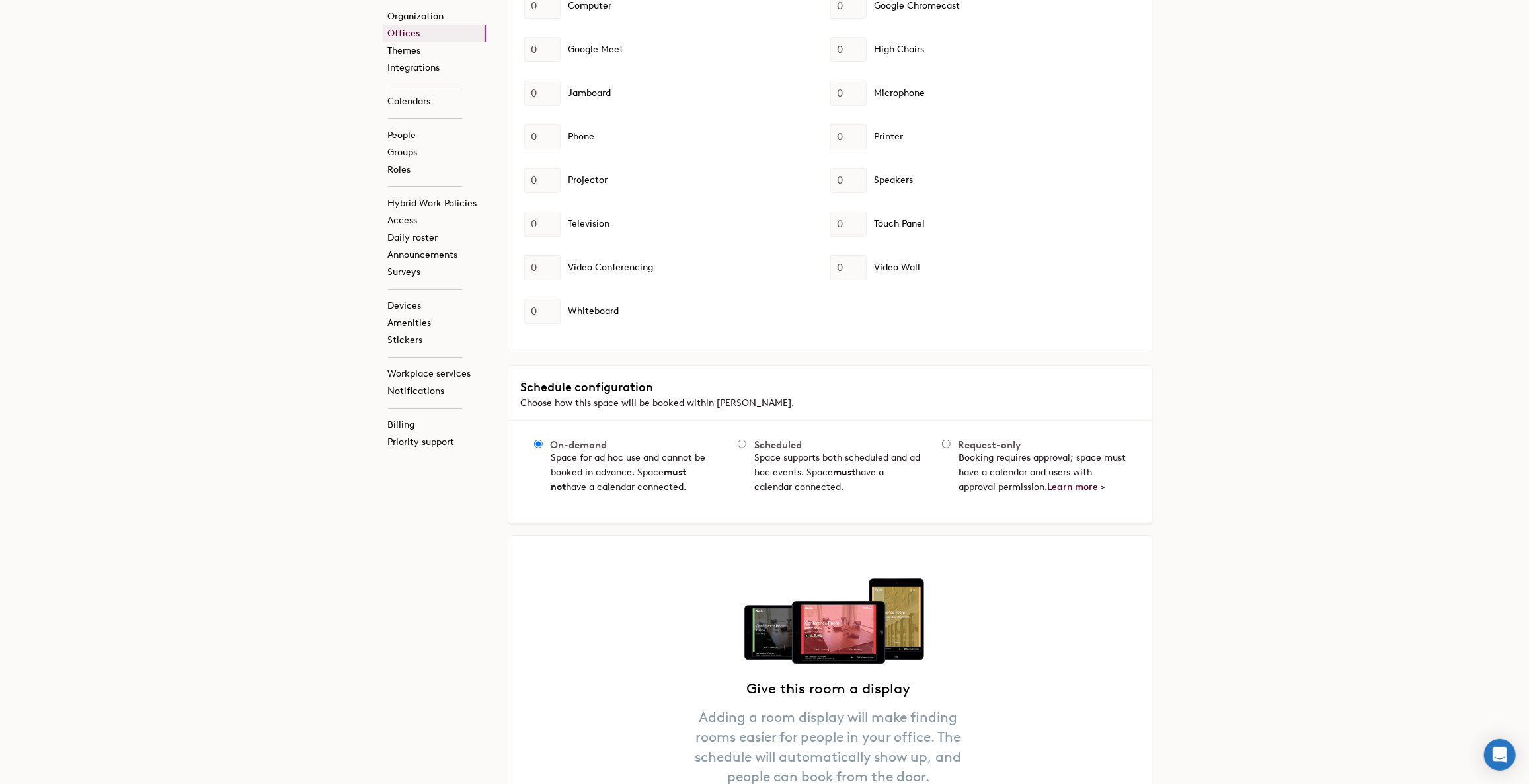
click at [737, 437] on div "On-demand Space for ad hoc use and cannot be booked in advance. Space must not …" at bounding box center [829, 473] width 644 height 102
click at [741, 440] on input "Scheduled Space supports both scheduled and ad hoc events. Space must have a ca…" at bounding box center [742, 443] width 9 height 9
radio input "true"
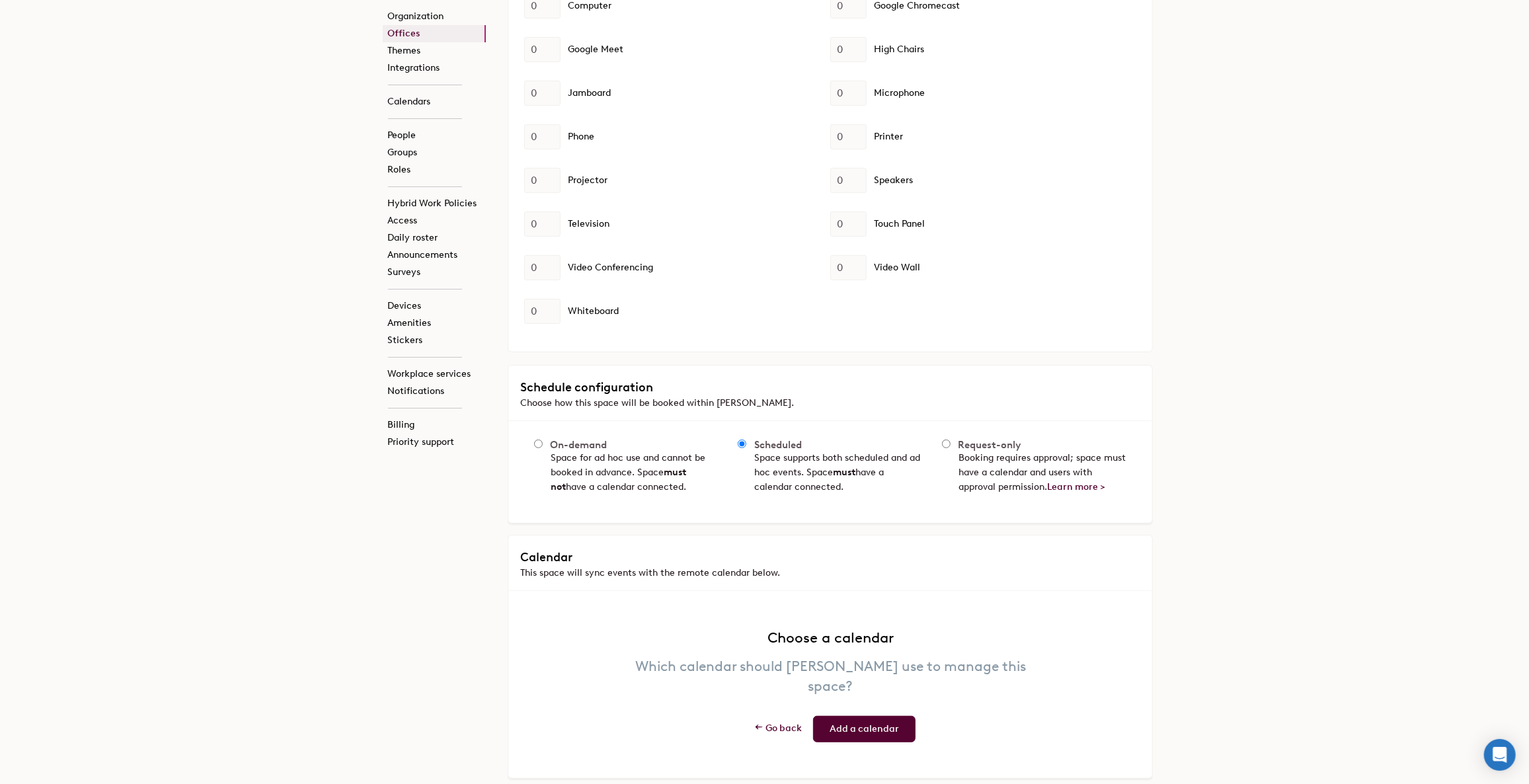
click at [862, 716] on link "Add a calendar" at bounding box center [865, 729] width 102 height 27
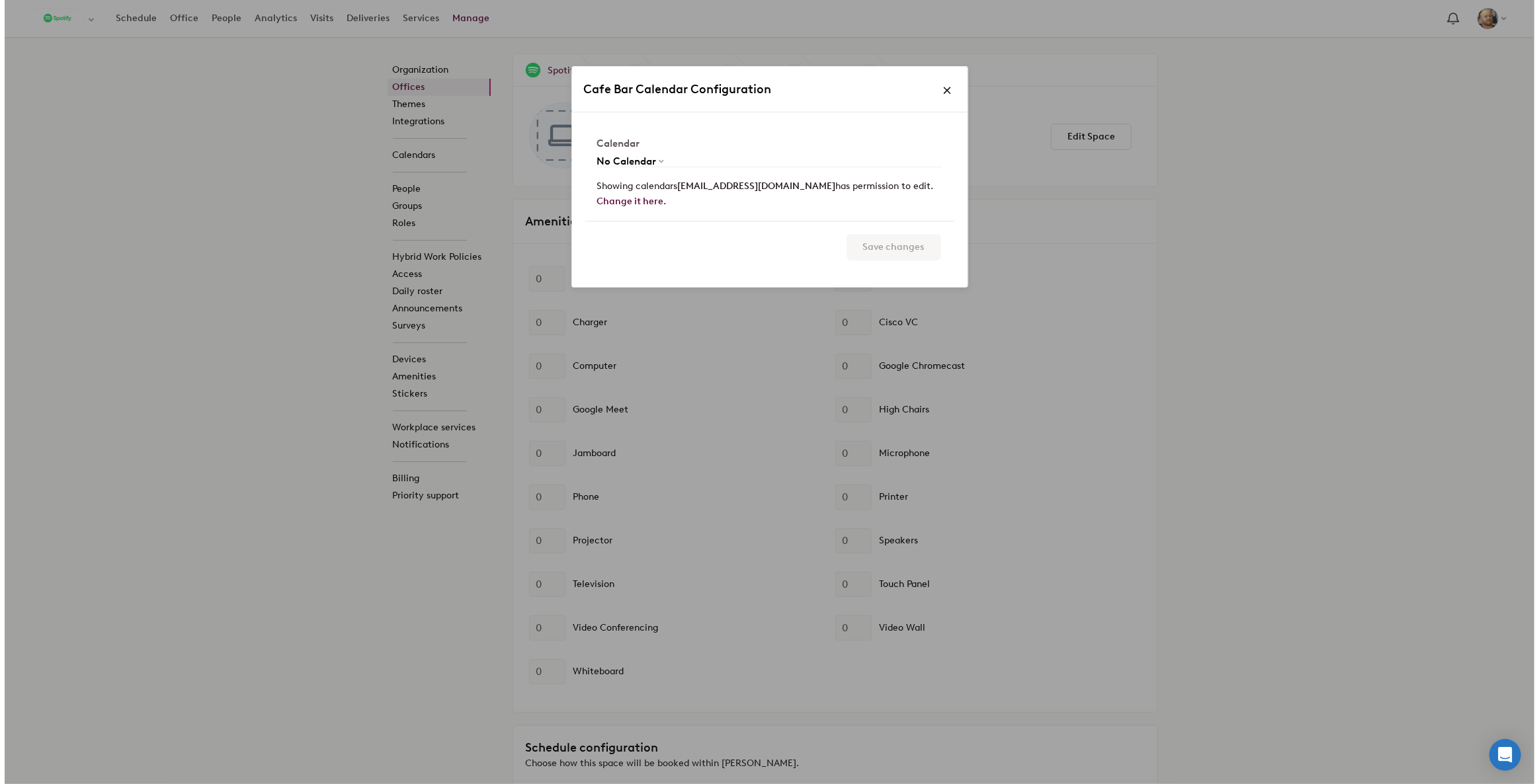
scroll to position [0, 0]
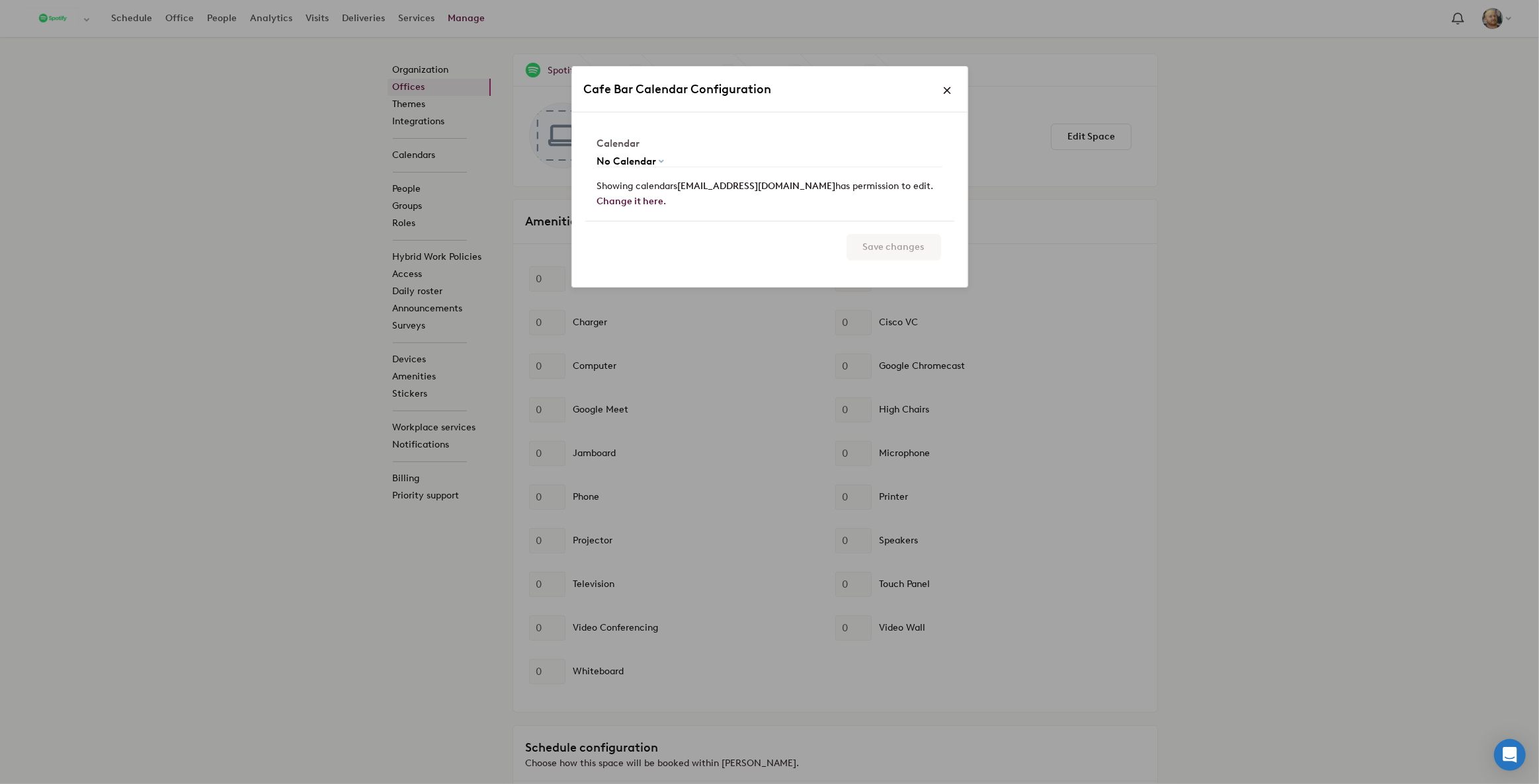
click at [680, 205] on p "Showing calendars robinscheduling@spotify.com has permission to edit. Change it…" at bounding box center [770, 194] width 345 height 29
click at [650, 148] on label "Calendar" at bounding box center [637, 143] width 80 height 12
click at [656, 162] on span at bounding box center [661, 161] width 10 height 10
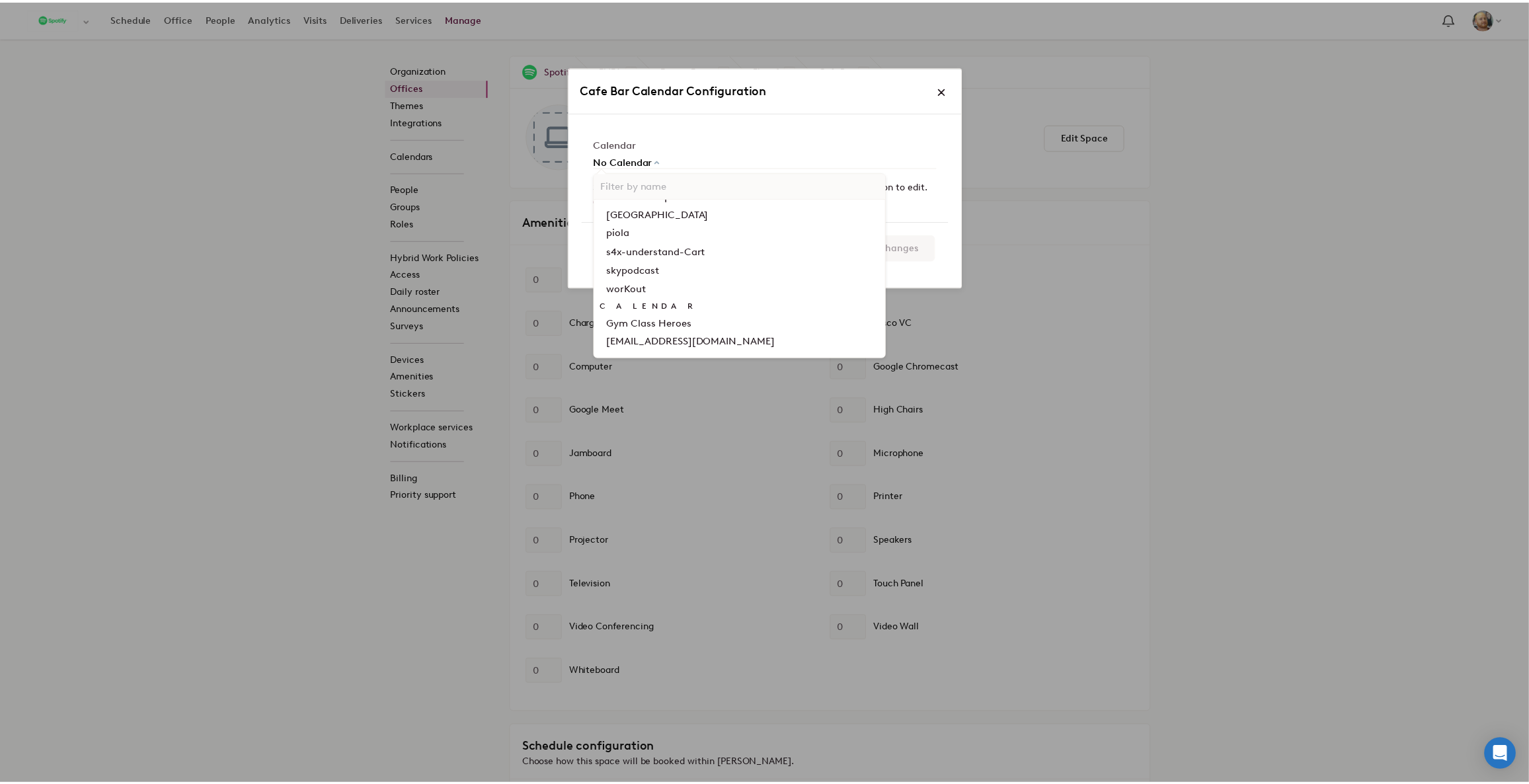
scroll to position [22501, 0]
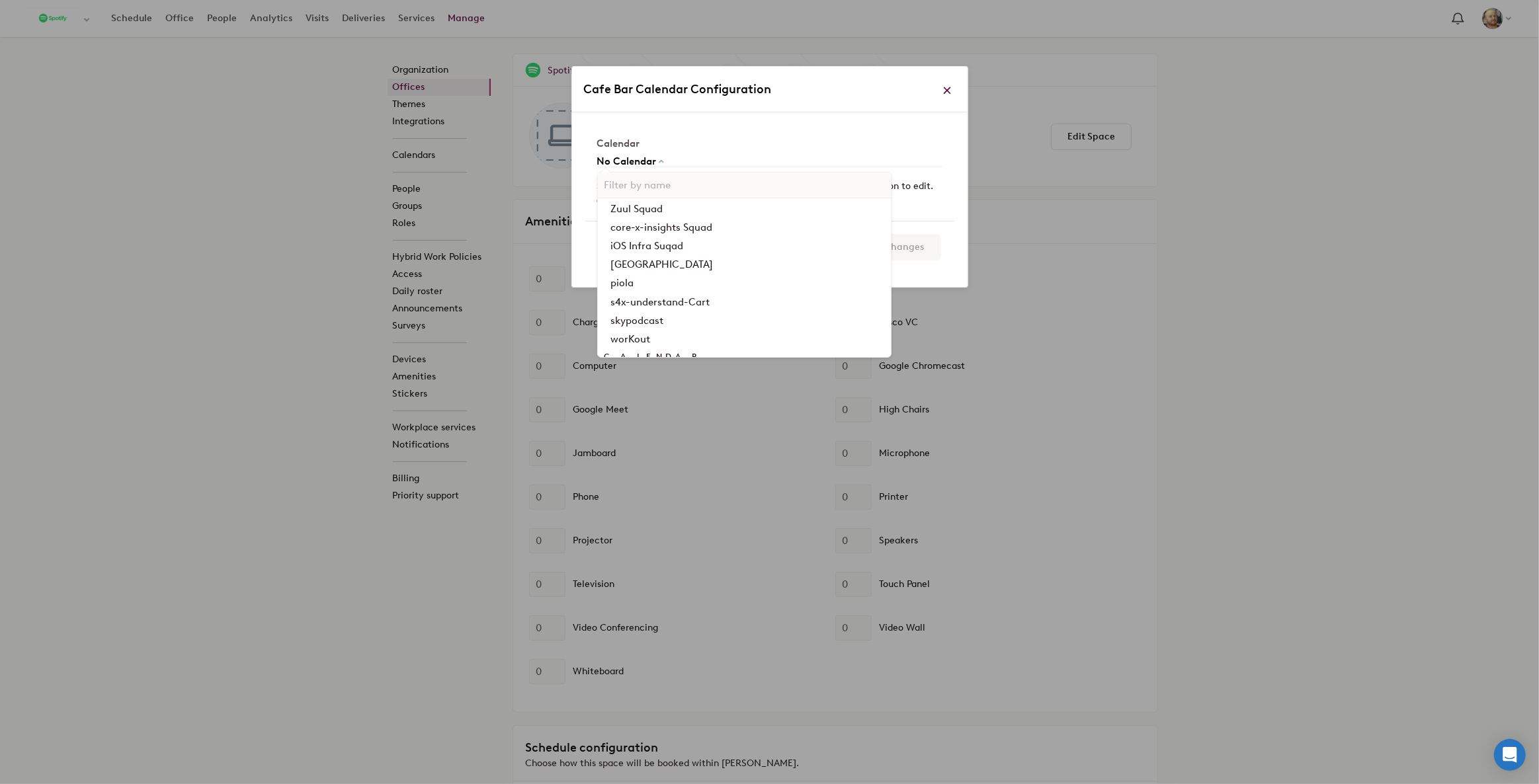
click at [949, 84] on link at bounding box center [947, 90] width 16 height 17
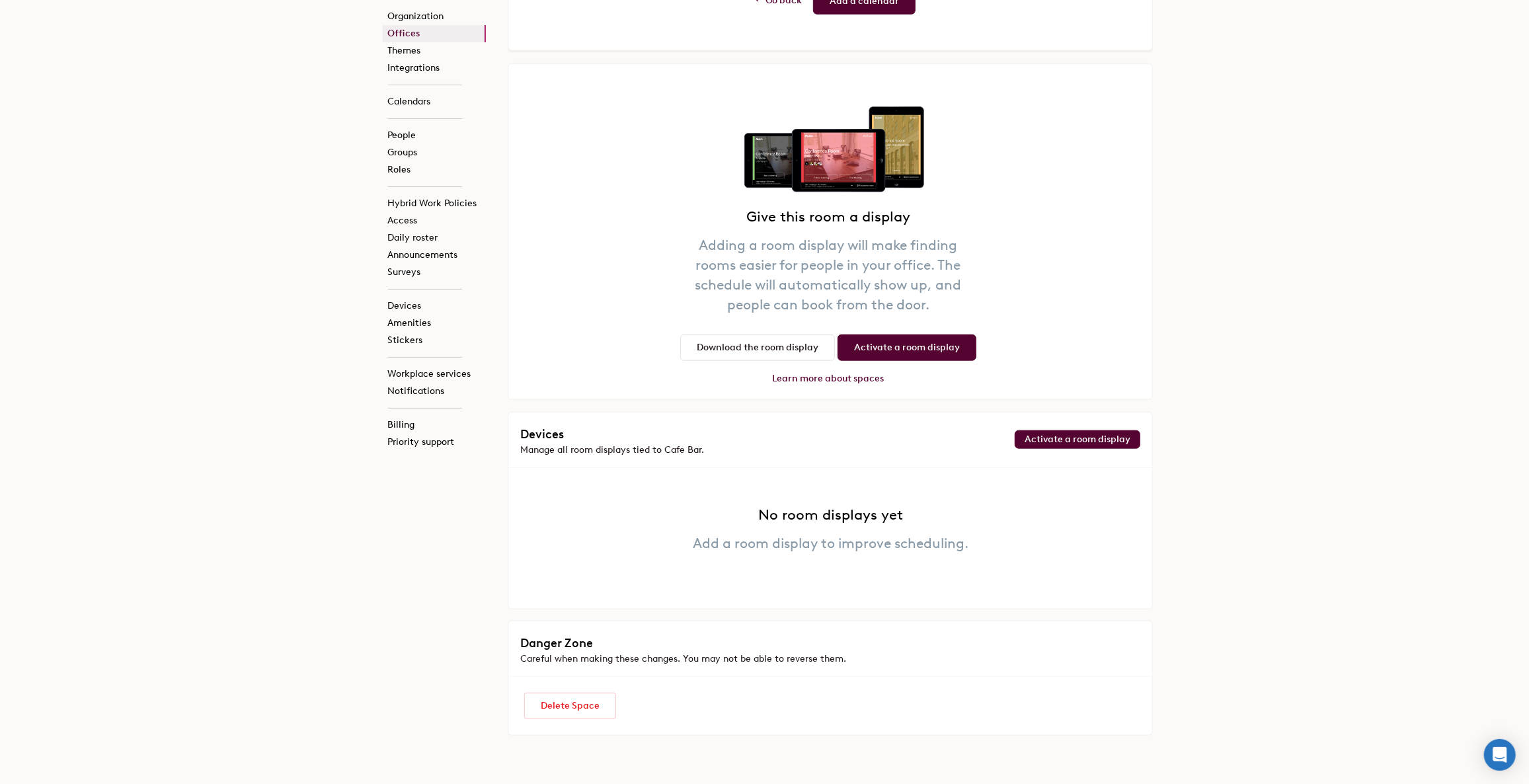
scroll to position [668, 0]
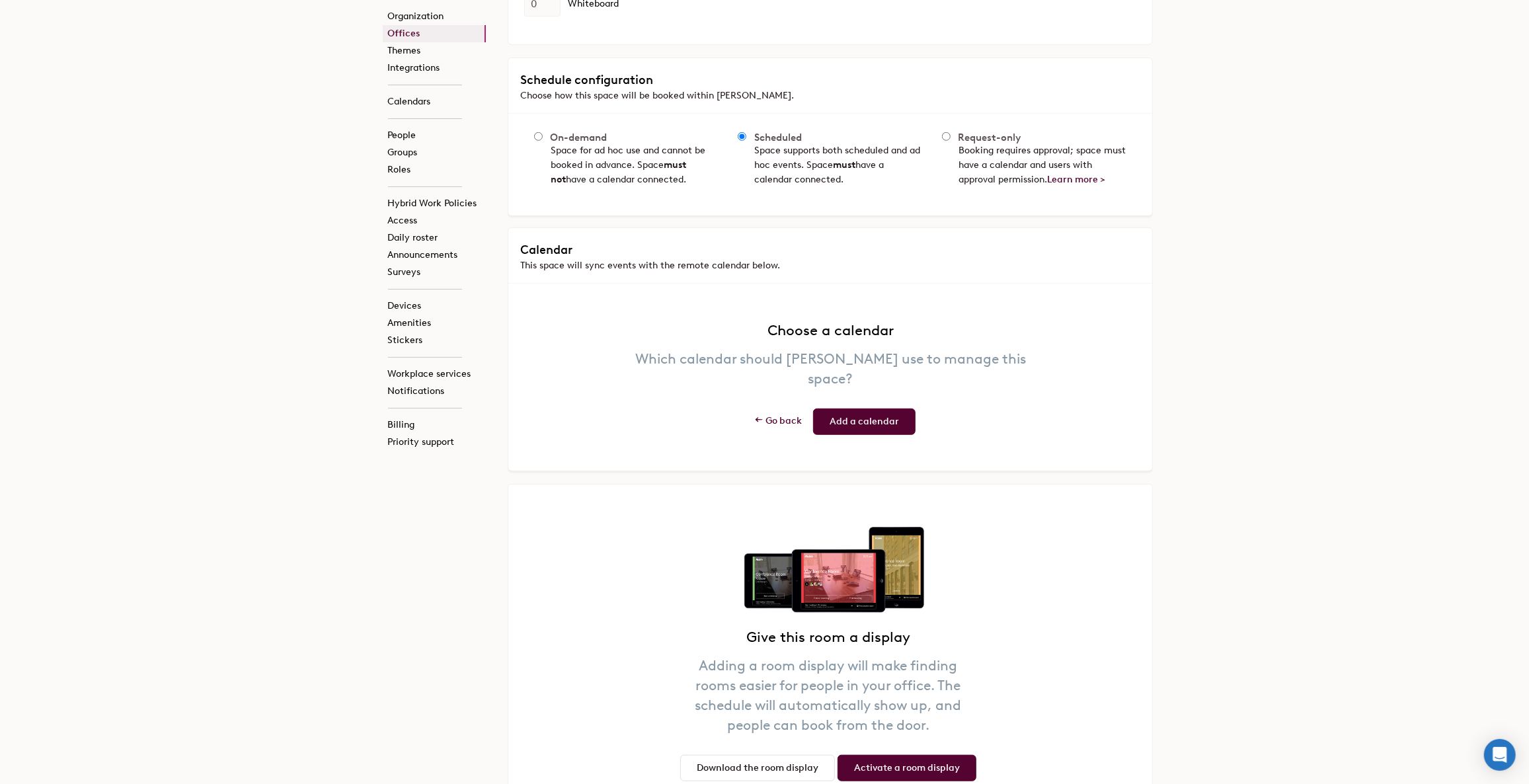
click at [837, 409] on link "Add a calendar" at bounding box center [865, 421] width 102 height 27
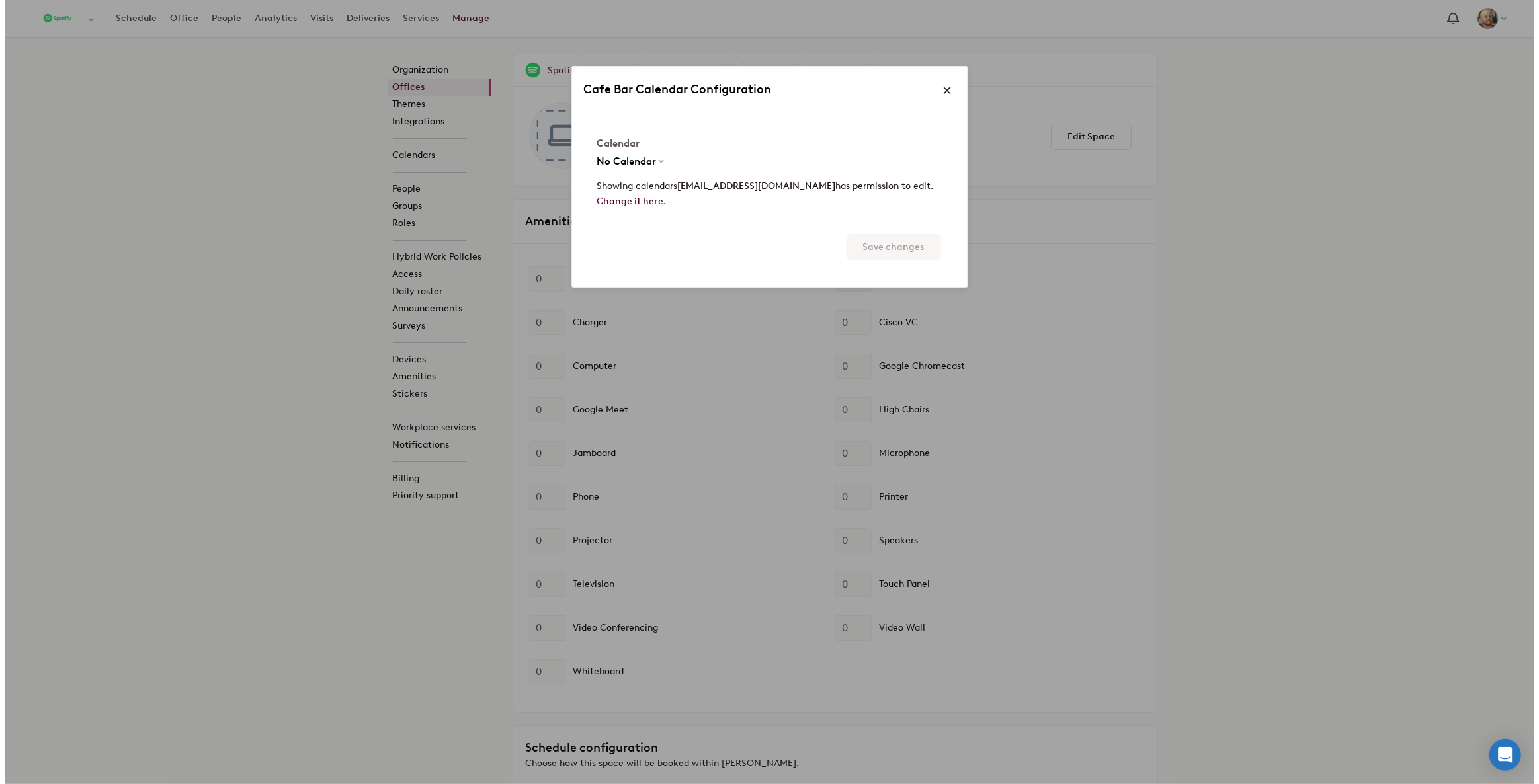
scroll to position [0, 0]
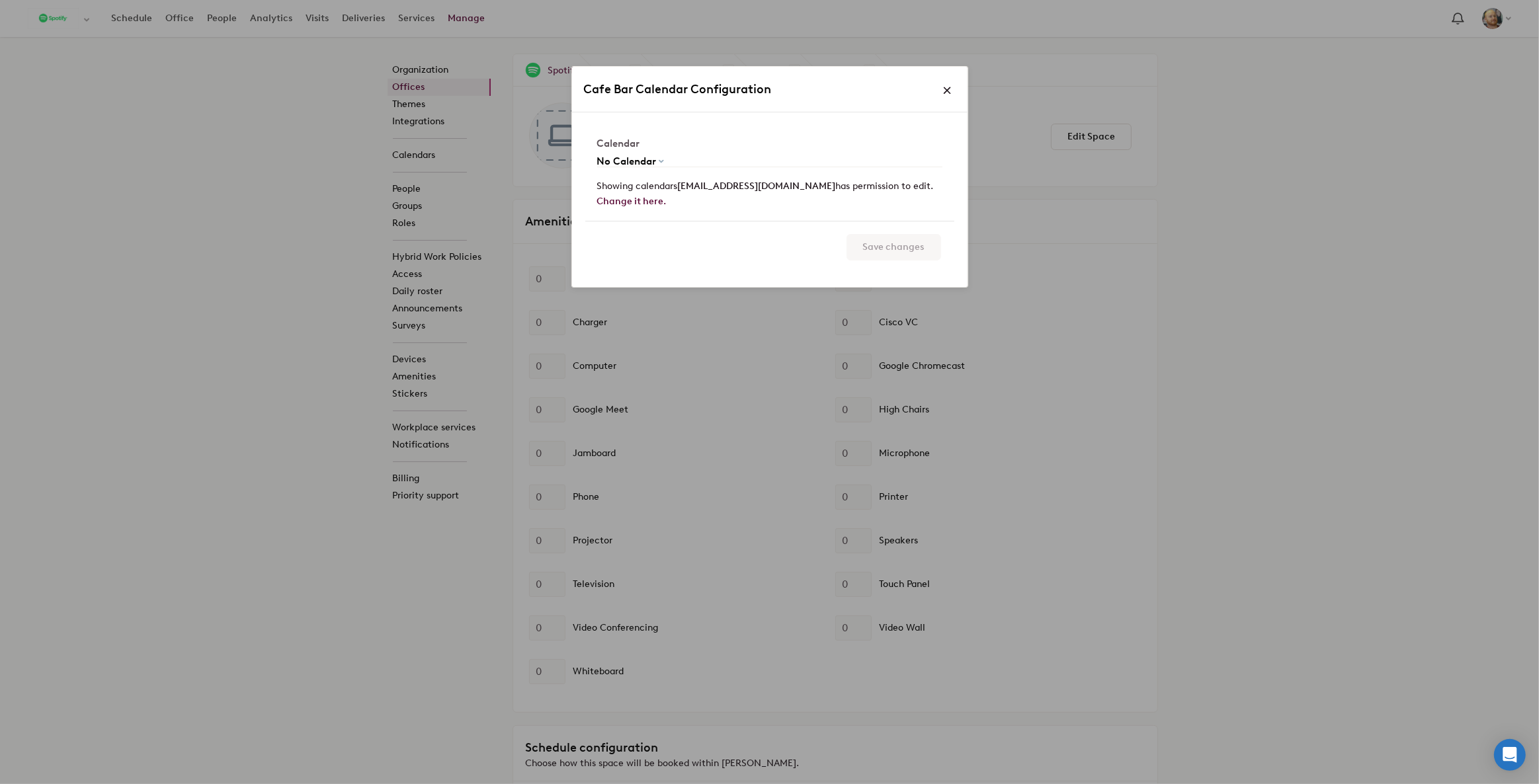
click at [660, 164] on span at bounding box center [661, 161] width 10 height 10
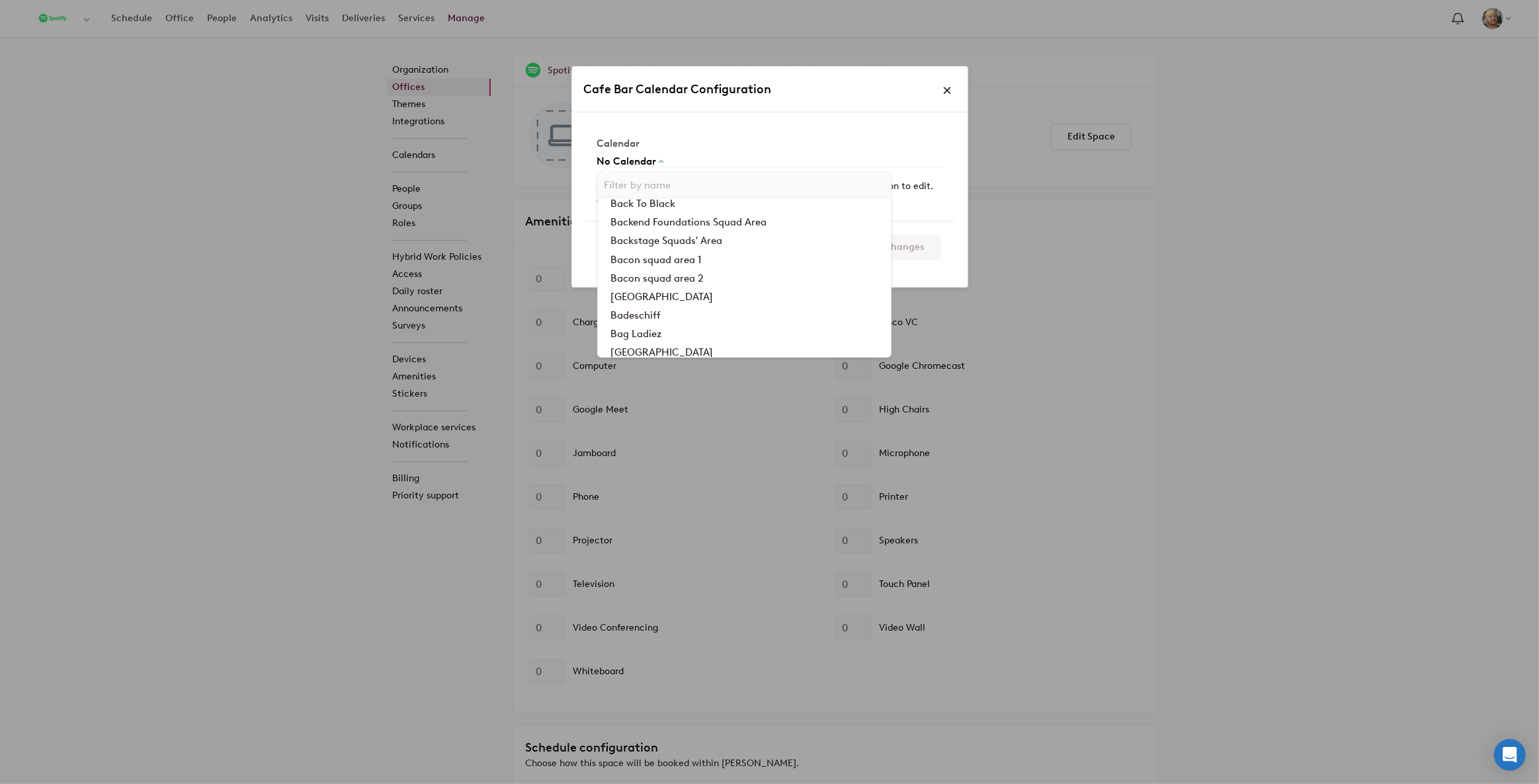
scroll to position [2644, 0]
click at [671, 184] on input "text" at bounding box center [744, 186] width 293 height 26
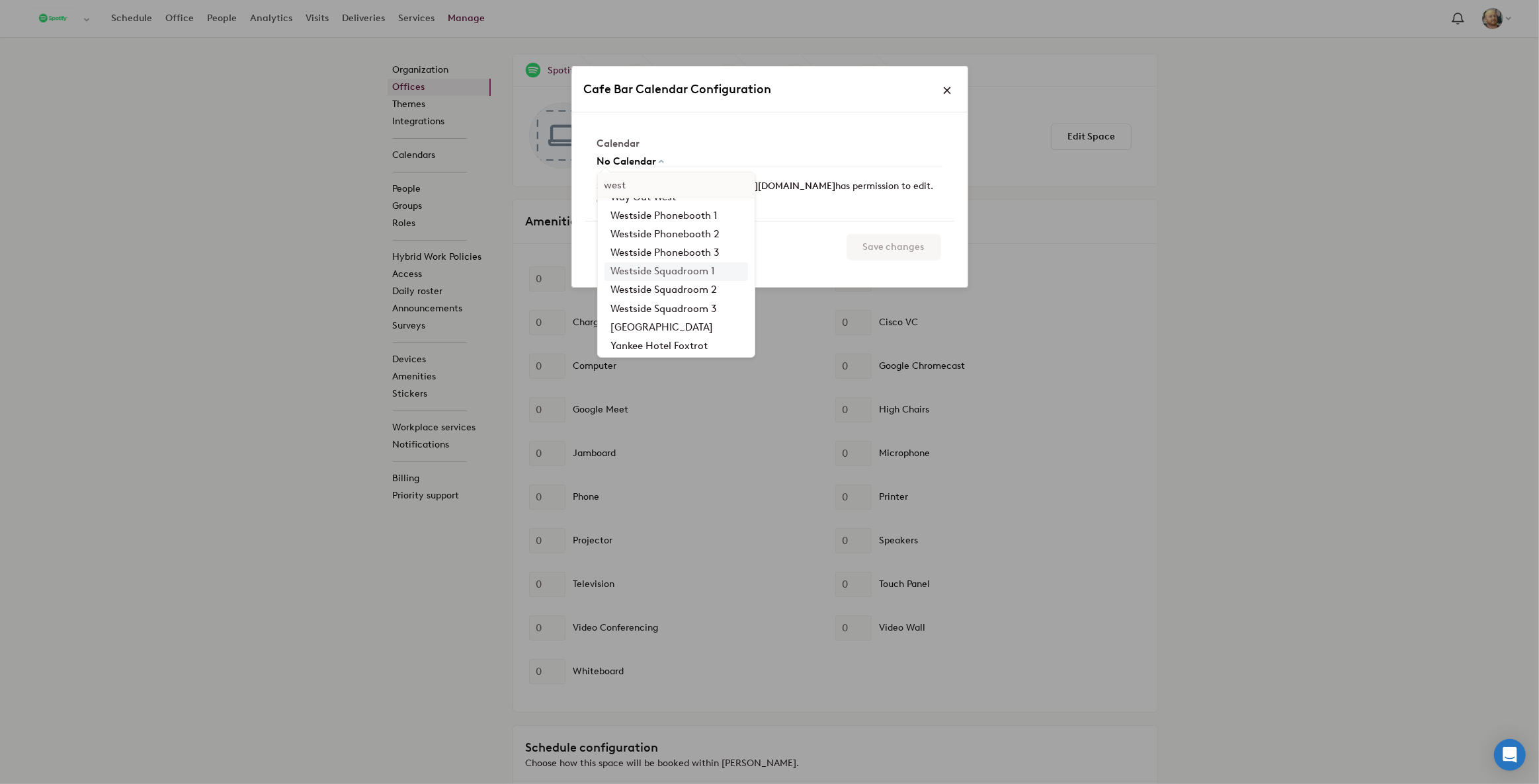
scroll to position [165, 0]
type input "west"
